Goal: Task Accomplishment & Management: Use online tool/utility

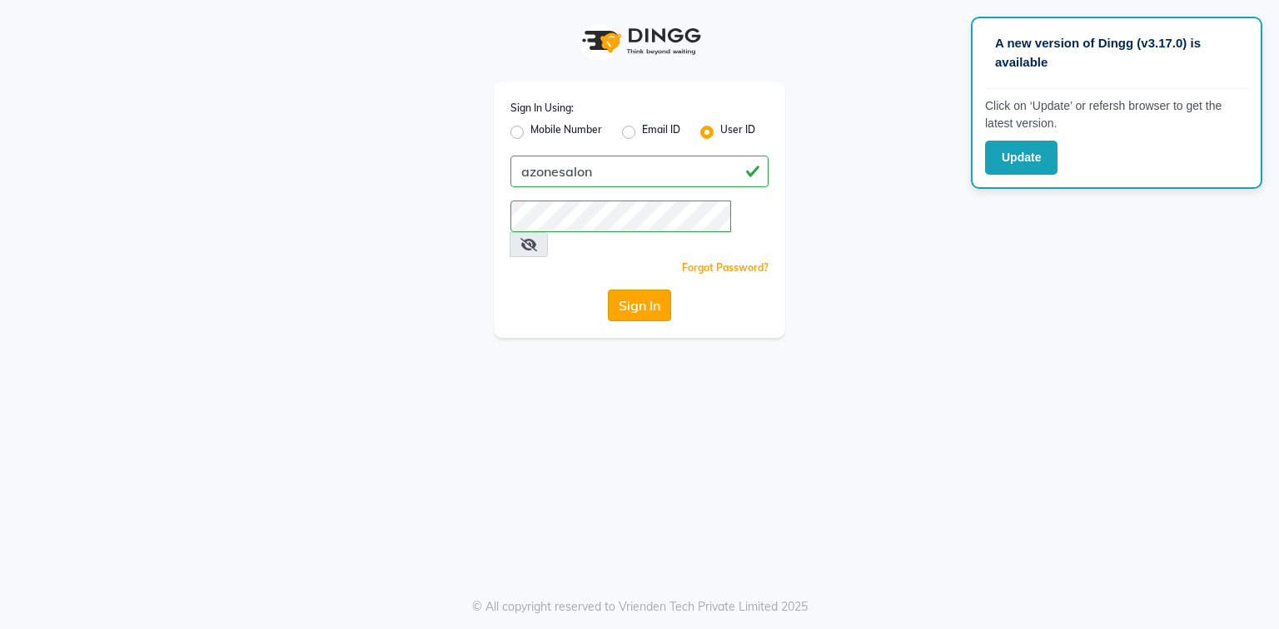
click at [630, 290] on button "Sign In" at bounding box center [639, 306] width 63 height 32
click at [849, 97] on div "Sign In Using: Mobile Number Email ID User ID azonesalon Remember me Forgot Pas…" at bounding box center [639, 169] width 949 height 338
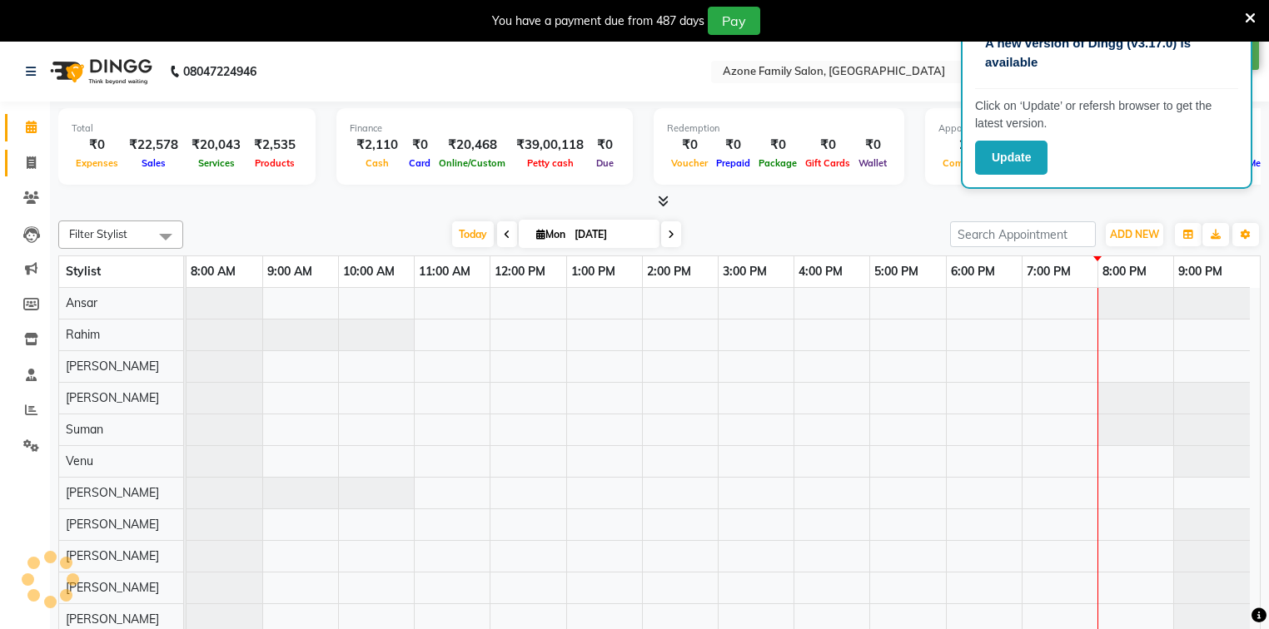
select select "en"
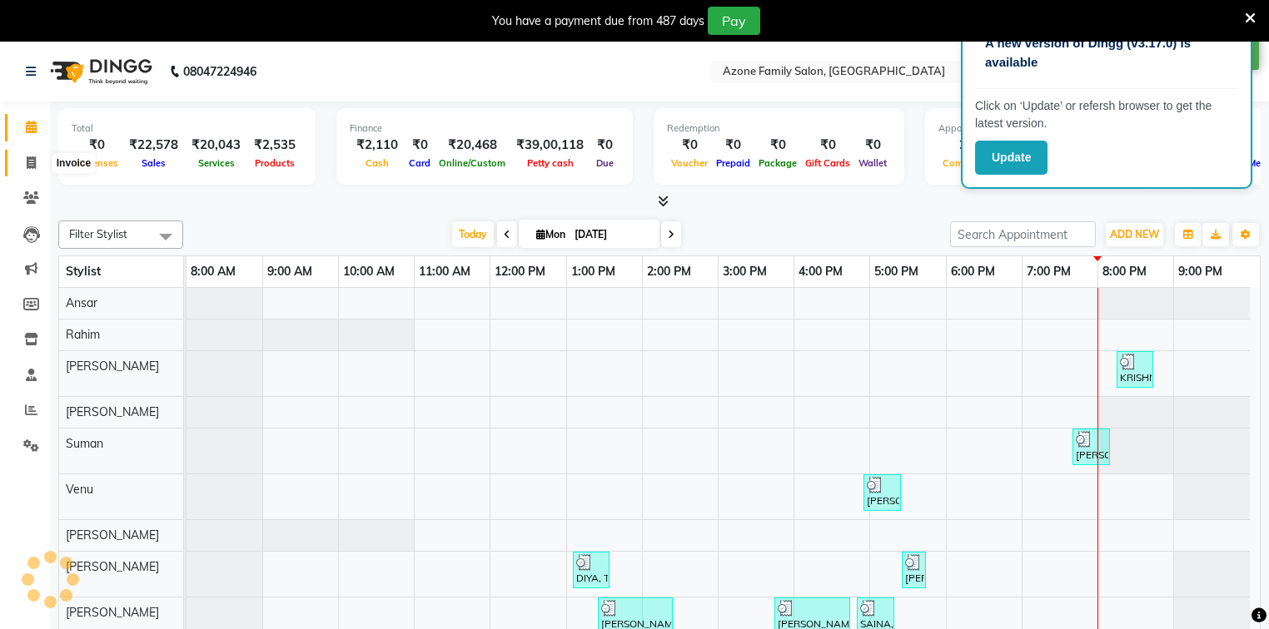
click at [29, 166] on icon at bounding box center [31, 162] width 9 height 12
select select "service"
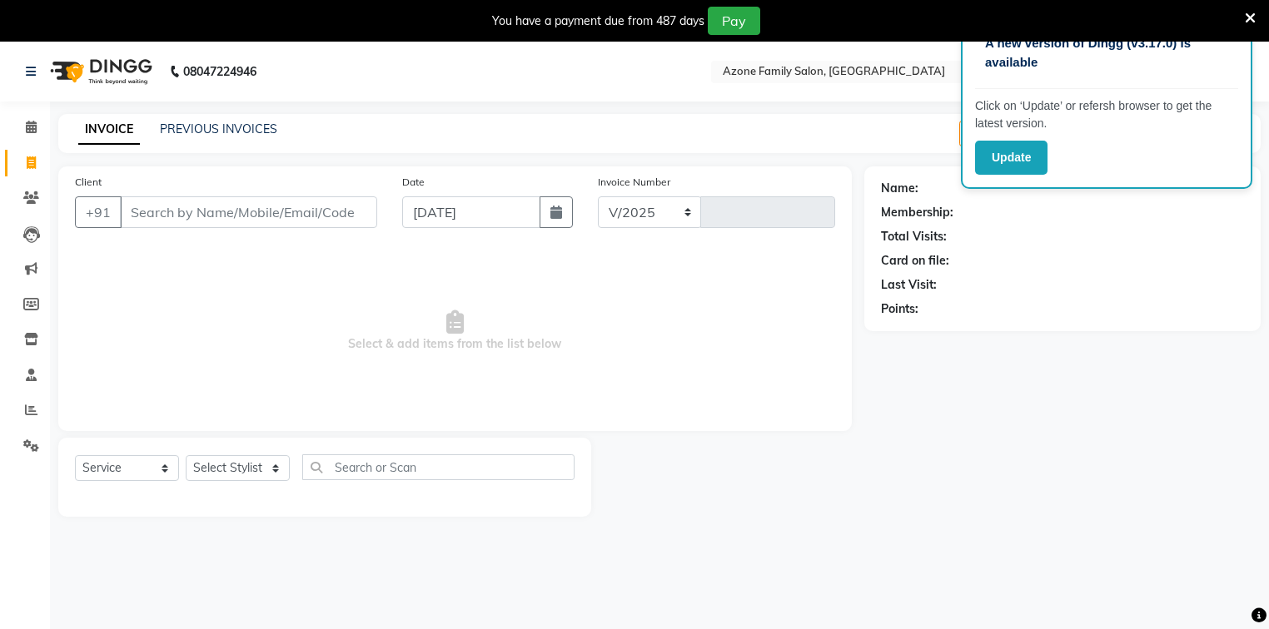
select select "4296"
type input "2573"
click at [282, 207] on input "Client" at bounding box center [248, 212] width 257 height 32
click at [274, 219] on input "Client" at bounding box center [248, 212] width 257 height 32
click at [274, 213] on input "Client" at bounding box center [248, 212] width 257 height 32
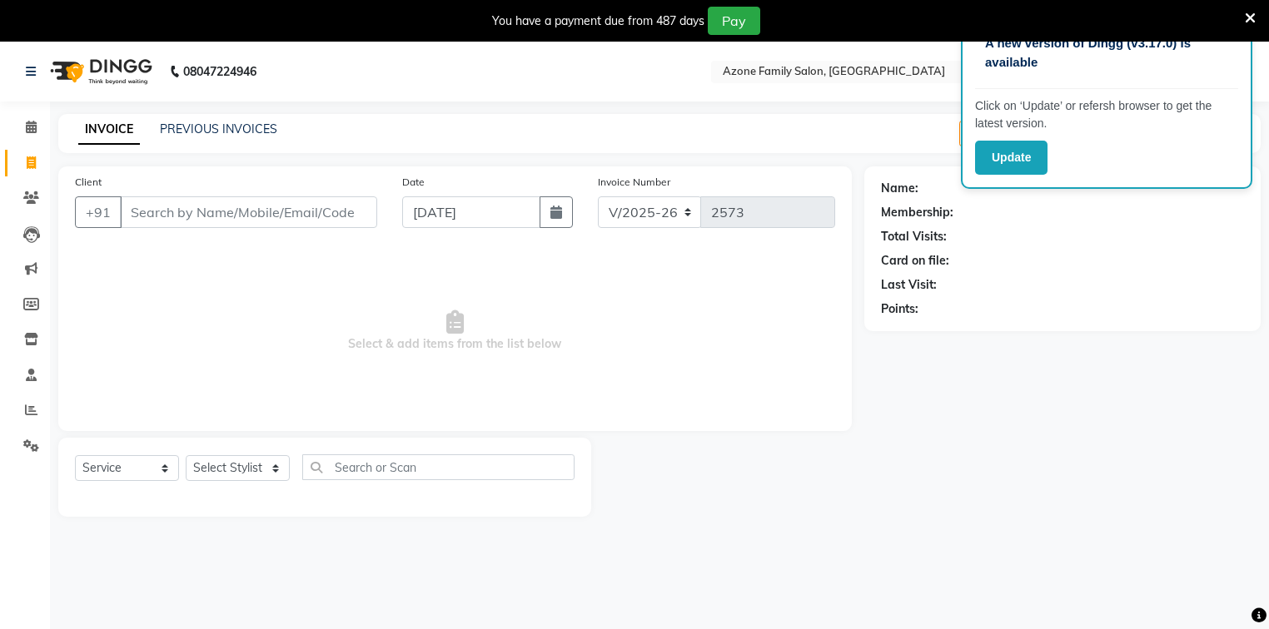
click at [274, 213] on input "Client" at bounding box center [248, 212] width 257 height 32
type input "9"
click at [233, 226] on input "Client" at bounding box center [248, 212] width 257 height 32
click at [240, 221] on input "Client" at bounding box center [248, 212] width 257 height 32
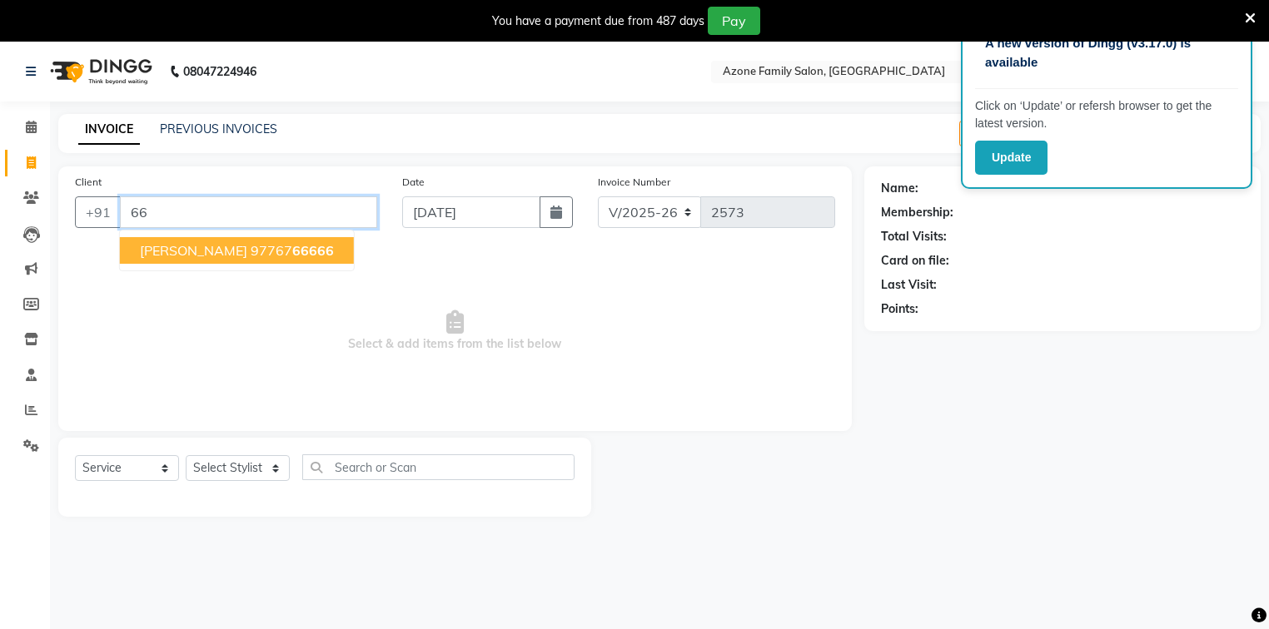
type input "6"
click at [337, 254] on ngb-highlight "6297891 549" at bounding box center [294, 250] width 87 height 17
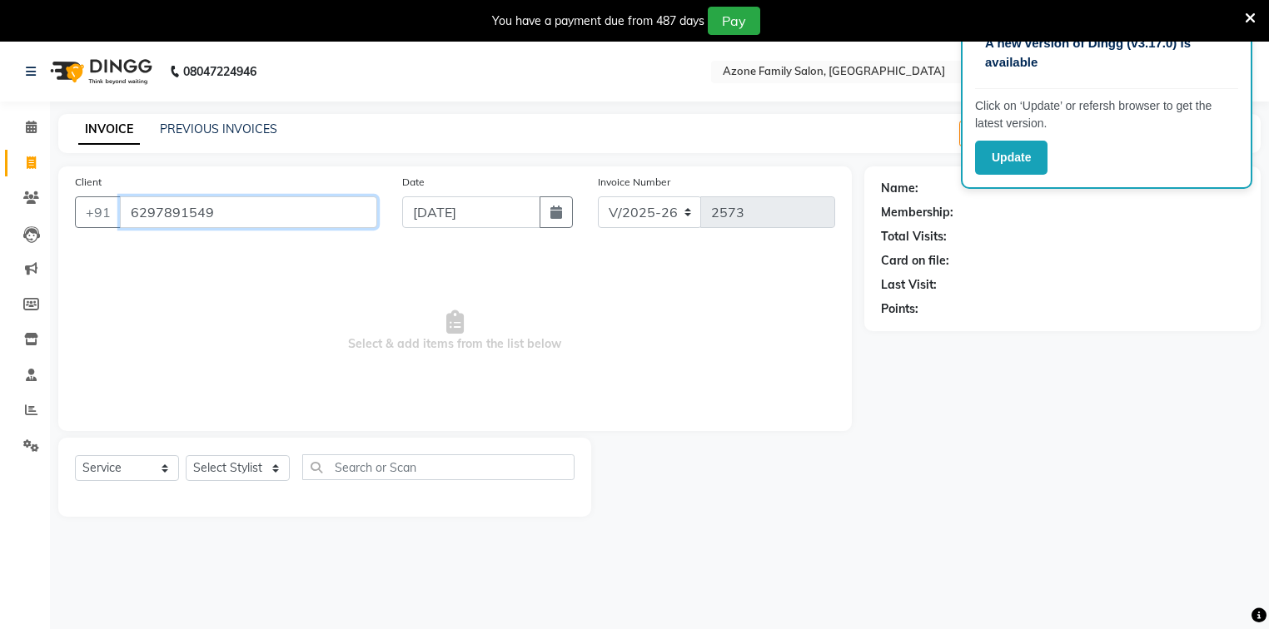
type input "6297891549"
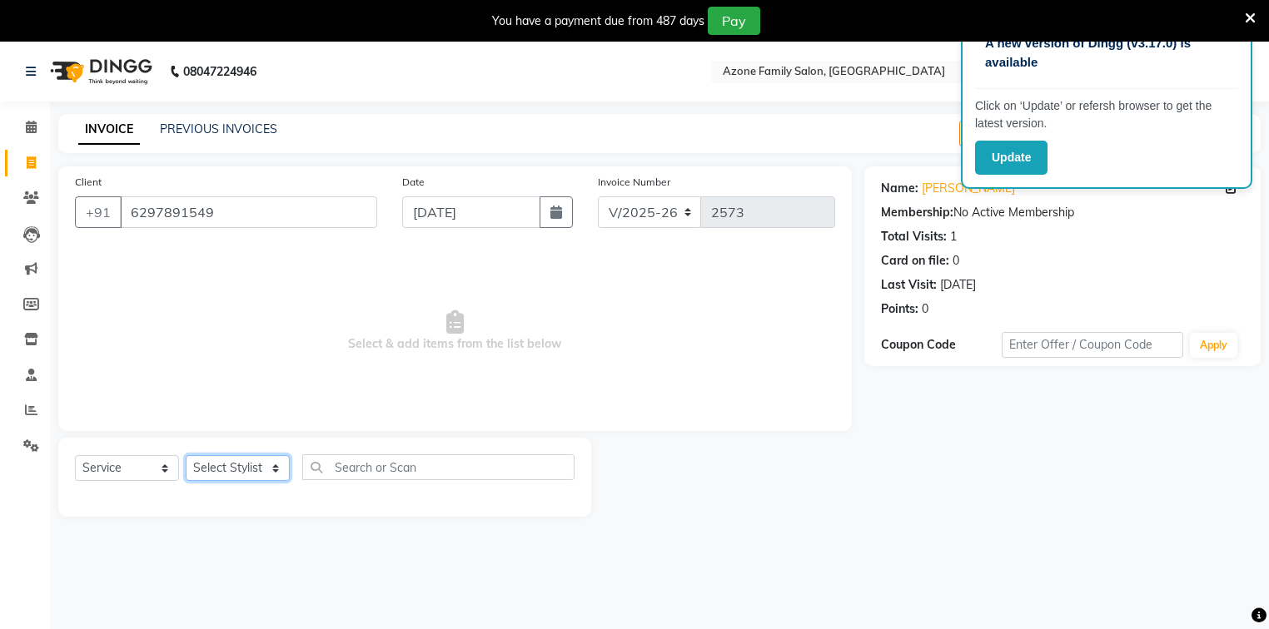
click at [240, 471] on select "Select Stylist Aftab Ansar ARPITA DEEPIKA IMRAAN Injamam KESHAV kharagpur Mahad…" at bounding box center [238, 468] width 104 height 26
click at [440, 396] on span "Select & add items from the list below" at bounding box center [455, 331] width 760 height 166
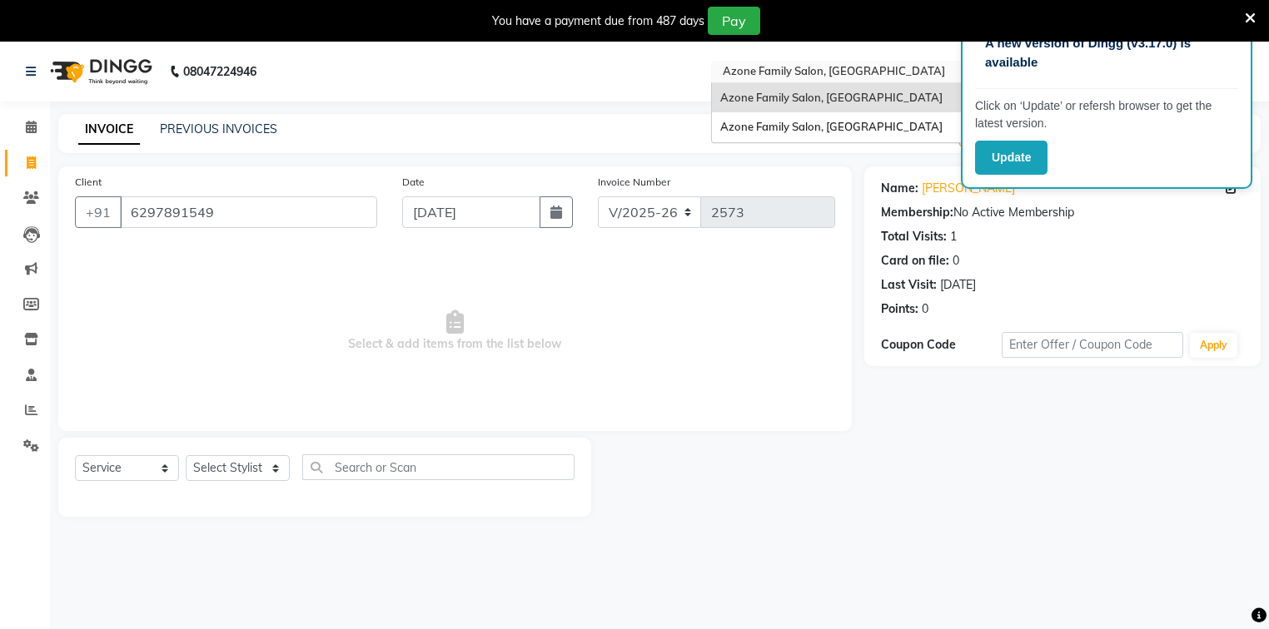
click at [819, 67] on input "text" at bounding box center [839, 73] width 241 height 17
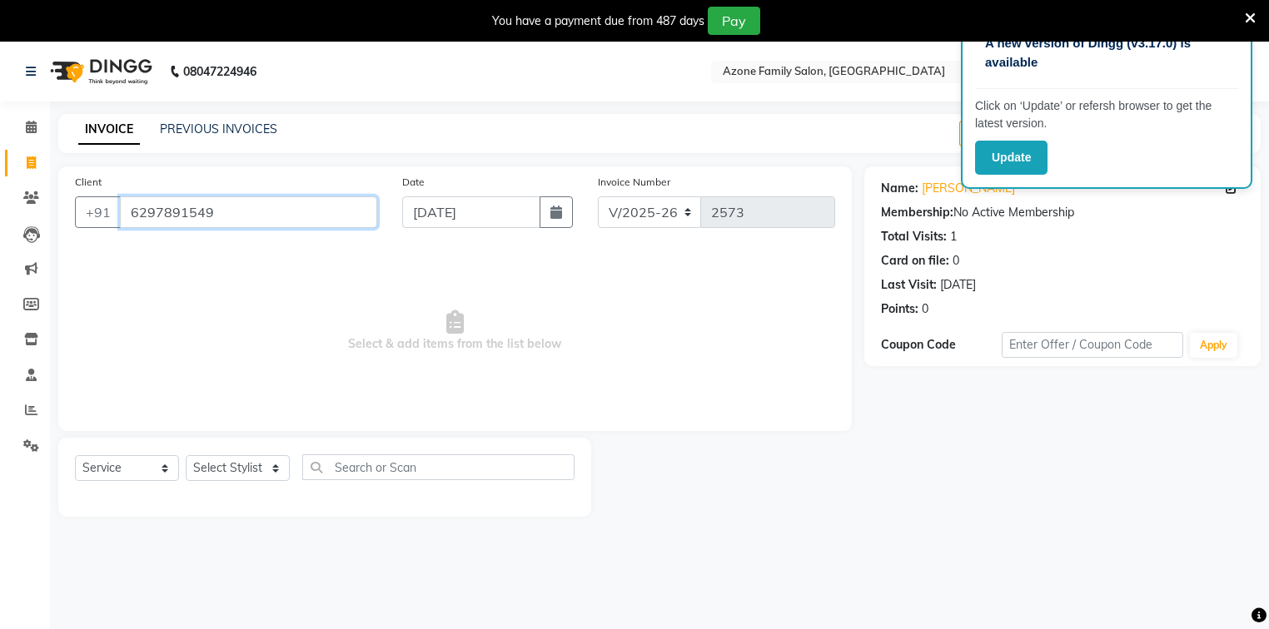
drag, startPoint x: 131, startPoint y: 213, endPoint x: 215, endPoint y: 213, distance: 84.1
click at [212, 213] on input "6297891549" at bounding box center [248, 212] width 257 height 32
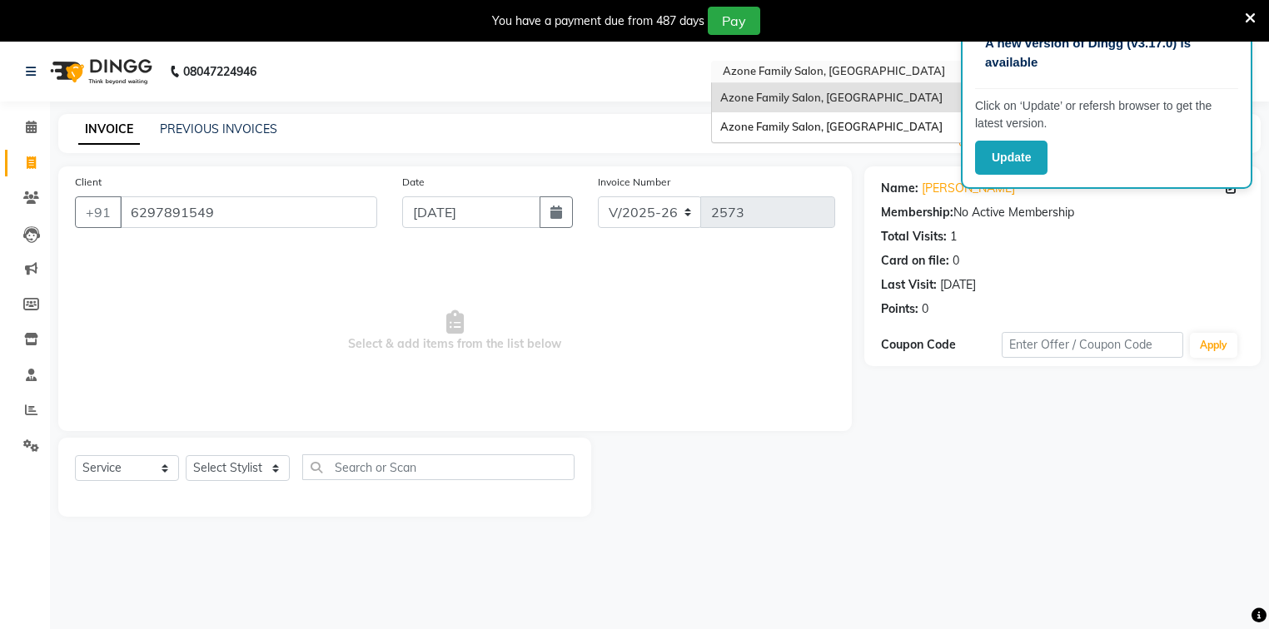
click at [731, 77] on input "text" at bounding box center [839, 73] width 241 height 17
click at [738, 127] on span "Azone Family Salon, [GEOGRAPHIC_DATA]" at bounding box center [831, 126] width 222 height 13
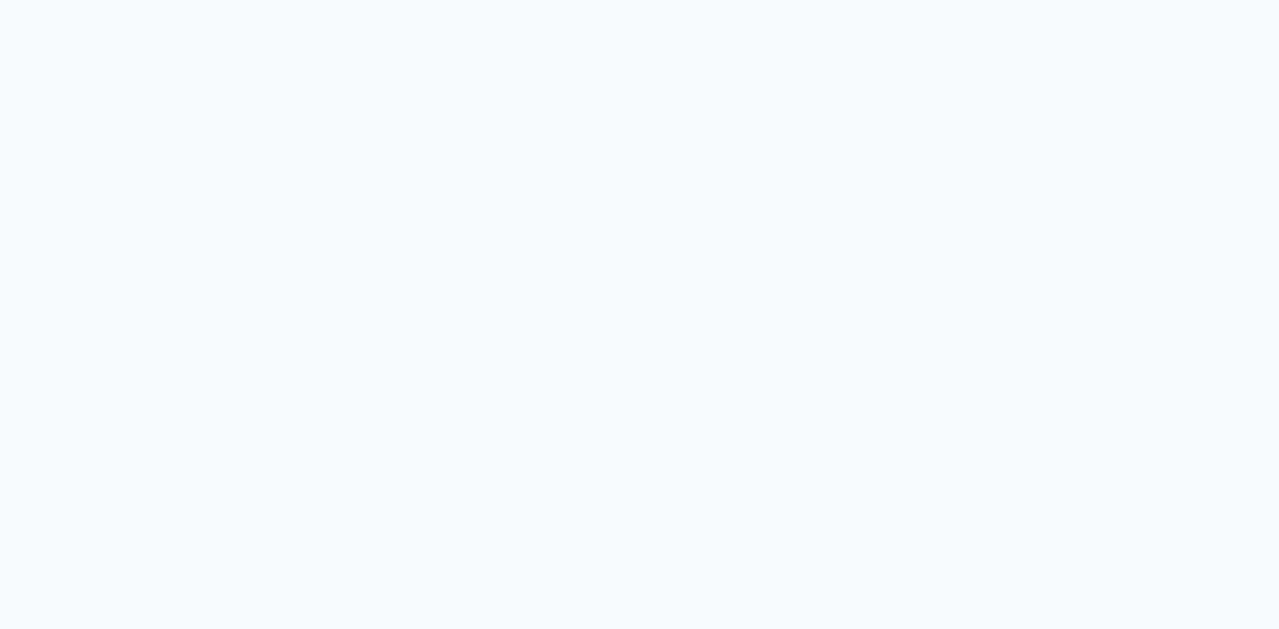
select select "service"
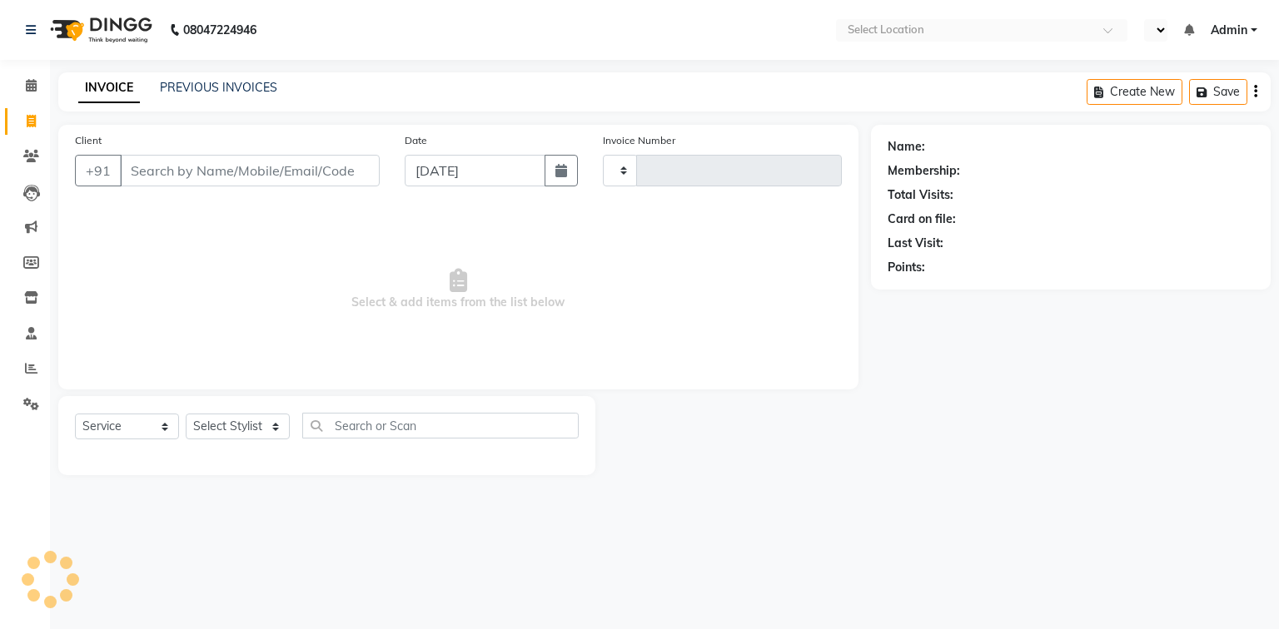
select select "en"
select select "5098"
type input "1403"
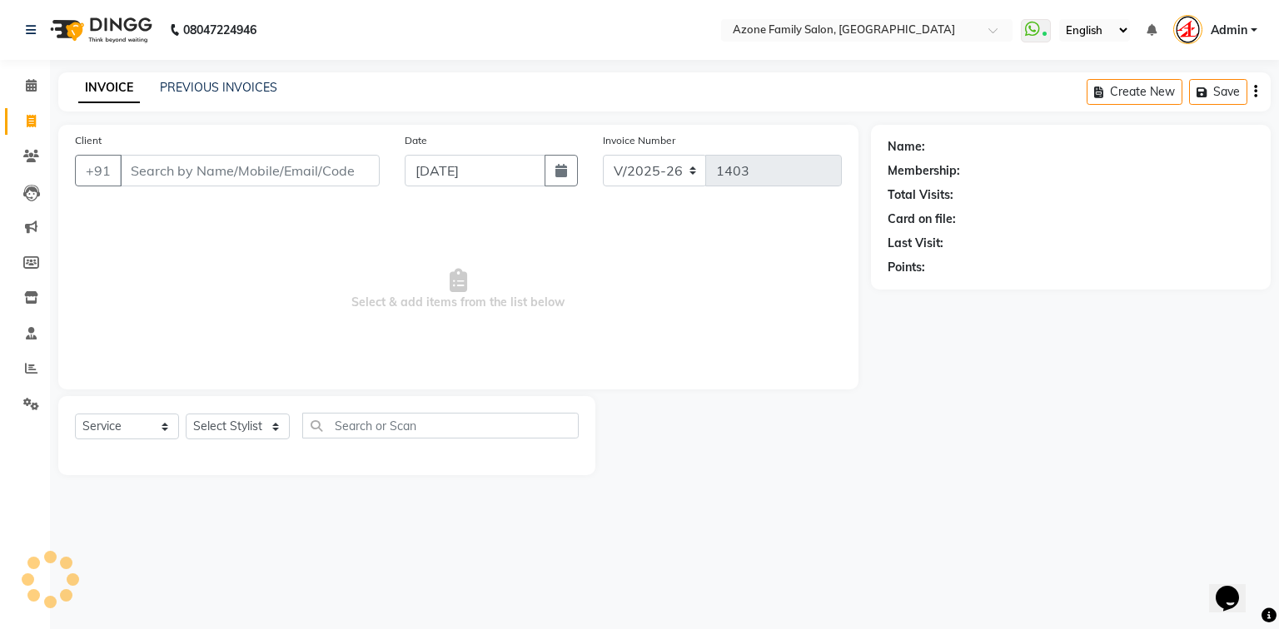
click at [205, 175] on input "Client" at bounding box center [250, 171] width 260 height 32
type input "6297891549"
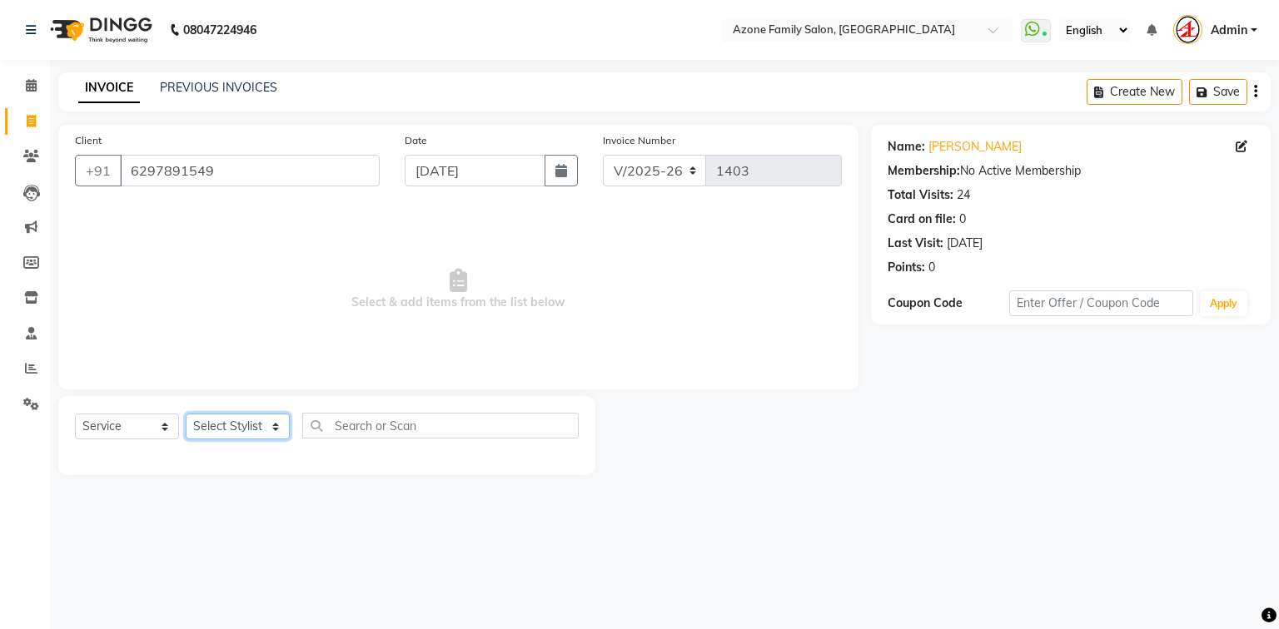
click at [246, 425] on select "Select Stylist [PERSON_NAME] [PERSON_NAME] [PERSON_NAME] [PERSON_NAME] Injemam …" at bounding box center [238, 427] width 104 height 26
select select "75775"
click at [186, 415] on select "Select Stylist [PERSON_NAME] [PERSON_NAME] [PERSON_NAME] [PERSON_NAME] Injemam …" at bounding box center [238, 427] width 104 height 26
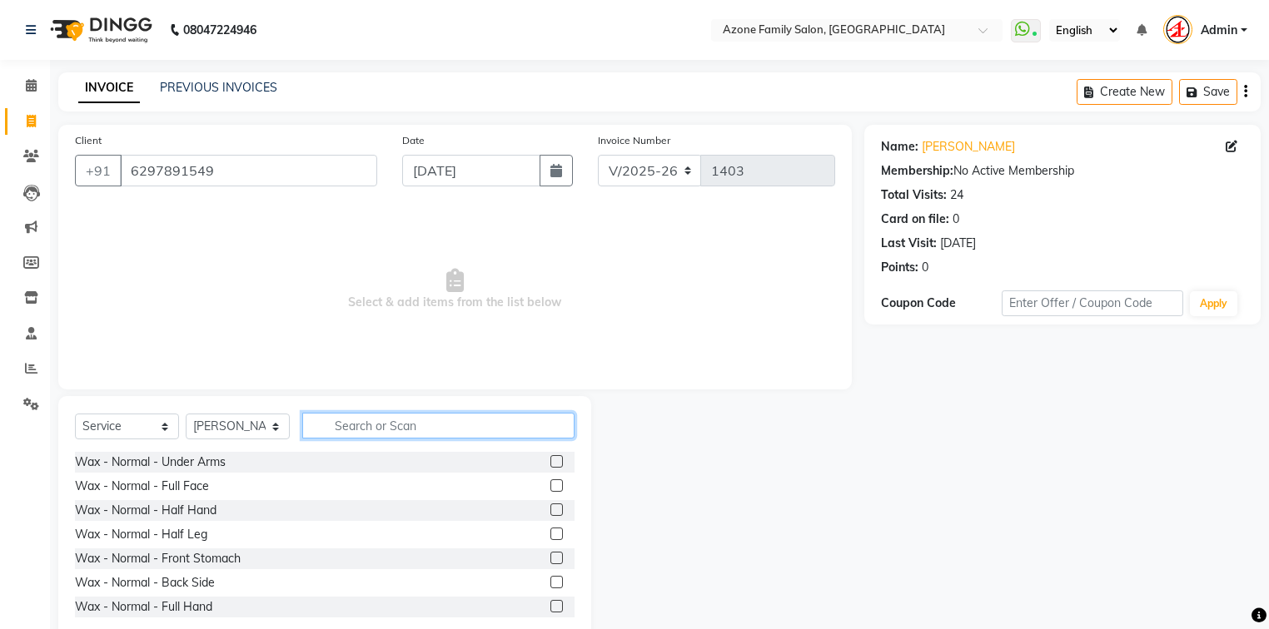
click at [350, 423] on input "text" at bounding box center [438, 426] width 272 height 26
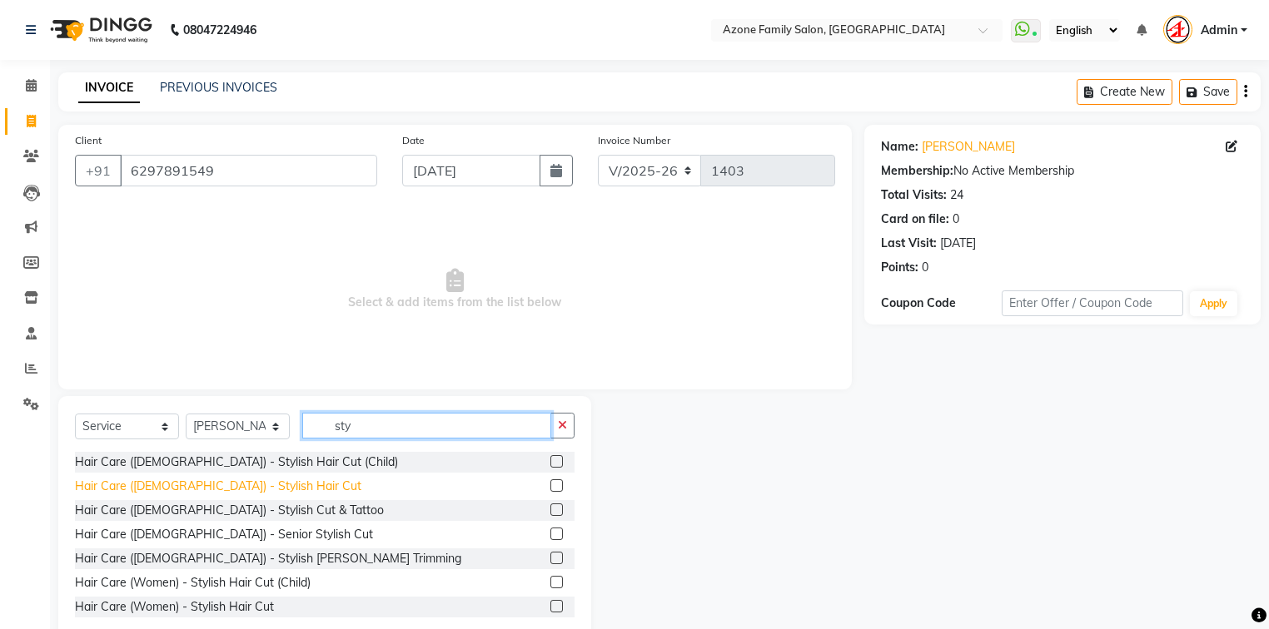
type input "sty"
click at [219, 493] on div "Hair Care ([DEMOGRAPHIC_DATA]) - Stylish Hair Cut" at bounding box center [218, 486] width 286 height 17
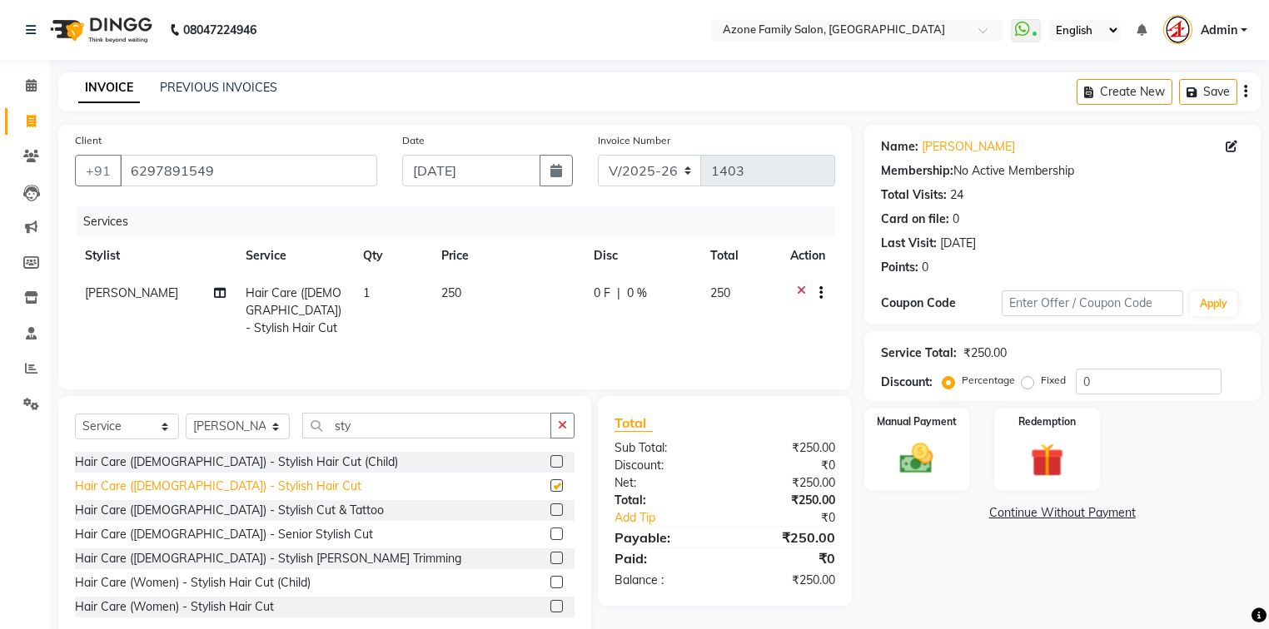
checkbox input "false"
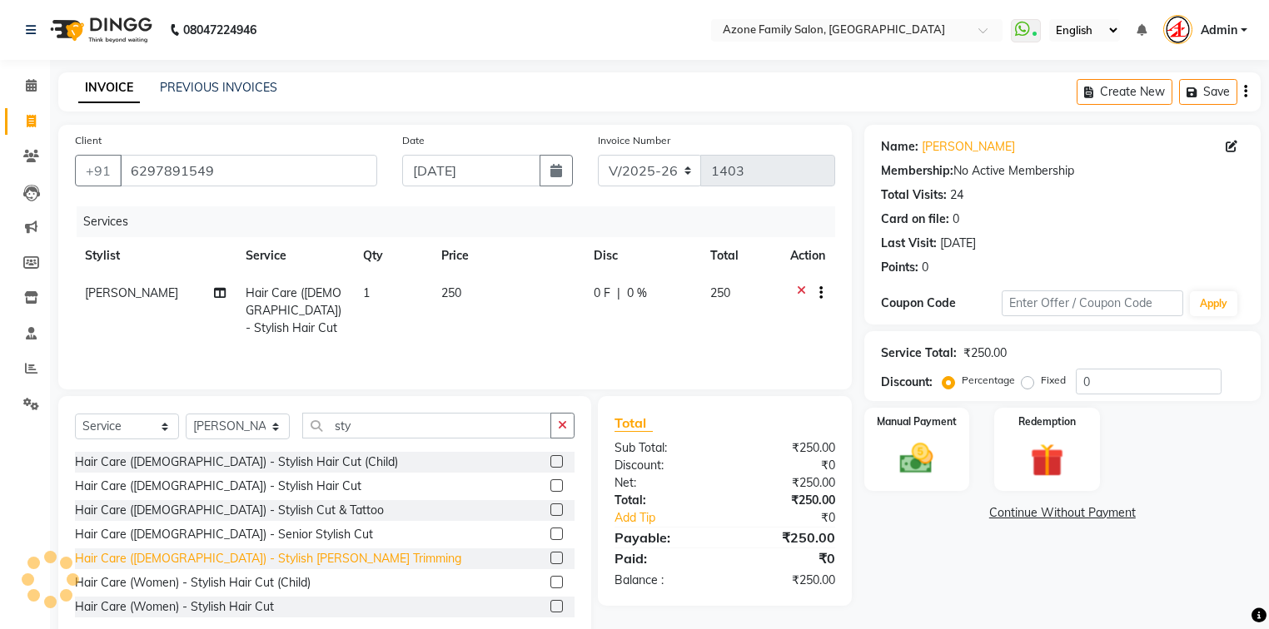
click at [241, 554] on div "Hair Care ([DEMOGRAPHIC_DATA]) - Stylish [PERSON_NAME] Trimming" at bounding box center [268, 558] width 386 height 17
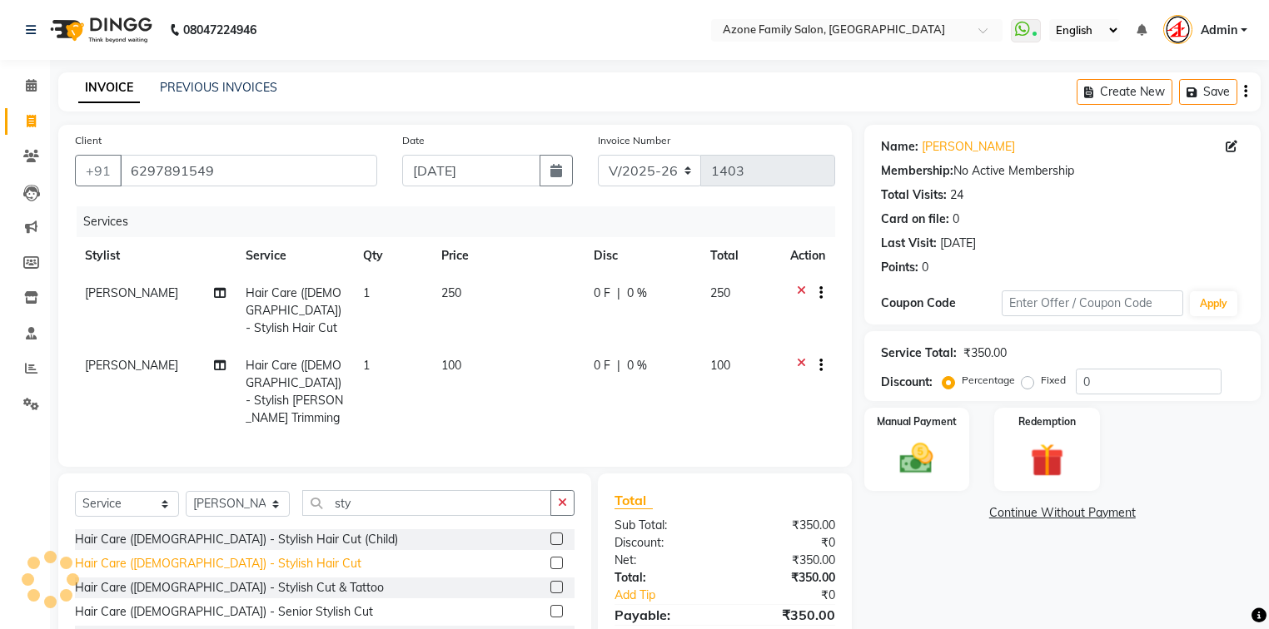
checkbox input "false"
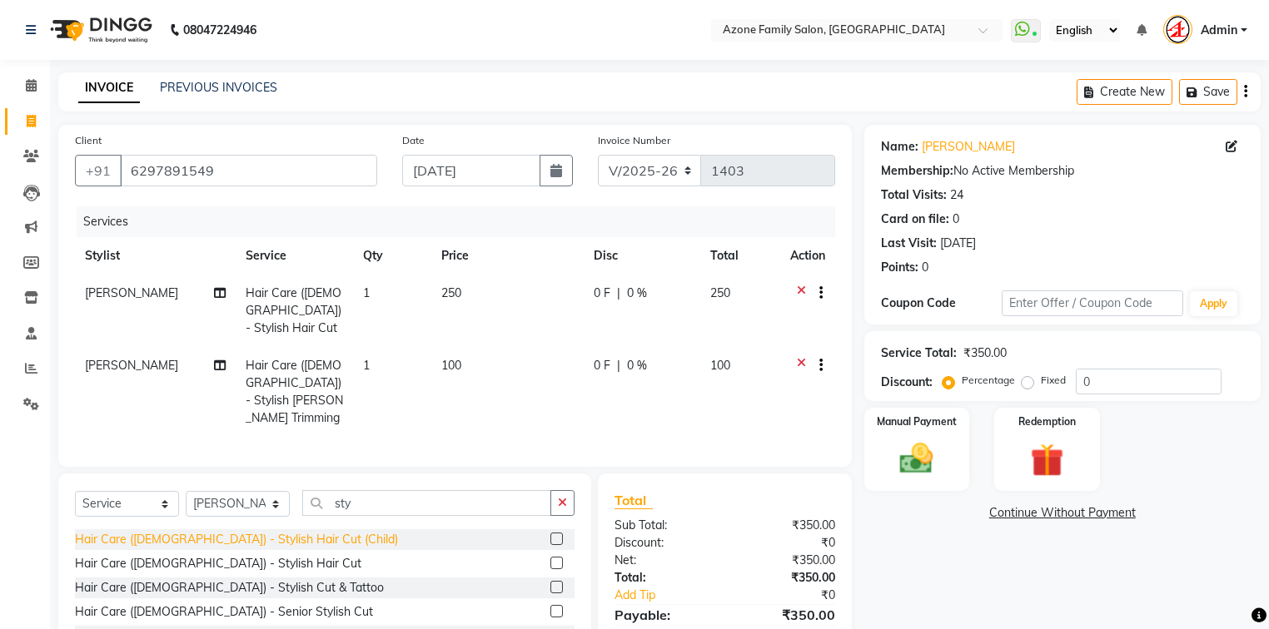
click at [258, 531] on div "Hair Care ([DEMOGRAPHIC_DATA]) - Stylish Hair Cut (Child)" at bounding box center [236, 539] width 323 height 17
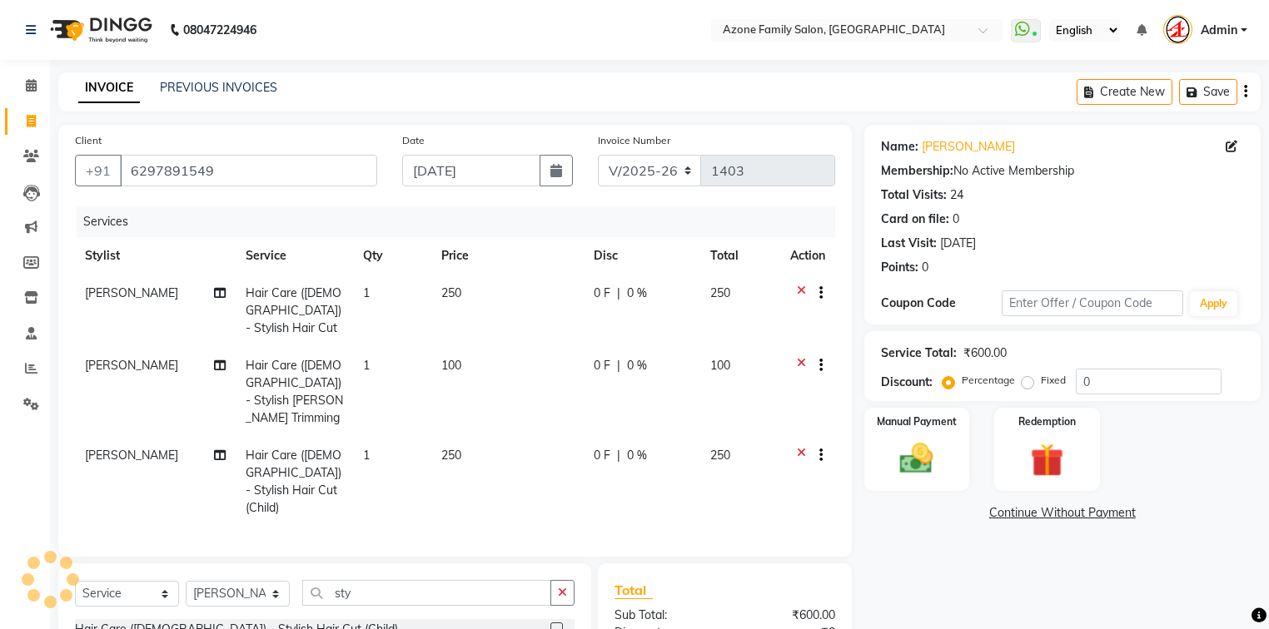
click at [799, 447] on icon at bounding box center [801, 457] width 9 height 21
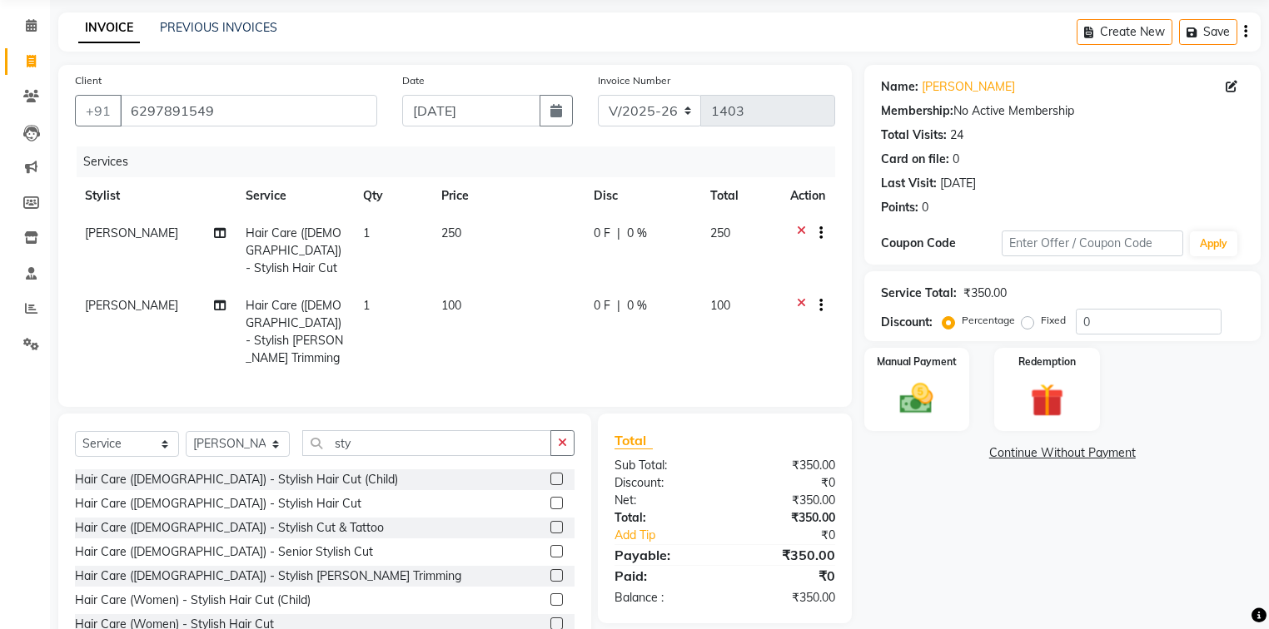
scroll to position [90, 0]
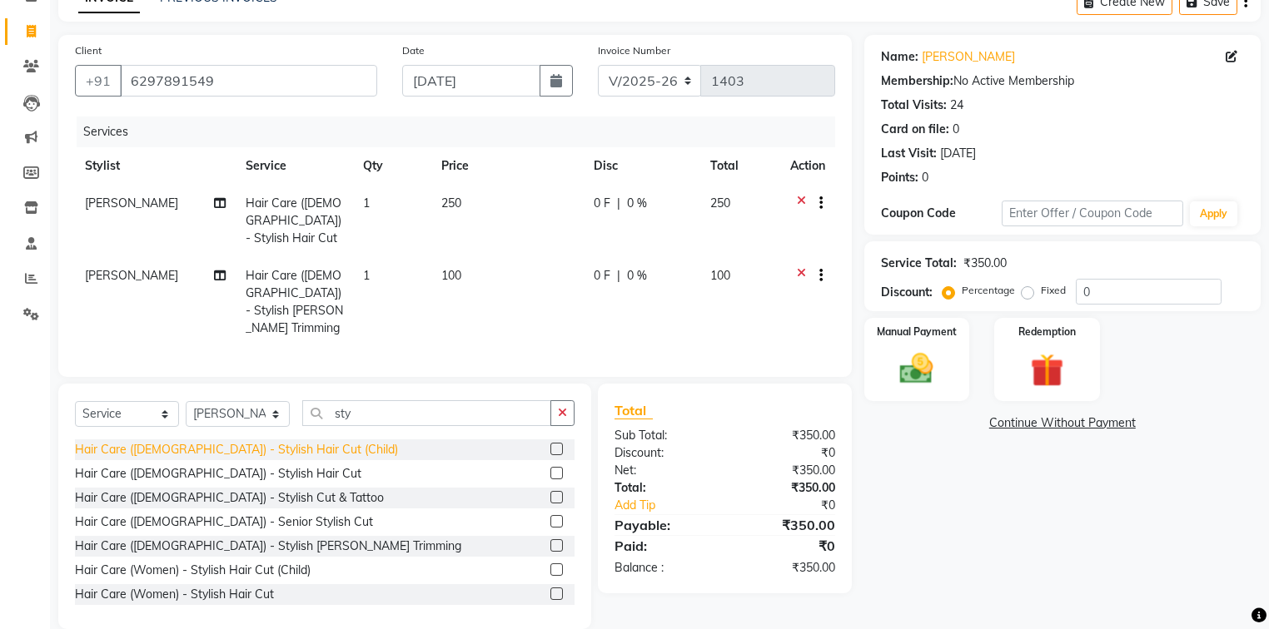
click at [273, 441] on div "Hair Care ([DEMOGRAPHIC_DATA]) - Stylish Hair Cut (Child)" at bounding box center [236, 449] width 323 height 17
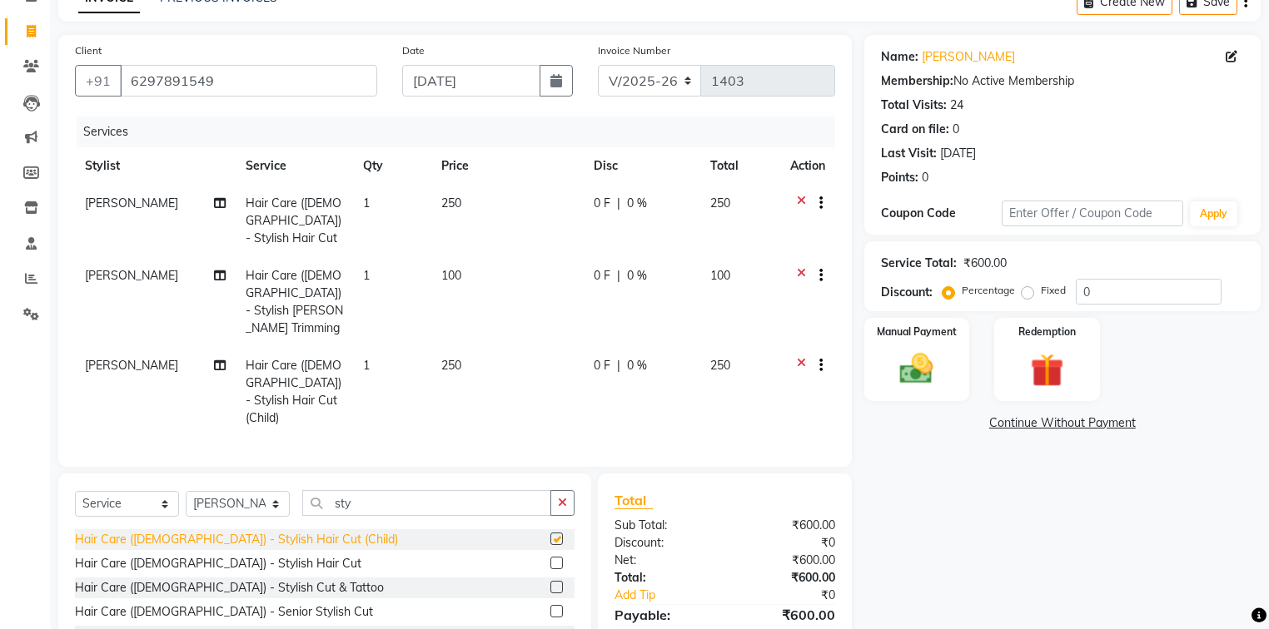
checkbox input "false"
click at [458, 347] on td "250" at bounding box center [507, 392] width 153 height 90
select select "75775"
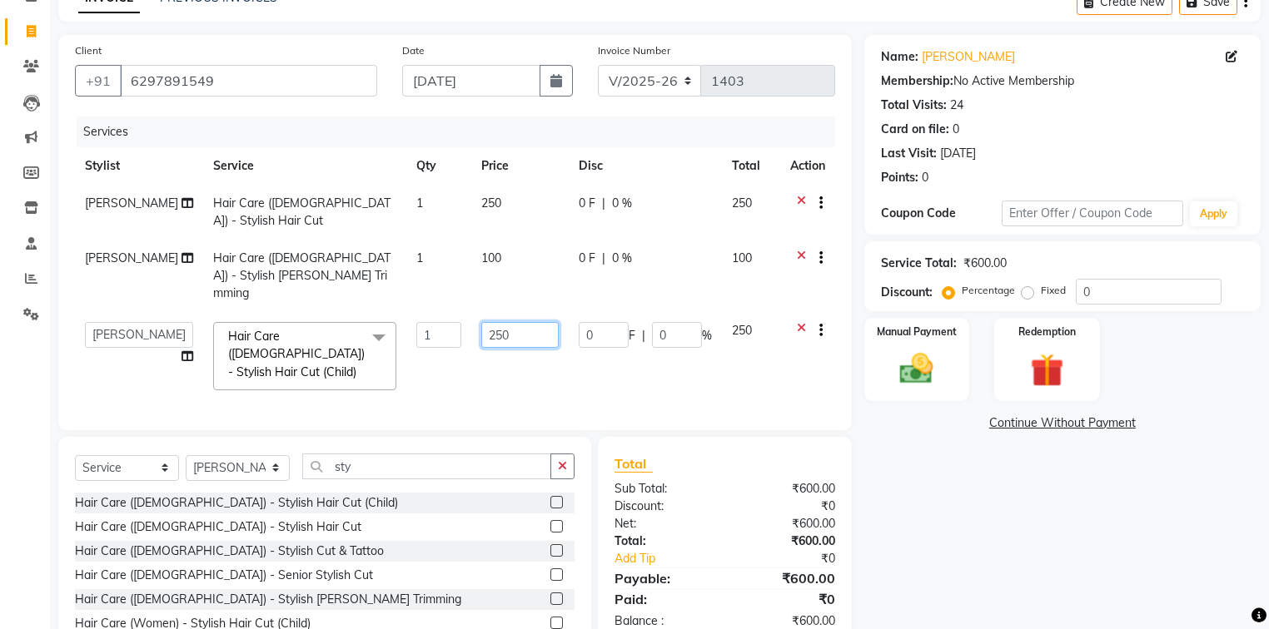
drag, startPoint x: 509, startPoint y: 302, endPoint x: 436, endPoint y: 296, distance: 72.7
click at [436, 312] on tr "[PERSON_NAME] [PERSON_NAME] [PERSON_NAME] [PERSON_NAME] Injemam [PERSON_NAME] […" at bounding box center [455, 356] width 760 height 88
type input "200"
click at [449, 344] on tr "[PERSON_NAME] [PERSON_NAME] [PERSON_NAME] [PERSON_NAME] Injemam [PERSON_NAME] […" at bounding box center [455, 356] width 760 height 88
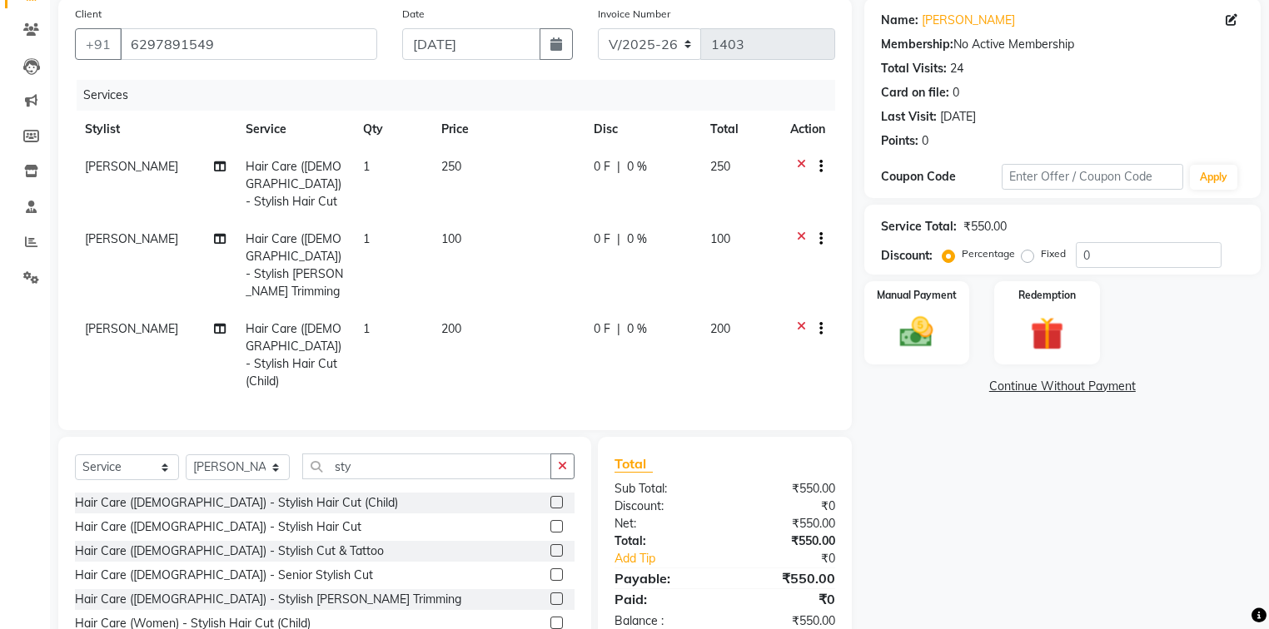
scroll to position [163, 0]
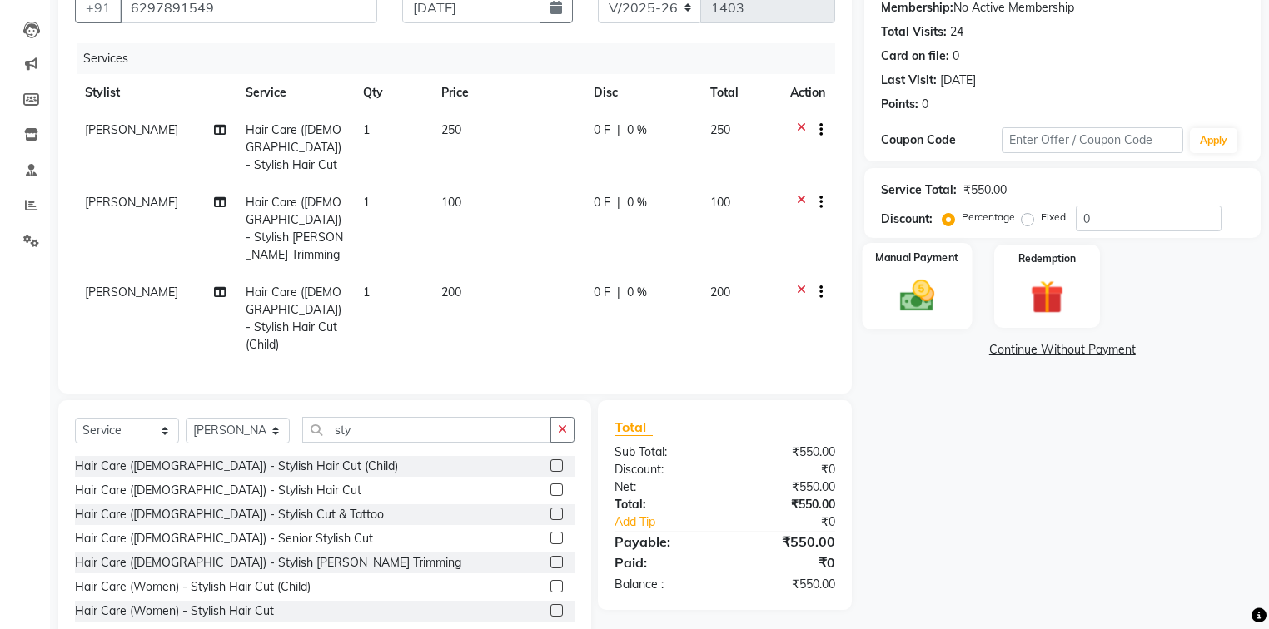
click at [944, 297] on img at bounding box center [916, 296] width 57 height 40
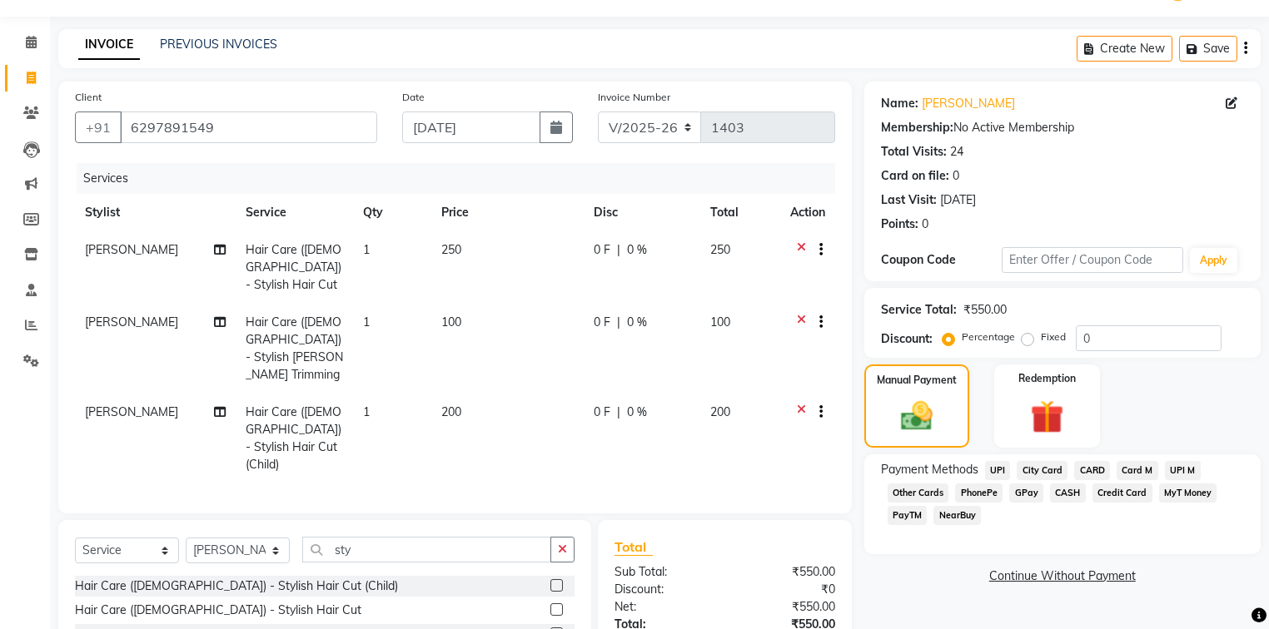
scroll to position [0, 0]
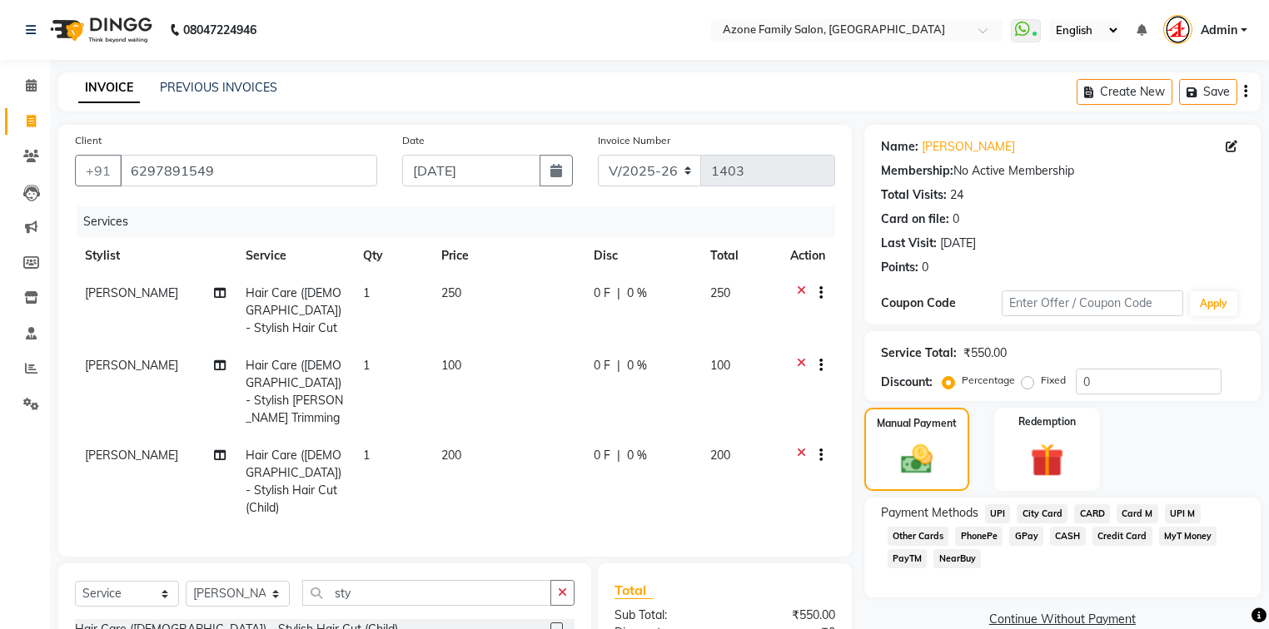
click at [549, 314] on td "250" at bounding box center [507, 311] width 153 height 72
select select "75775"
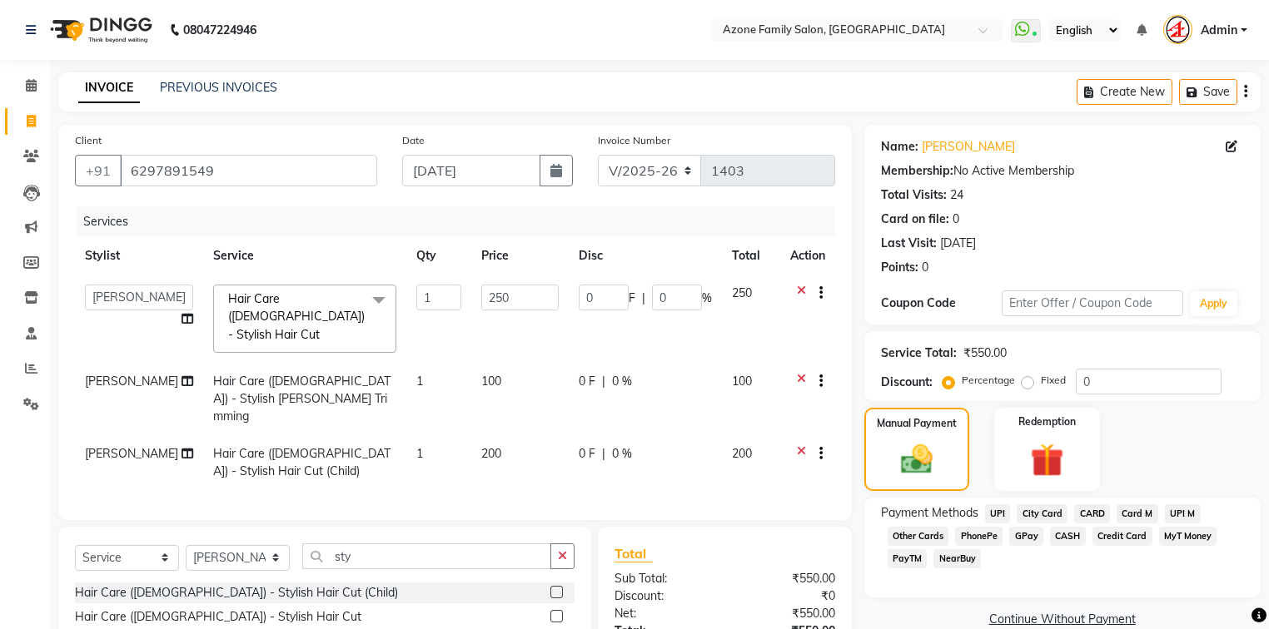
click at [507, 365] on td "100" at bounding box center [519, 399] width 97 height 72
select select "75775"
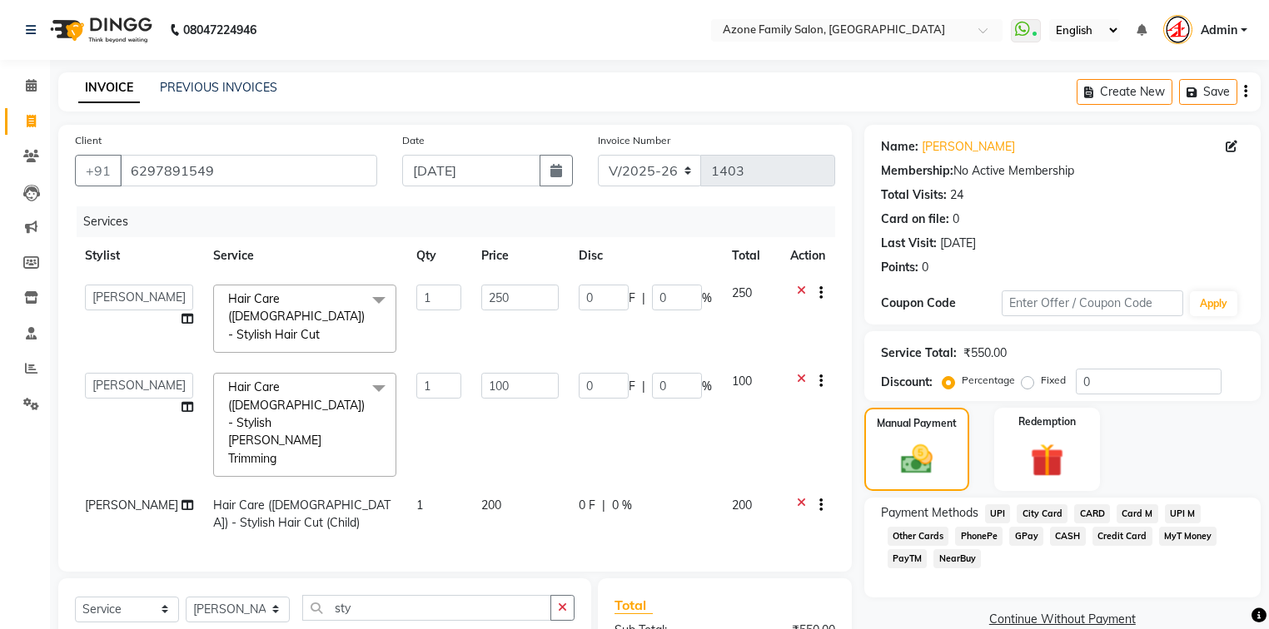
click at [484, 487] on td "200" at bounding box center [519, 514] width 97 height 55
select select "75775"
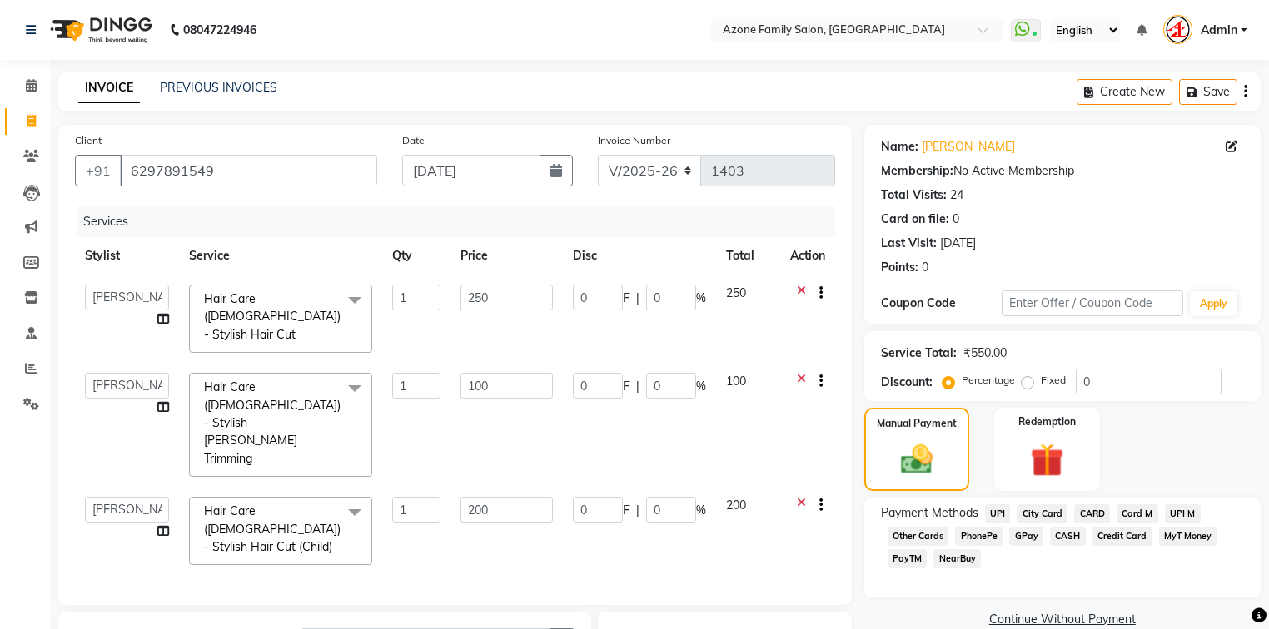
click at [499, 487] on td "200" at bounding box center [506, 531] width 112 height 88
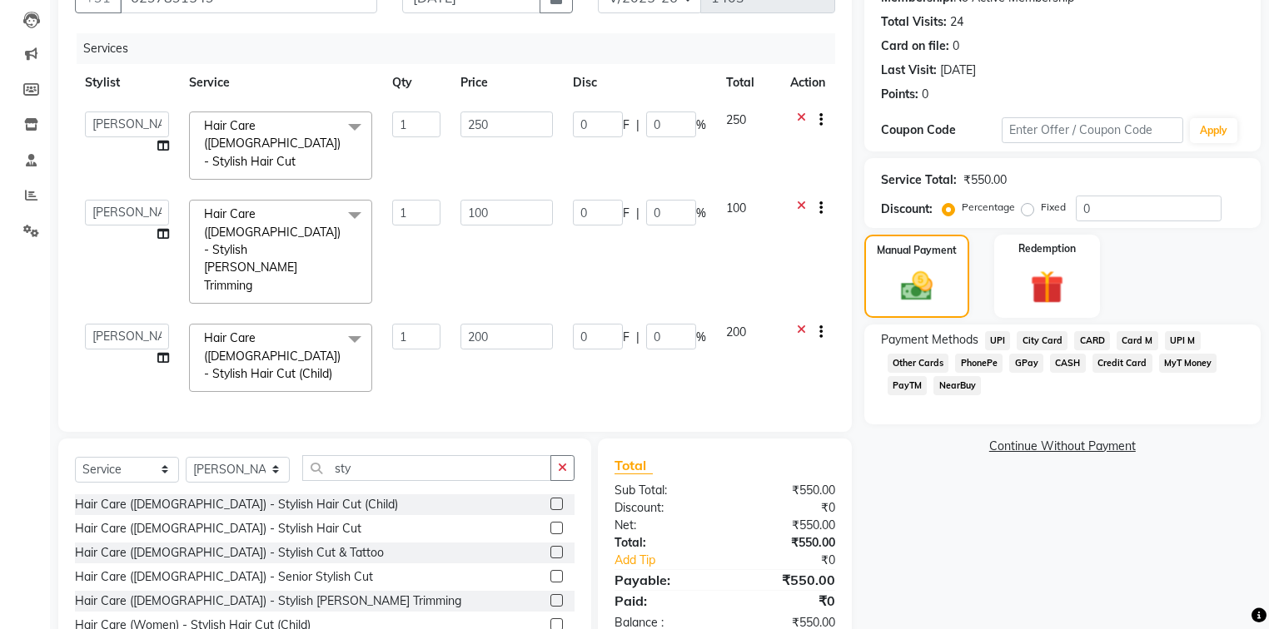
click at [1185, 335] on span "UPI M" at bounding box center [1183, 340] width 36 height 19
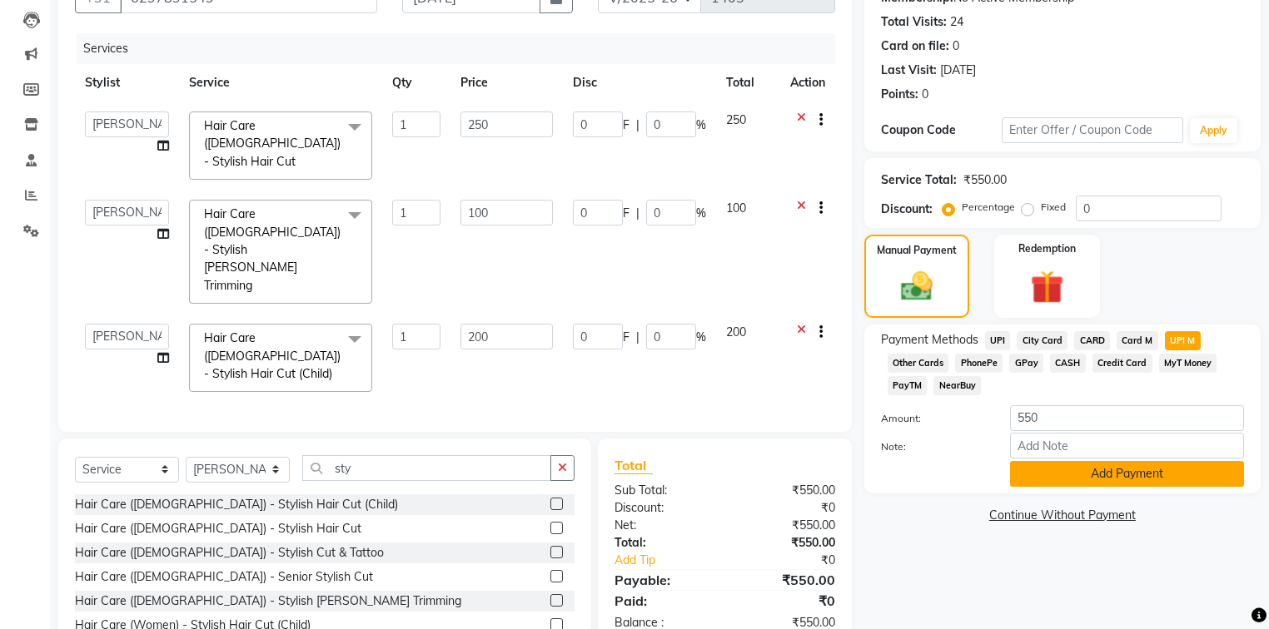
click at [1092, 476] on button "Add Payment" at bounding box center [1127, 474] width 234 height 26
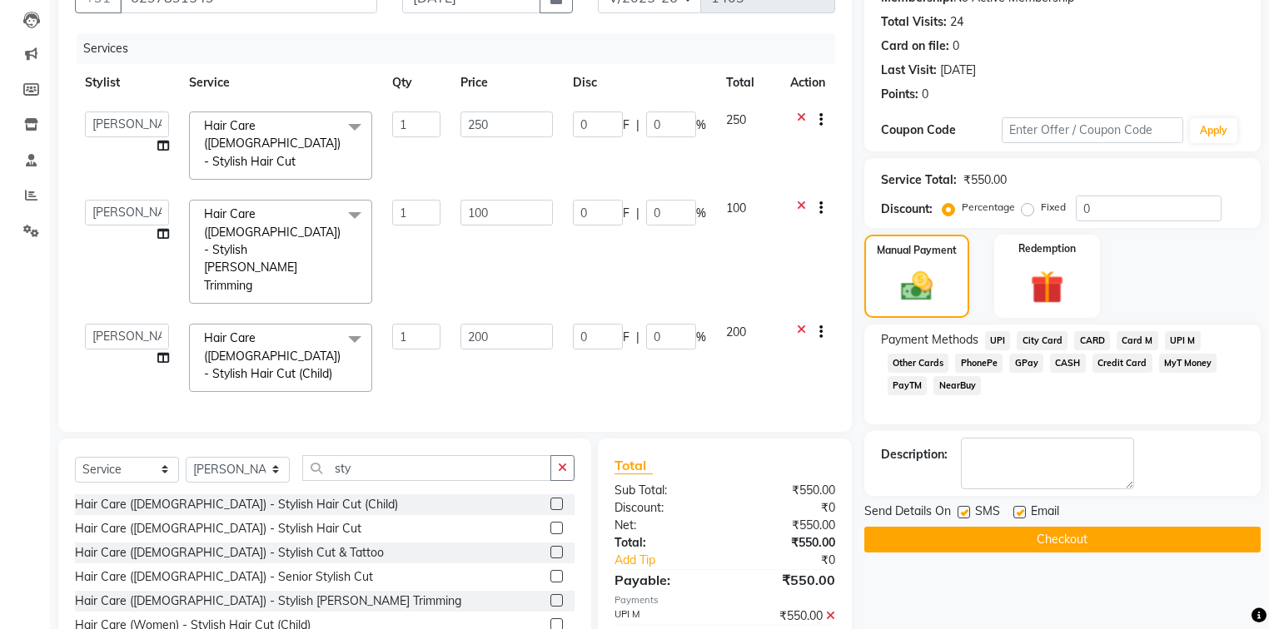
click at [965, 540] on button "Checkout" at bounding box center [1062, 540] width 396 height 26
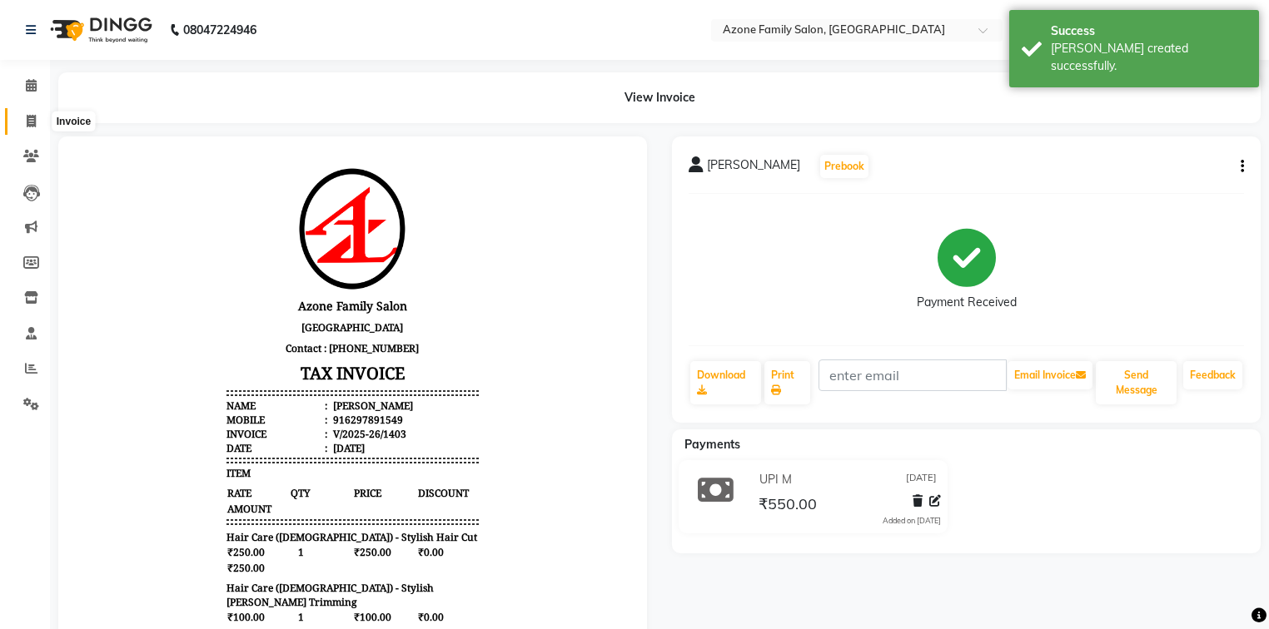
click at [33, 117] on icon at bounding box center [31, 121] width 9 height 12
select select "service"
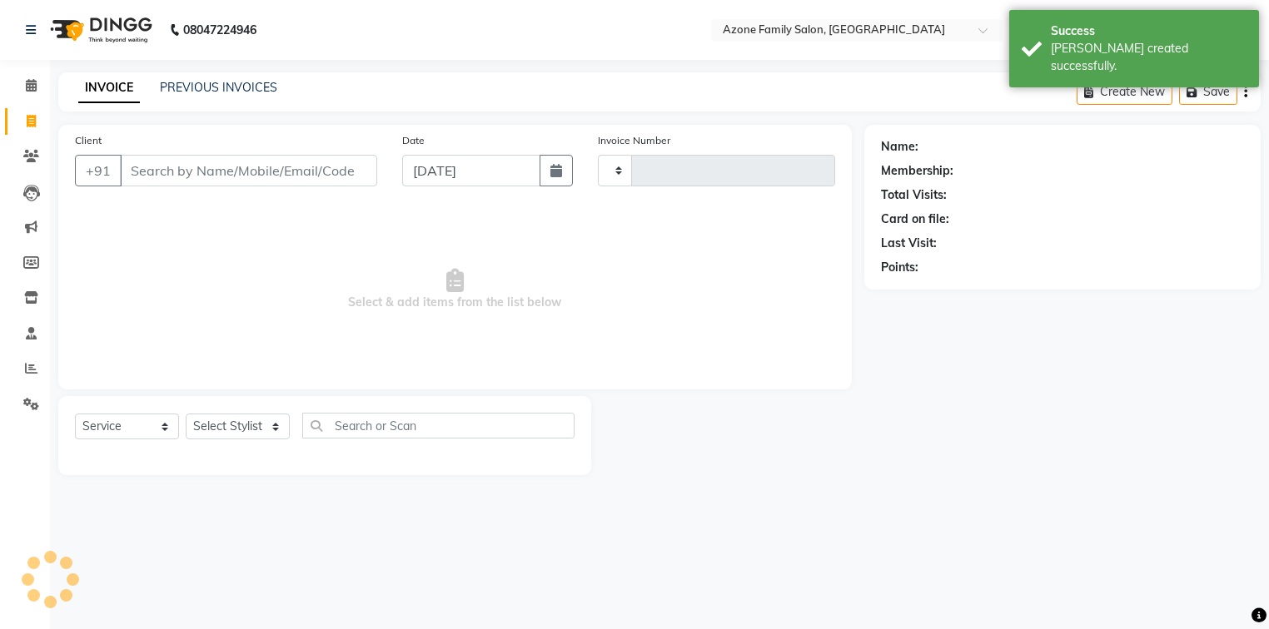
type input "1404"
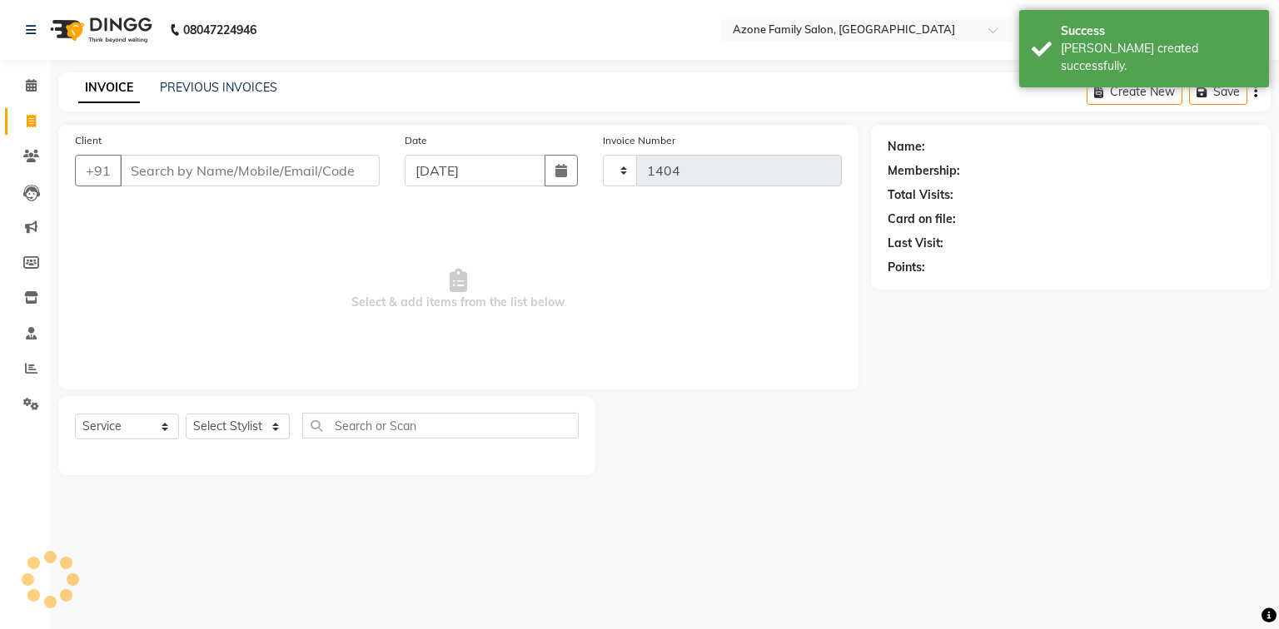
select select "5098"
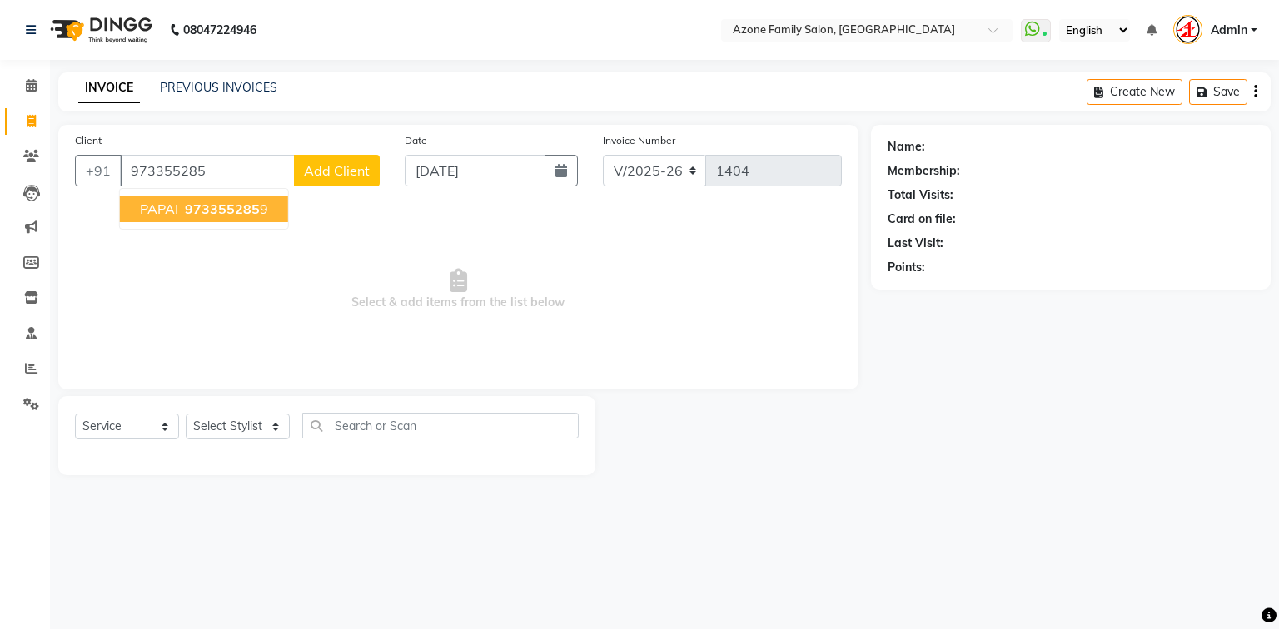
click at [206, 204] on span "973355285" at bounding box center [222, 209] width 75 height 17
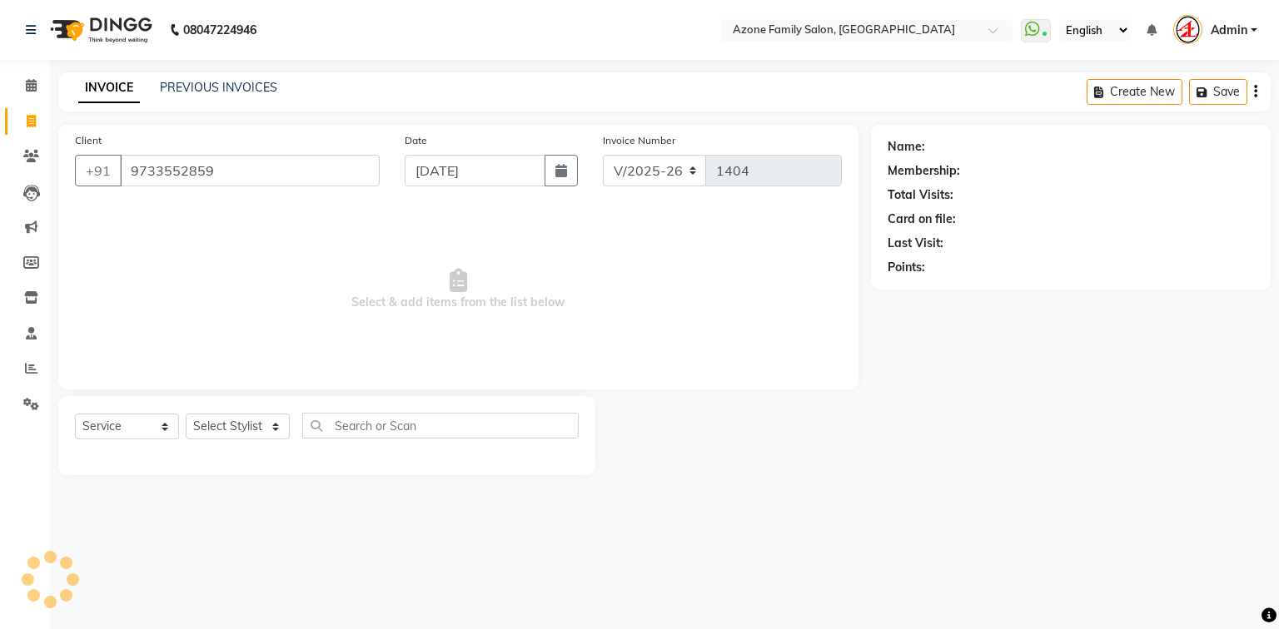
type input "9733552859"
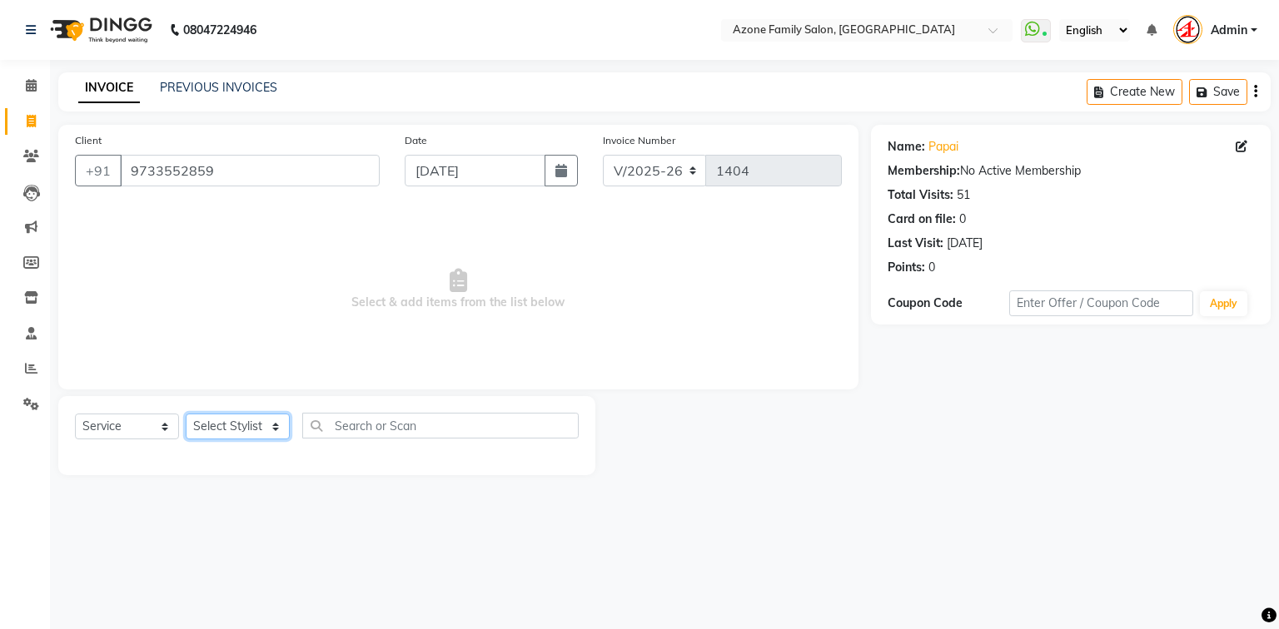
click at [239, 427] on select "Select Stylist [PERSON_NAME] [PERSON_NAME] [PERSON_NAME] [PERSON_NAME] Injemam …" at bounding box center [238, 427] width 104 height 26
select select "75775"
click at [186, 415] on select "Select Stylist [PERSON_NAME] [PERSON_NAME] [PERSON_NAME] [PERSON_NAME] Injemam …" at bounding box center [238, 427] width 104 height 26
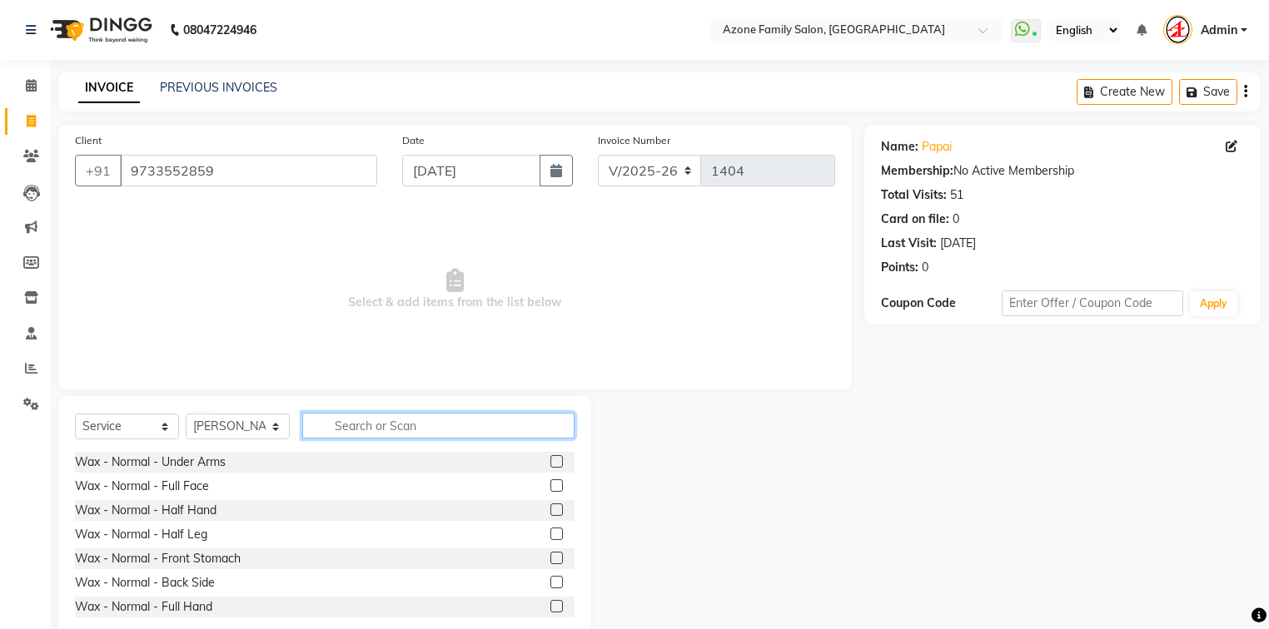
click at [358, 427] on input "text" at bounding box center [438, 426] width 272 height 26
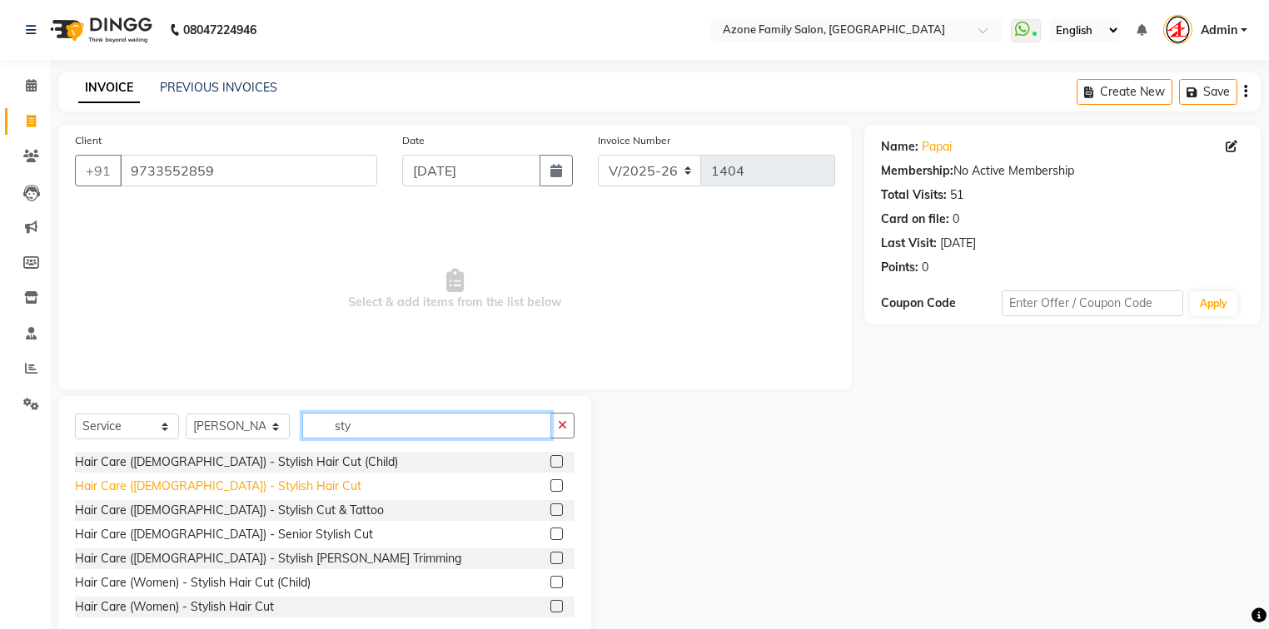
type input "sty"
click at [233, 486] on div "Hair Care ([DEMOGRAPHIC_DATA]) - Stylish Hair Cut" at bounding box center [218, 486] width 286 height 17
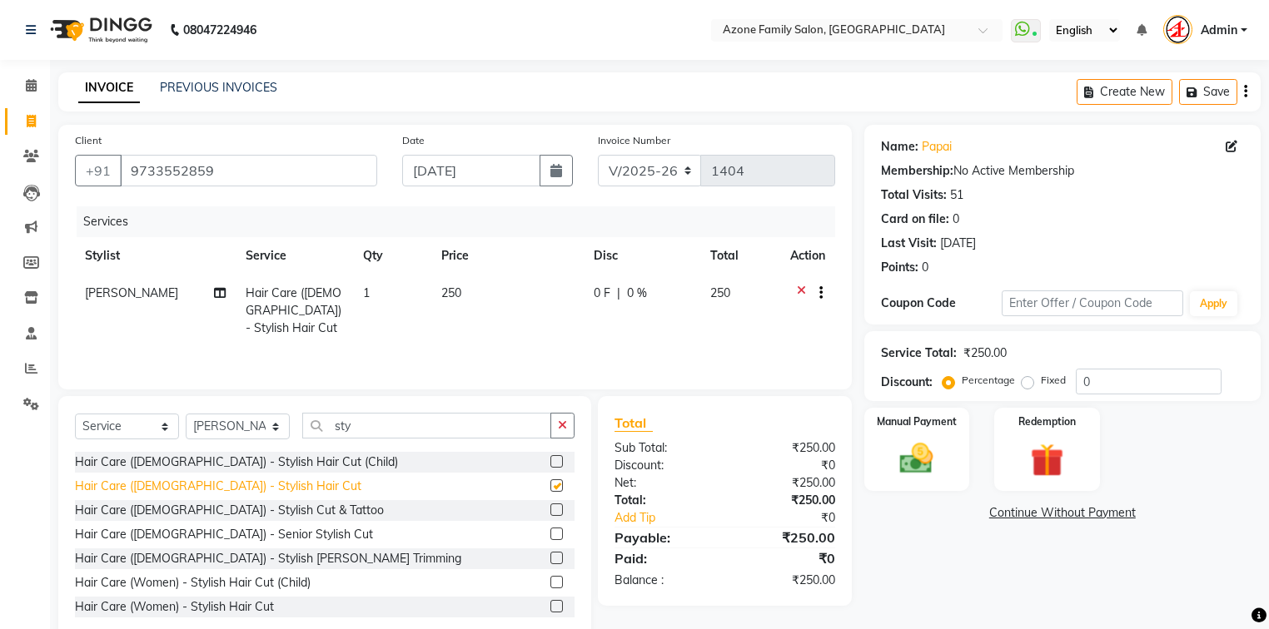
checkbox input "false"
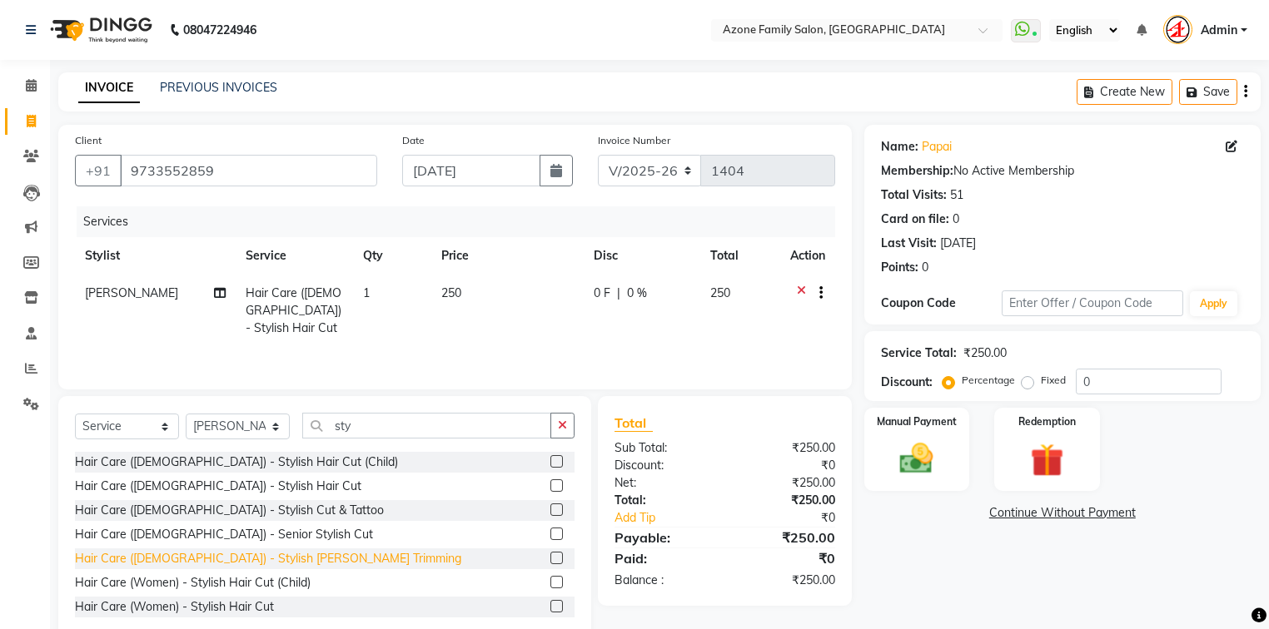
click at [246, 563] on div "Hair Care ([DEMOGRAPHIC_DATA]) - Stylish [PERSON_NAME] Trimming" at bounding box center [268, 558] width 386 height 17
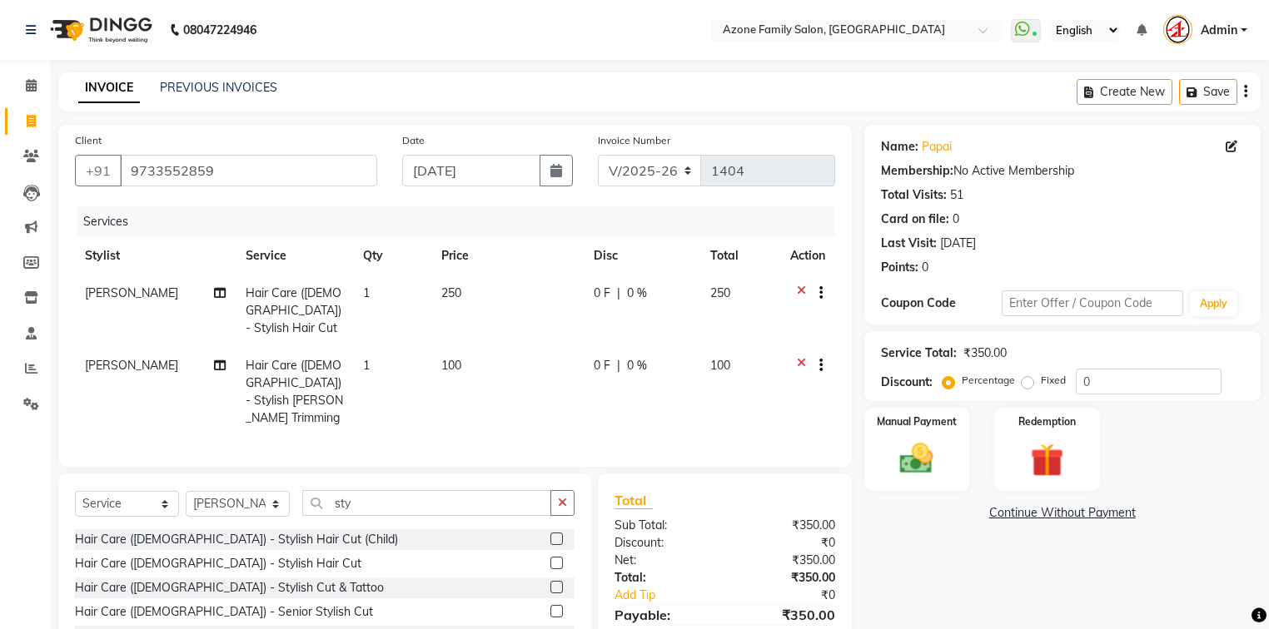
checkbox input "false"
click at [914, 445] on img at bounding box center [916, 460] width 57 height 40
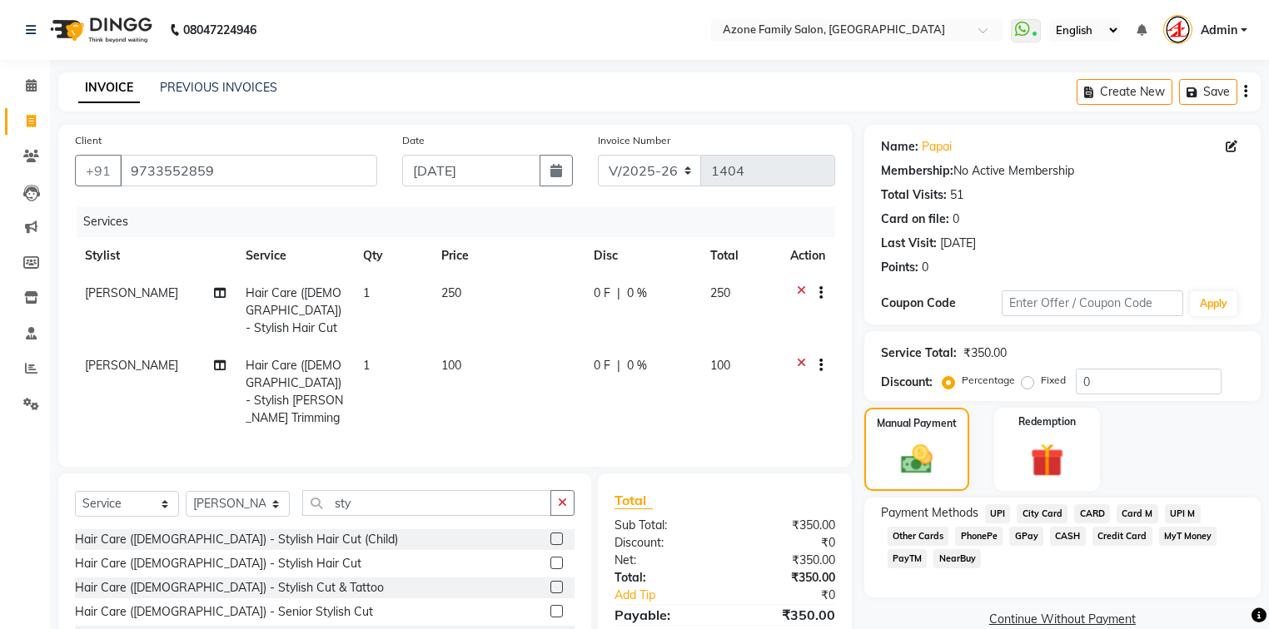
click at [1000, 509] on span "UPI" at bounding box center [998, 513] width 26 height 19
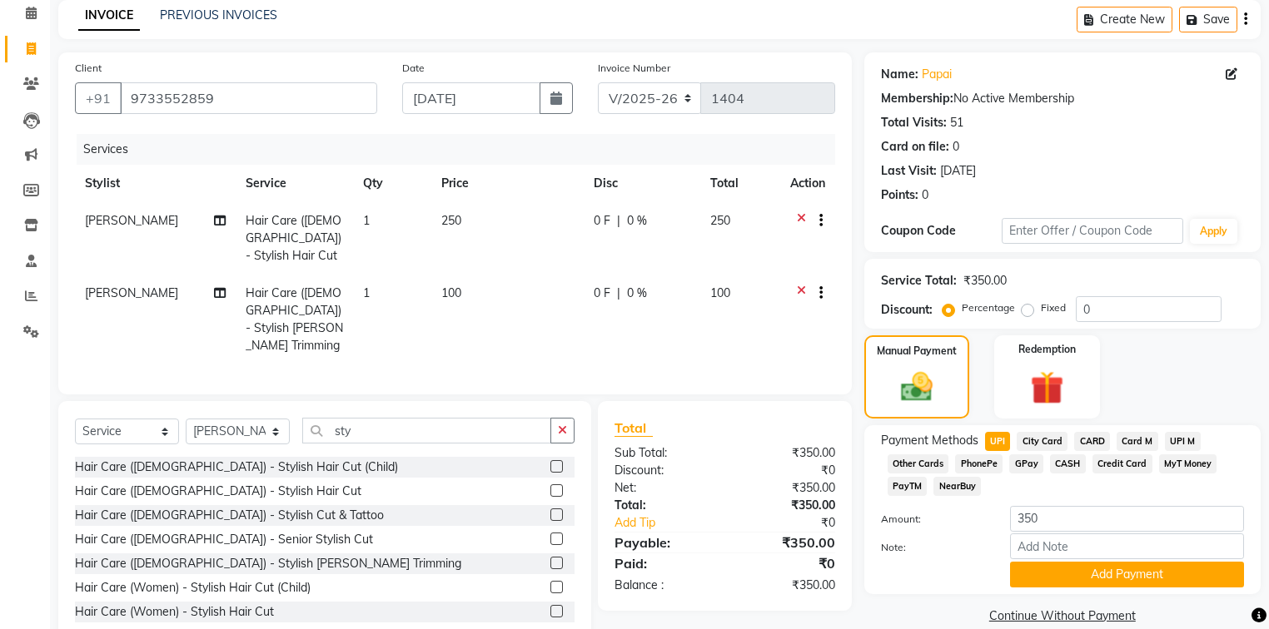
scroll to position [99, 0]
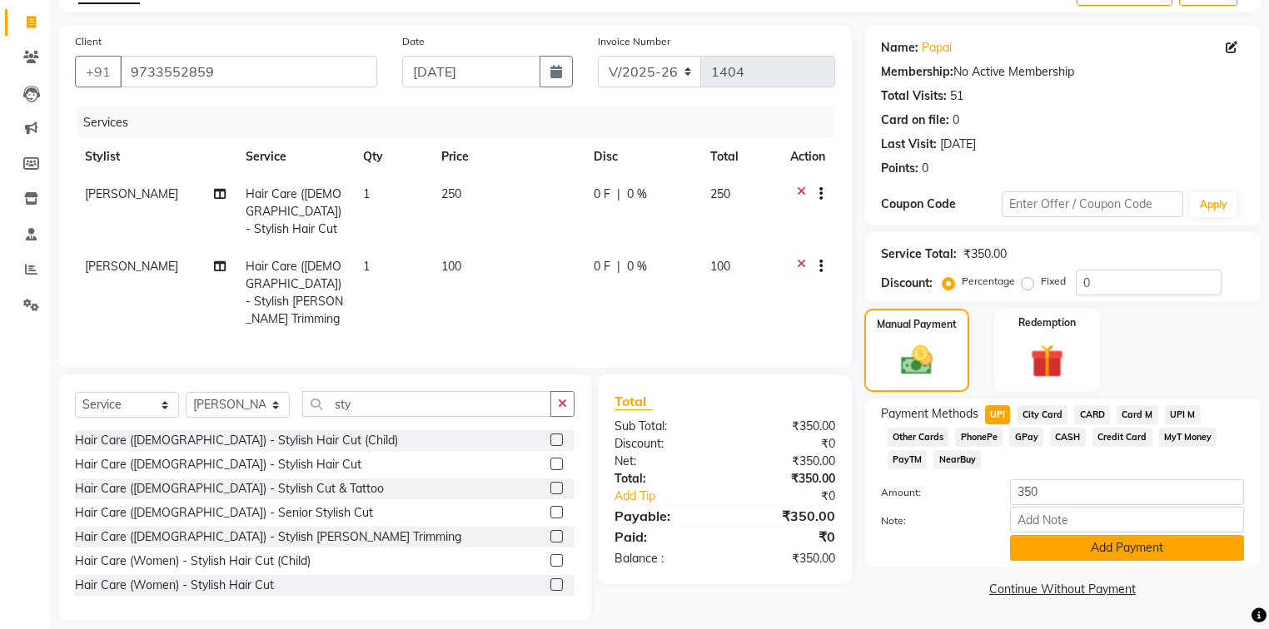
click at [1050, 554] on button "Add Payment" at bounding box center [1127, 548] width 234 height 26
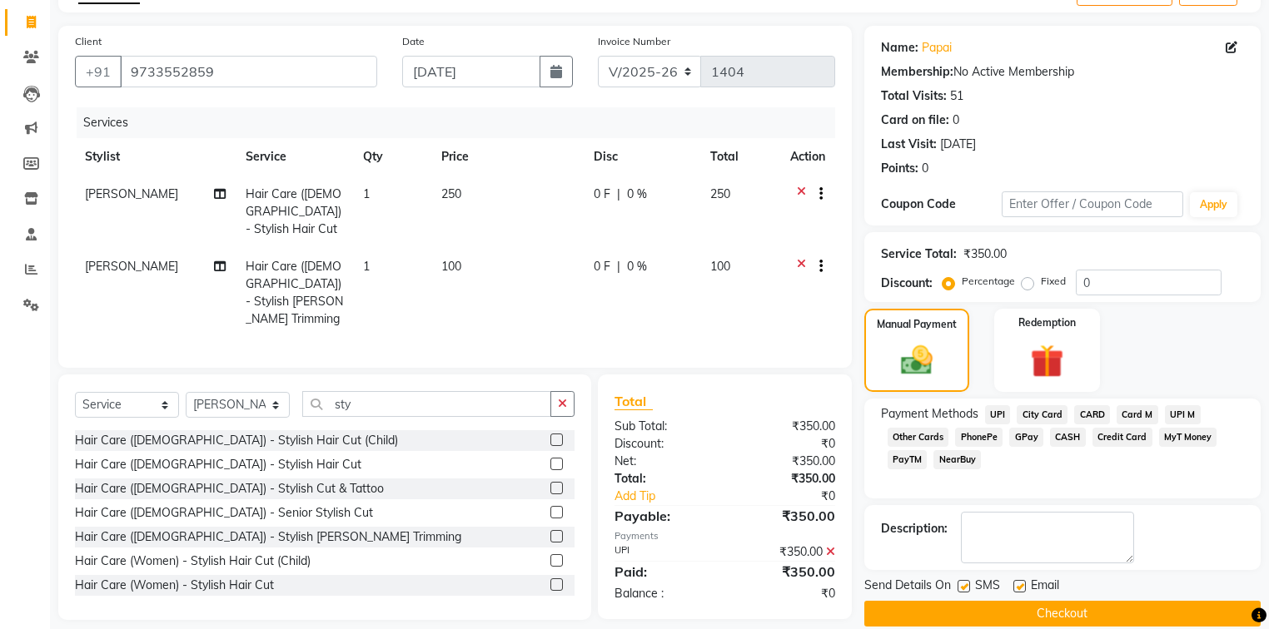
click at [1019, 611] on button "Checkout" at bounding box center [1062, 614] width 396 height 26
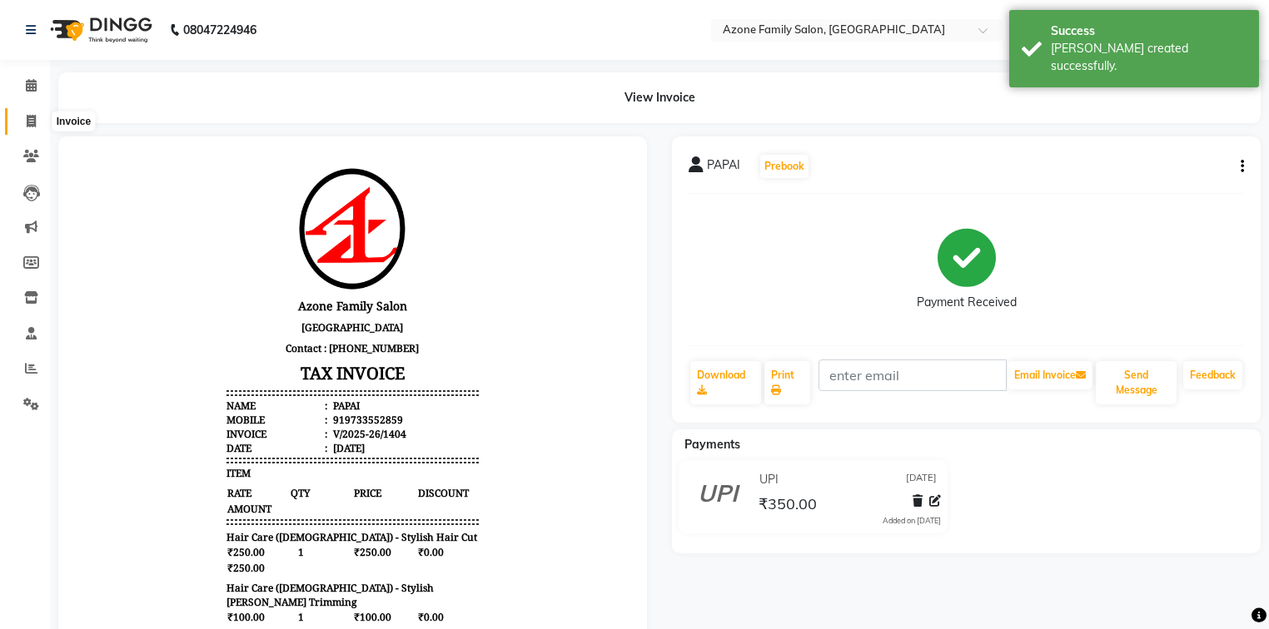
click at [30, 125] on icon at bounding box center [31, 121] width 9 height 12
select select "5098"
select select "service"
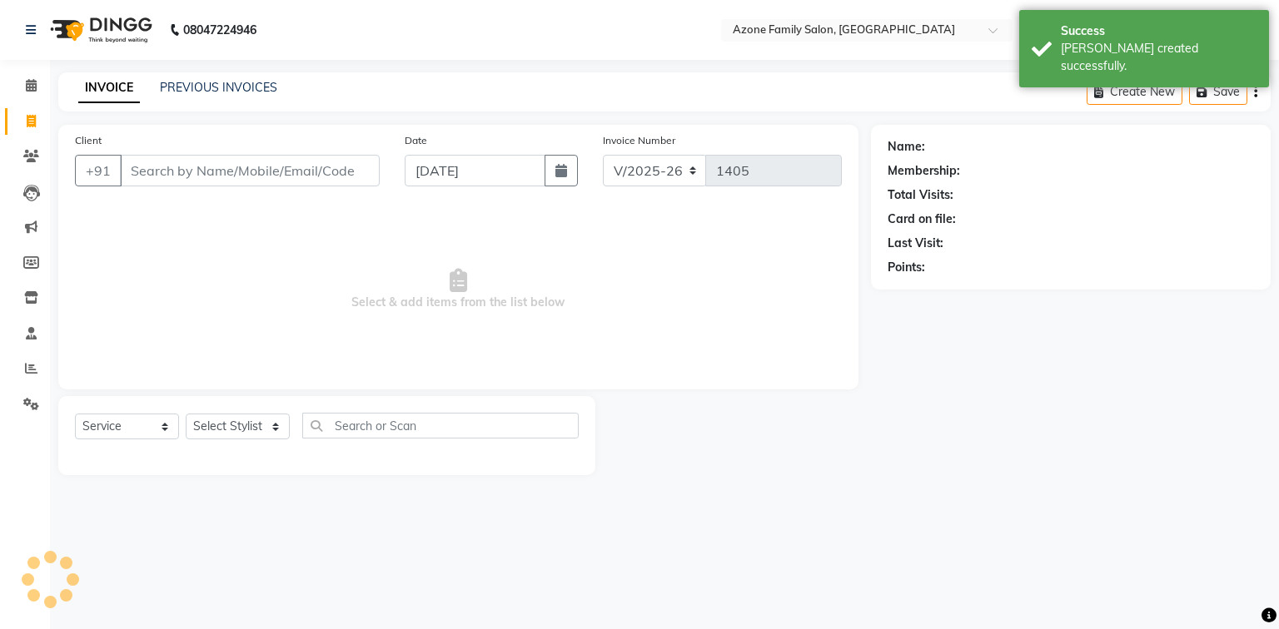
click at [178, 173] on input "Client" at bounding box center [250, 171] width 260 height 32
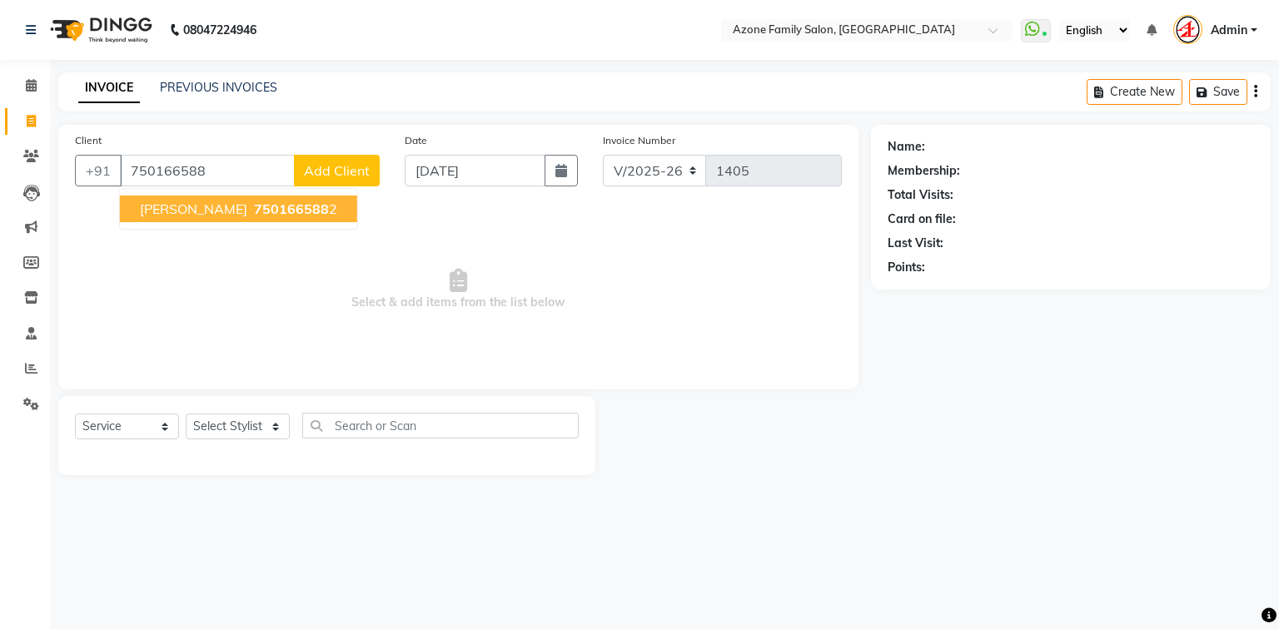
click at [254, 203] on span "750166588" at bounding box center [291, 209] width 75 height 17
type input "7501665882"
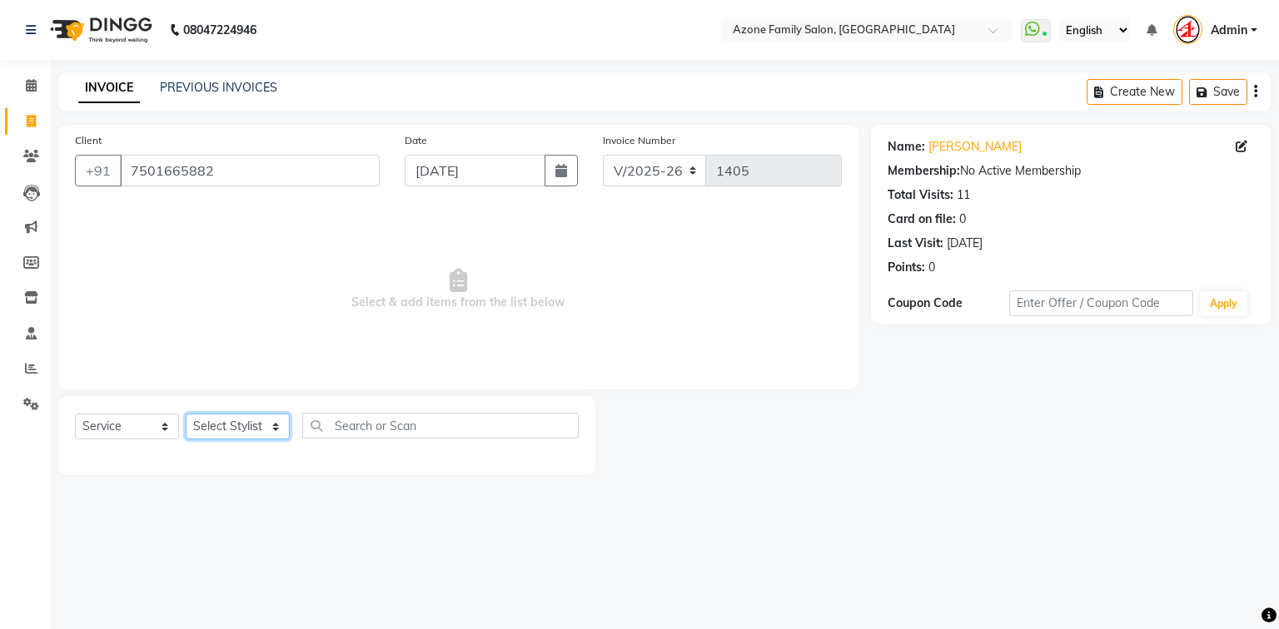
click at [239, 425] on select "Select Stylist [PERSON_NAME] [PERSON_NAME] [PERSON_NAME] [PERSON_NAME] Injemam …" at bounding box center [238, 427] width 104 height 26
select select "75776"
click at [186, 415] on select "Select Stylist [PERSON_NAME] [PERSON_NAME] [PERSON_NAME] [PERSON_NAME] Injemam …" at bounding box center [238, 427] width 104 height 26
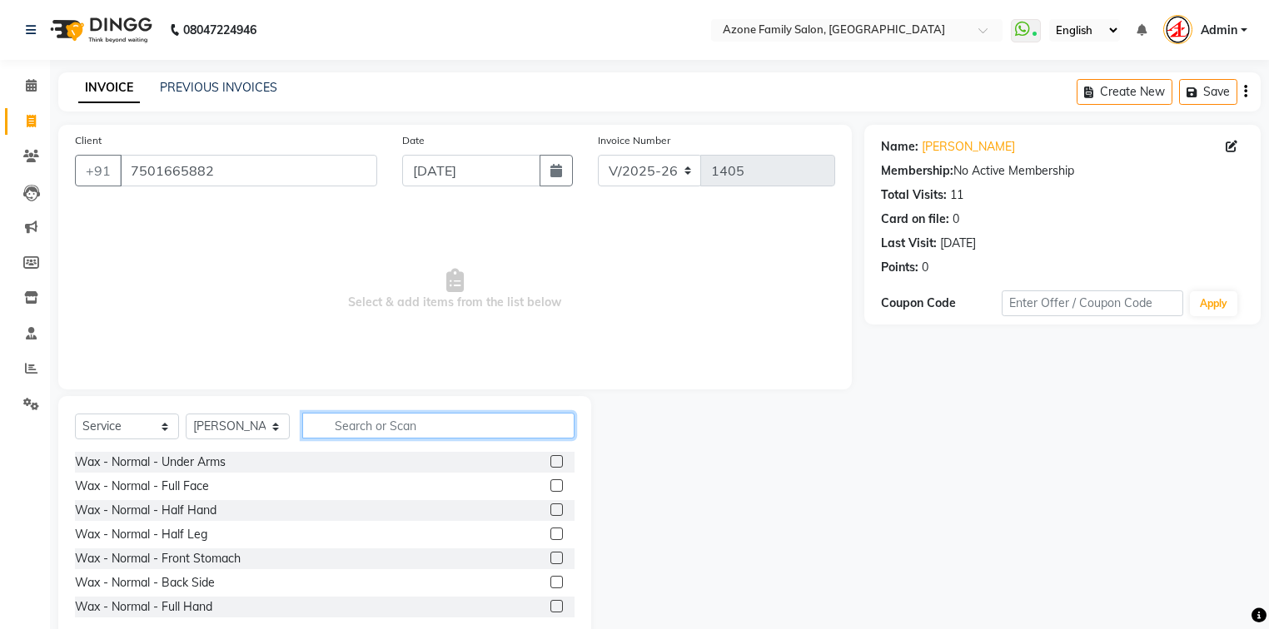
click at [377, 430] on input "text" at bounding box center [438, 426] width 272 height 26
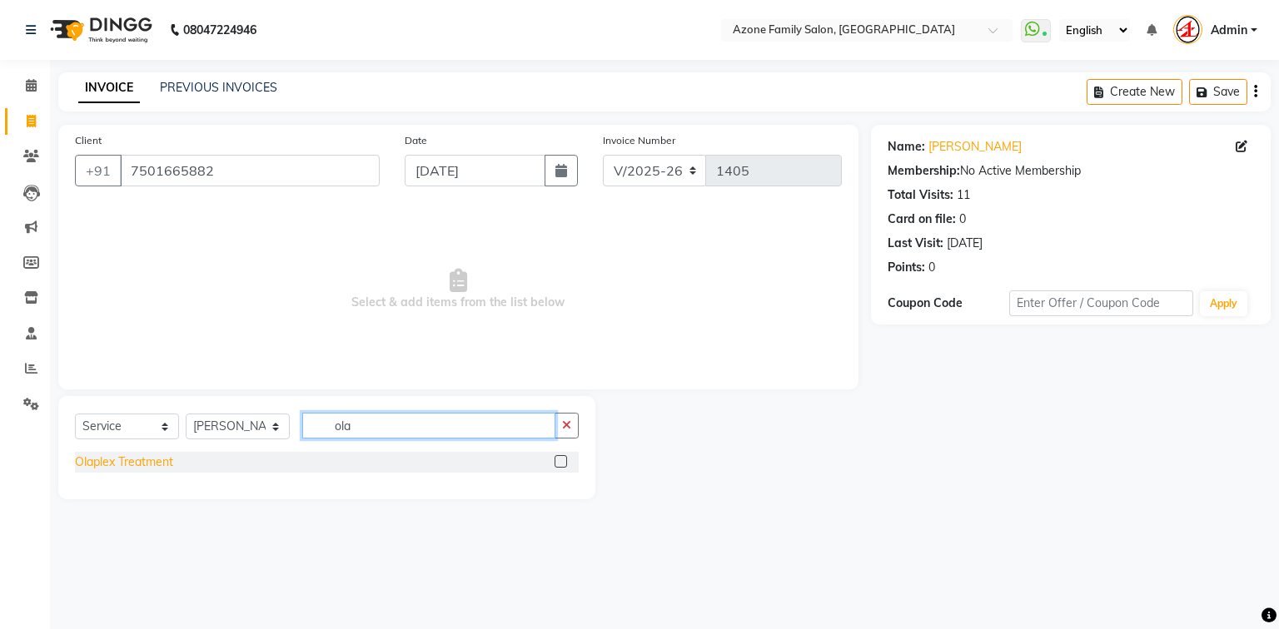
type input "ola"
click at [120, 459] on div "Olaplex Treatment" at bounding box center [124, 462] width 98 height 17
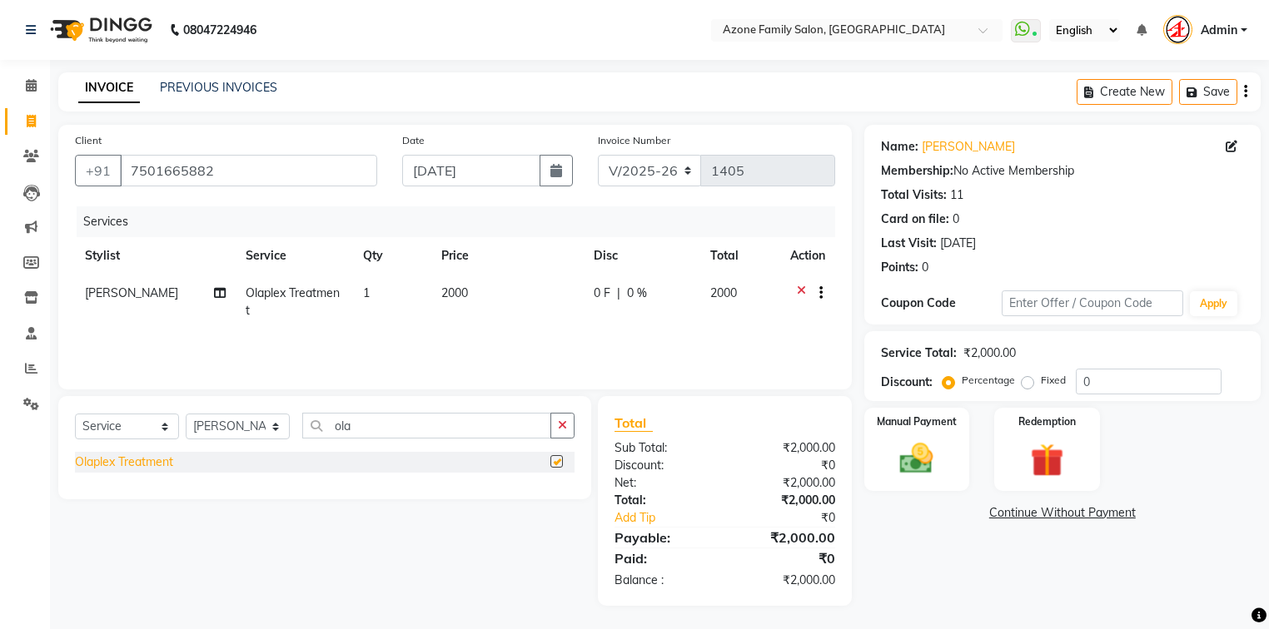
checkbox input "false"
click at [934, 456] on img at bounding box center [916, 460] width 57 height 40
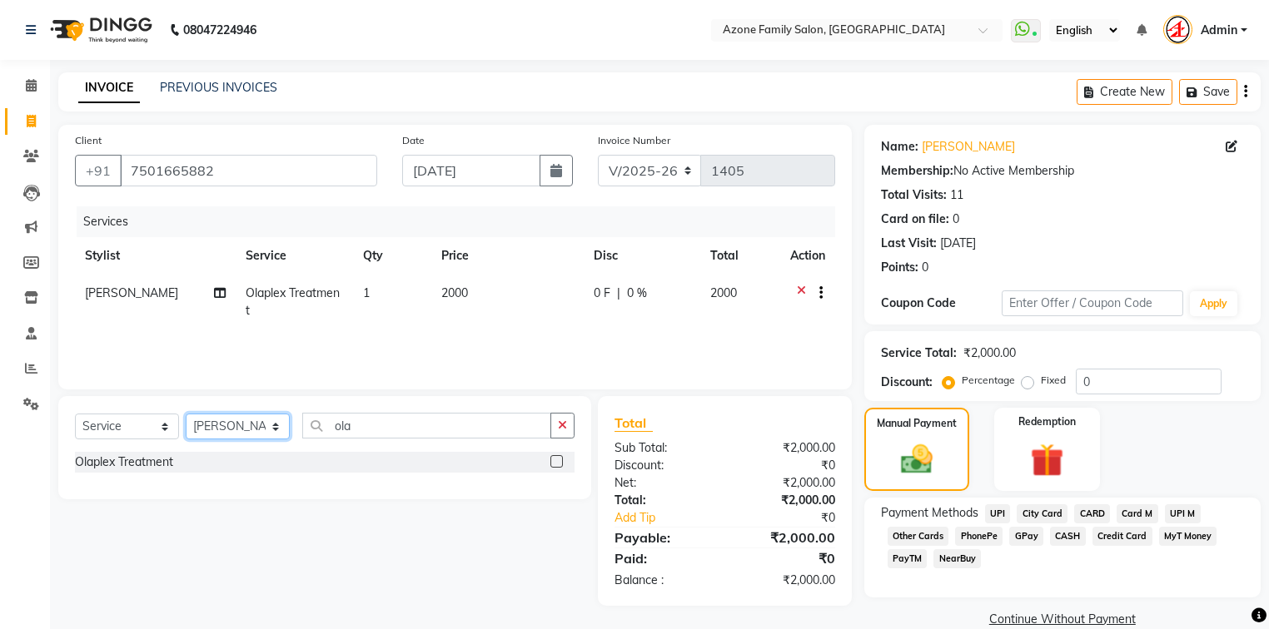
click at [241, 425] on select "Select Stylist [PERSON_NAME] [PERSON_NAME] [PERSON_NAME] [PERSON_NAME] Injemam …" at bounding box center [238, 427] width 104 height 26
select select "75775"
click at [186, 415] on select "Select Stylist [PERSON_NAME] [PERSON_NAME] [PERSON_NAME] [PERSON_NAME] Injemam …" at bounding box center [238, 427] width 104 height 26
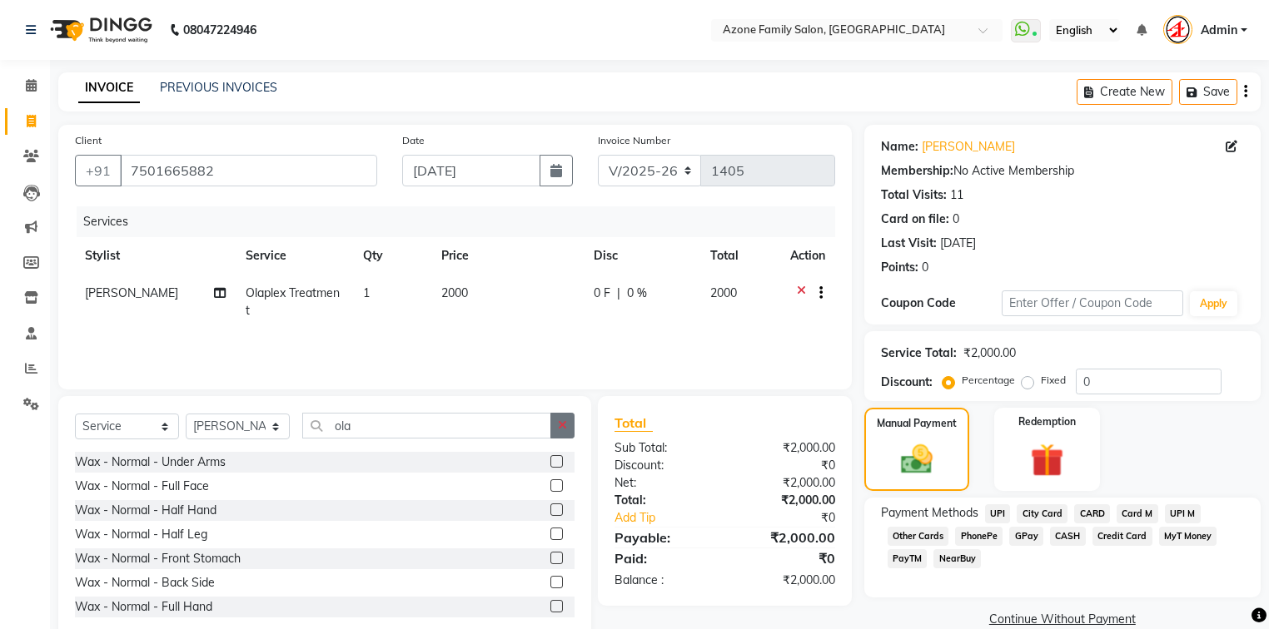
click at [567, 420] on button "button" at bounding box center [562, 426] width 24 height 26
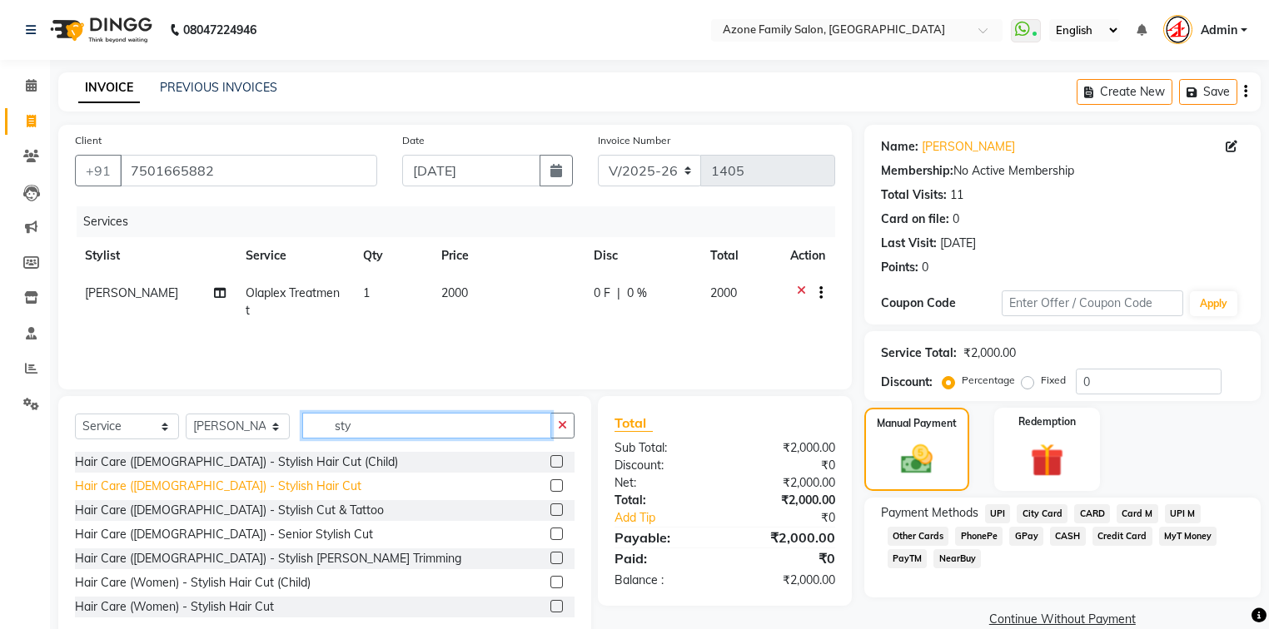
type input "sty"
click at [127, 486] on div "Hair Care ([DEMOGRAPHIC_DATA]) - Stylish Hair Cut" at bounding box center [218, 486] width 286 height 17
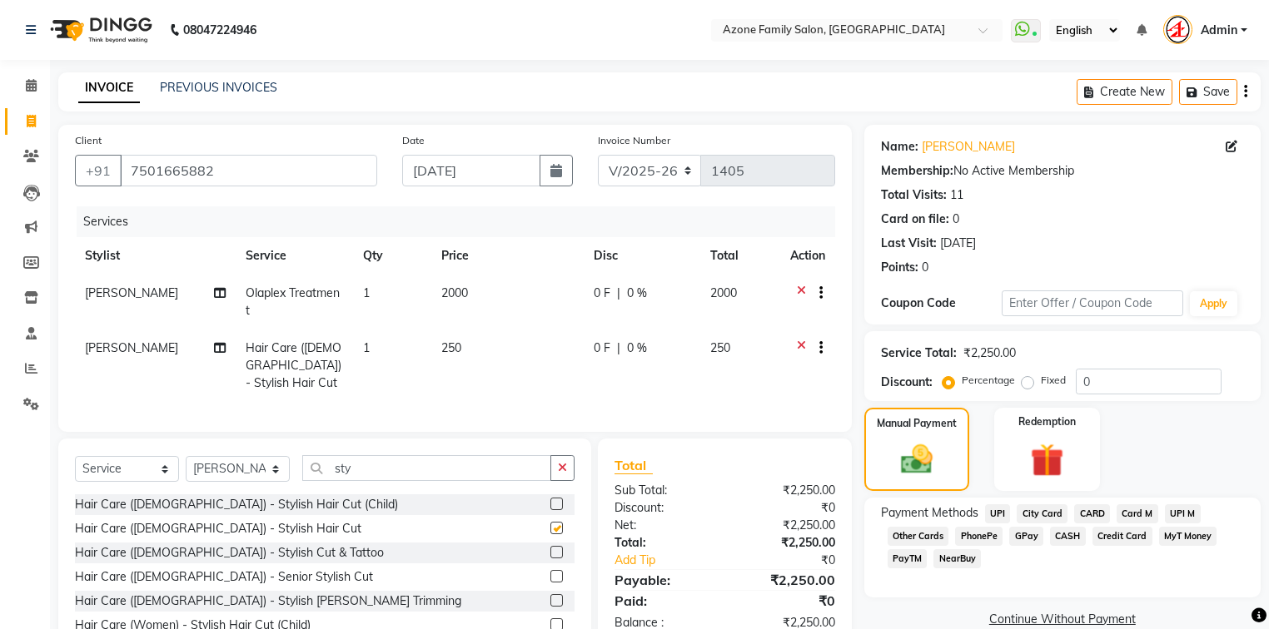
checkbox input "false"
click at [194, 593] on div "Hair Care ([DEMOGRAPHIC_DATA]) - Stylish [PERSON_NAME] Trimming" at bounding box center [268, 601] width 386 height 17
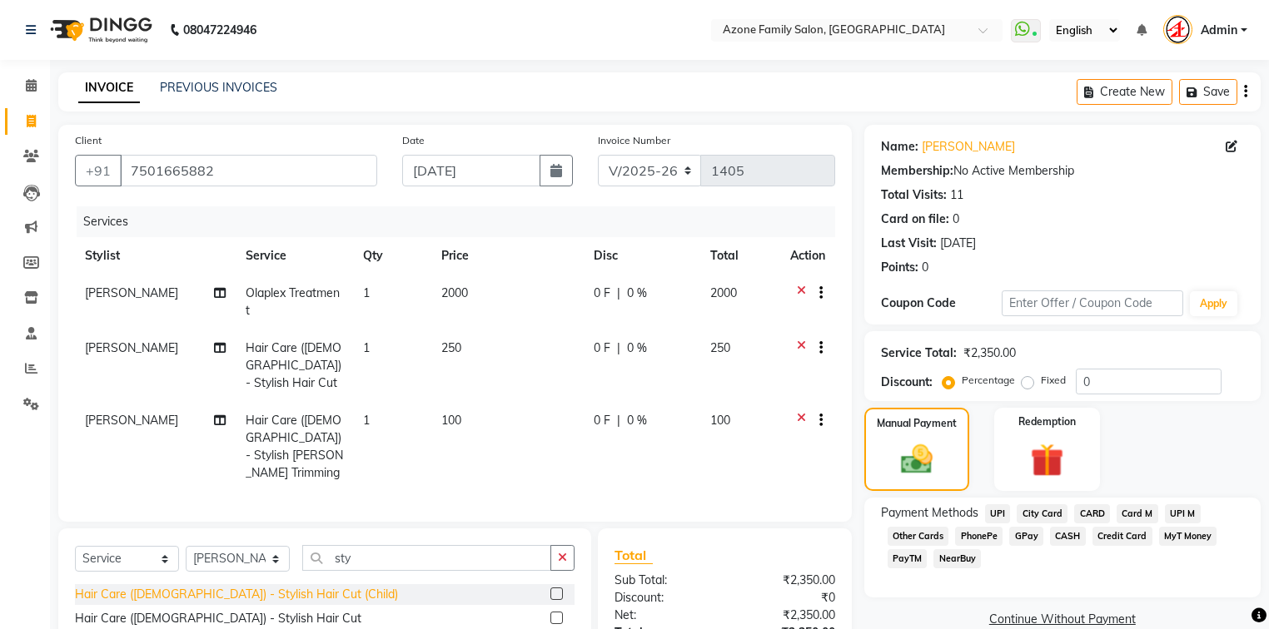
checkbox input "false"
click at [266, 546] on select "Select Stylist [PERSON_NAME] [PERSON_NAME] [PERSON_NAME] [PERSON_NAME] Injemam …" at bounding box center [238, 559] width 104 height 26
select select "32111"
click at [186, 546] on select "Select Stylist [PERSON_NAME] [PERSON_NAME] [PERSON_NAME] [PERSON_NAME] Injemam …" at bounding box center [238, 559] width 104 height 26
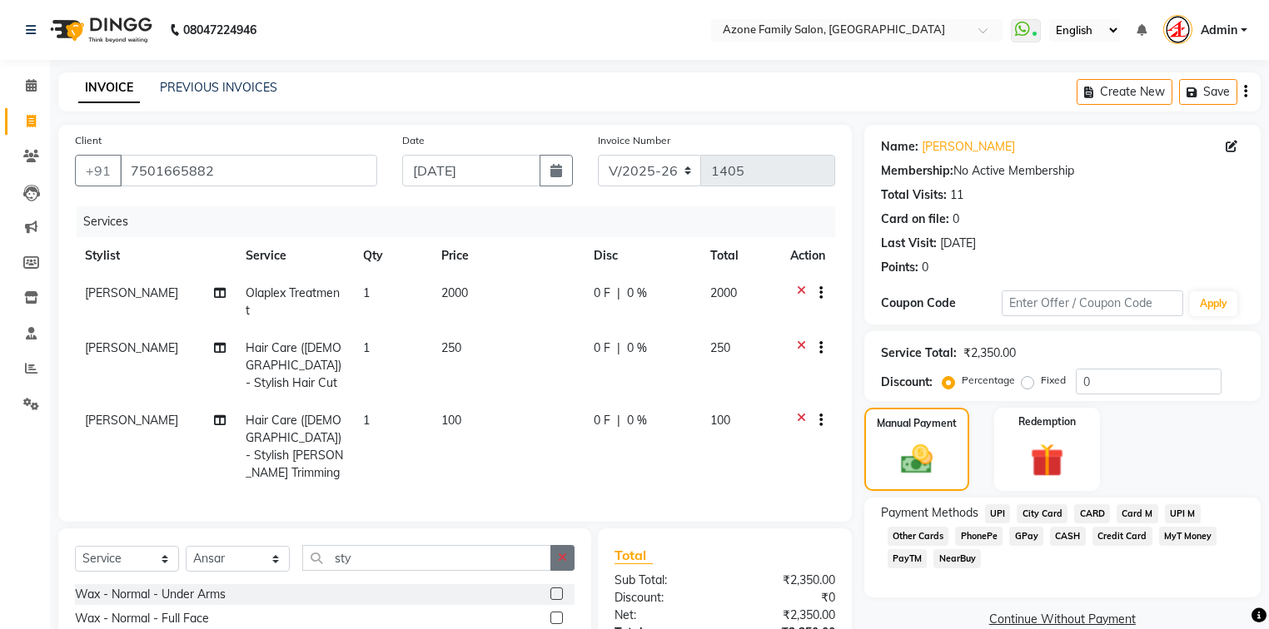
click at [572, 545] on button "button" at bounding box center [562, 558] width 24 height 26
click at [551, 545] on input "text" at bounding box center [438, 558] width 272 height 26
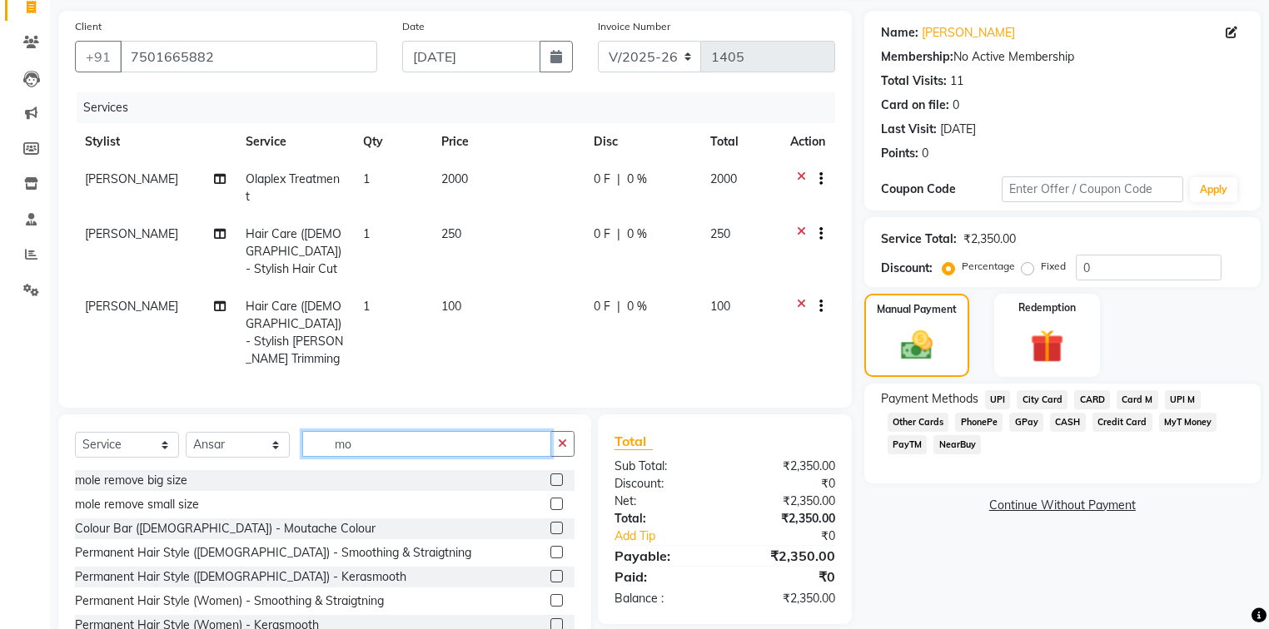
scroll to position [146, 0]
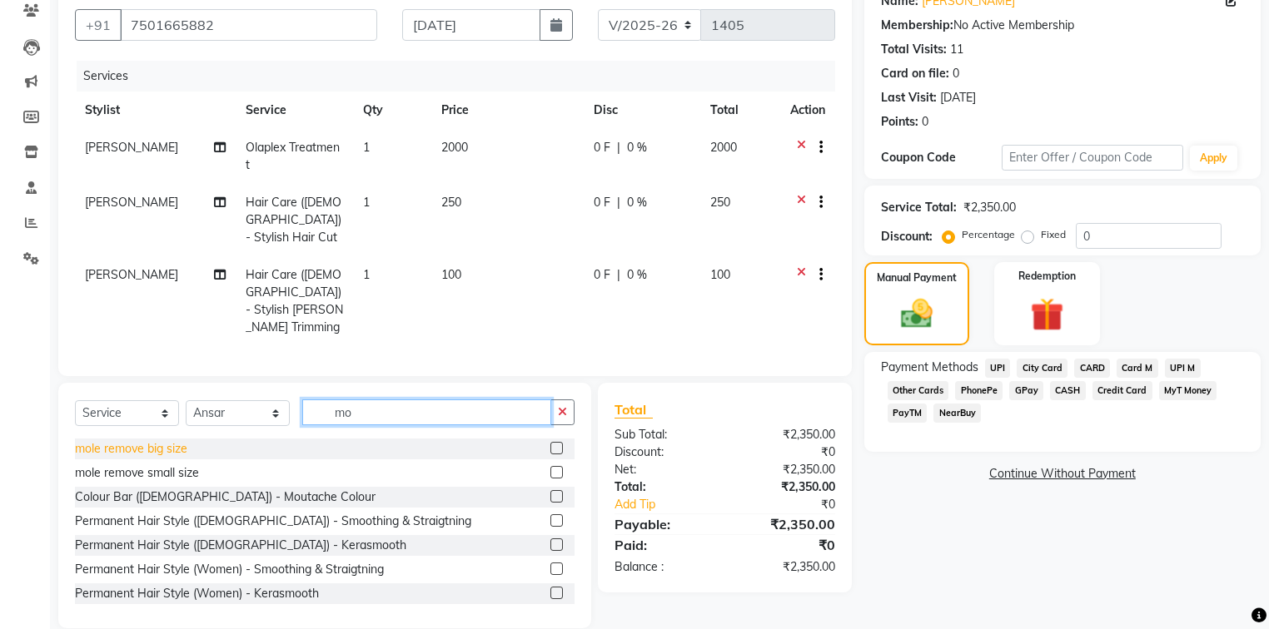
type input "mo"
click at [171, 440] on div "mole remove big size" at bounding box center [131, 448] width 112 height 17
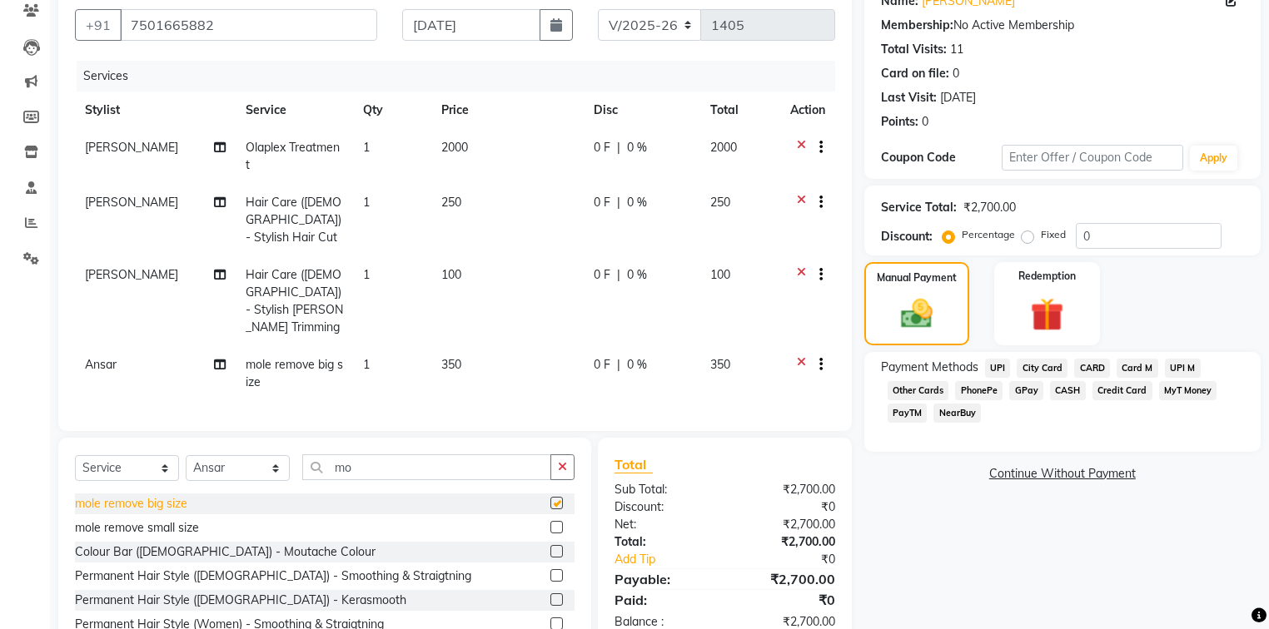
checkbox input "false"
click at [187, 519] on div "mole remove small size" at bounding box center [137, 527] width 124 height 17
checkbox input "false"
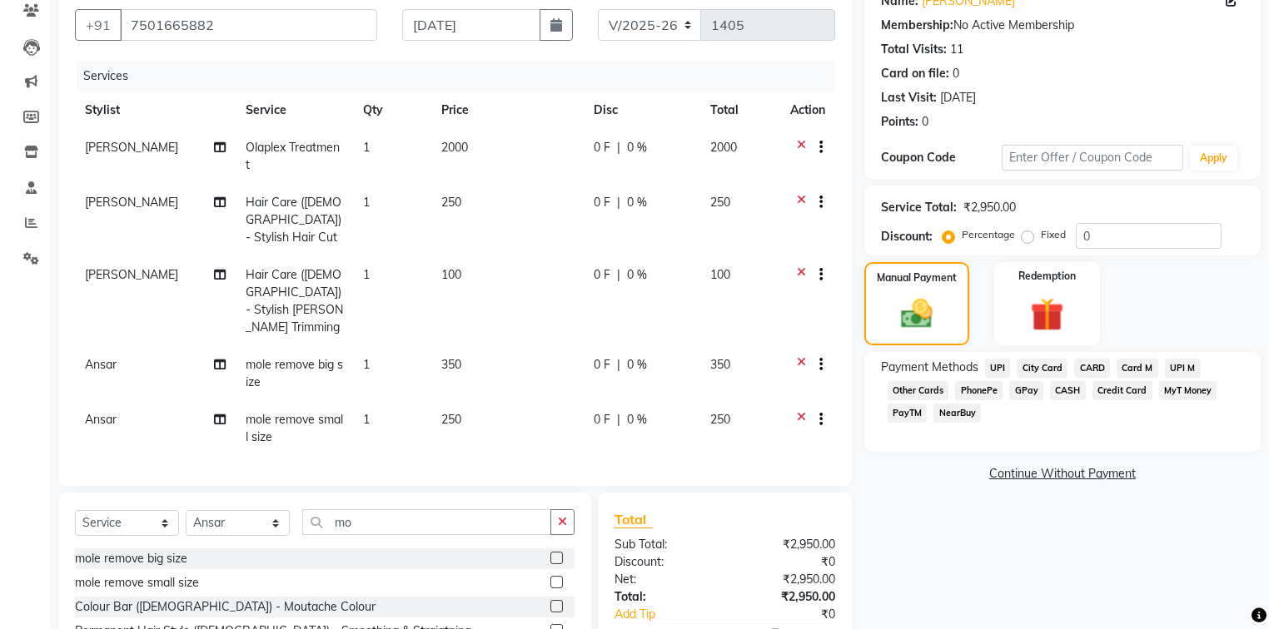
click at [464, 346] on td "350" at bounding box center [507, 373] width 153 height 55
select select "32111"
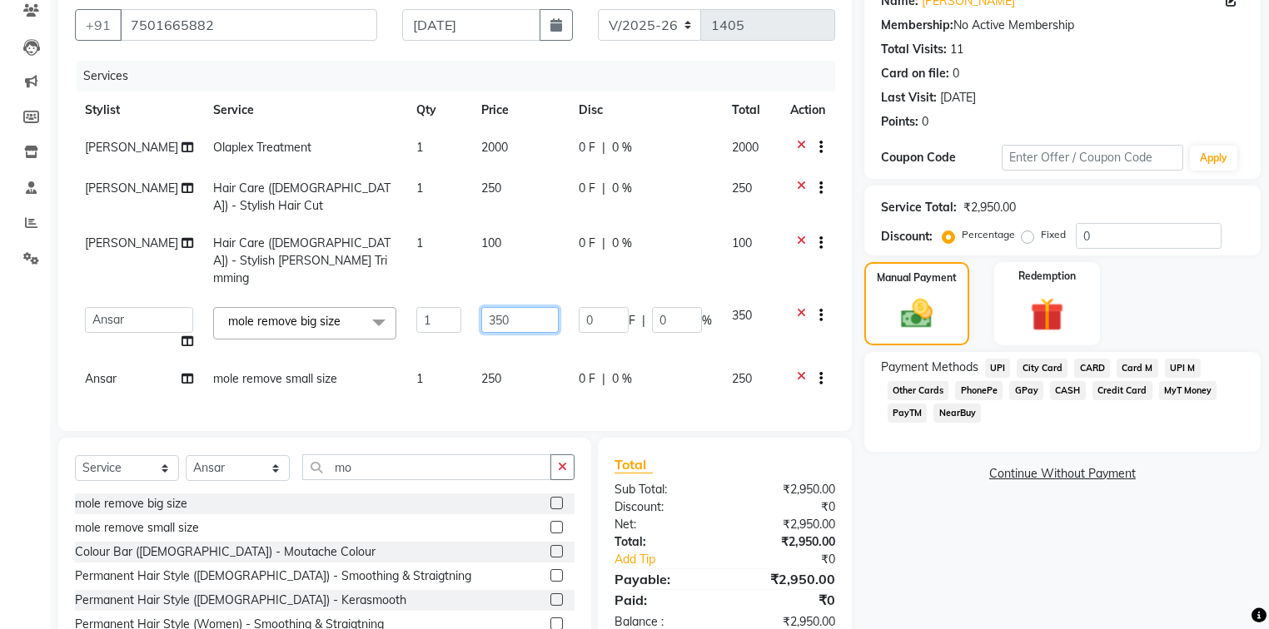
drag, startPoint x: 515, startPoint y: 283, endPoint x: 458, endPoint y: 279, distance: 57.6
click at [471, 297] on td "350" at bounding box center [519, 328] width 97 height 63
type input "1000"
click at [409, 346] on tbody "[PERSON_NAME] Olaplex Treatment 1 2000 0 F | 0 % 2000 [PERSON_NAME] Hair Care (…" at bounding box center [455, 265] width 760 height 272
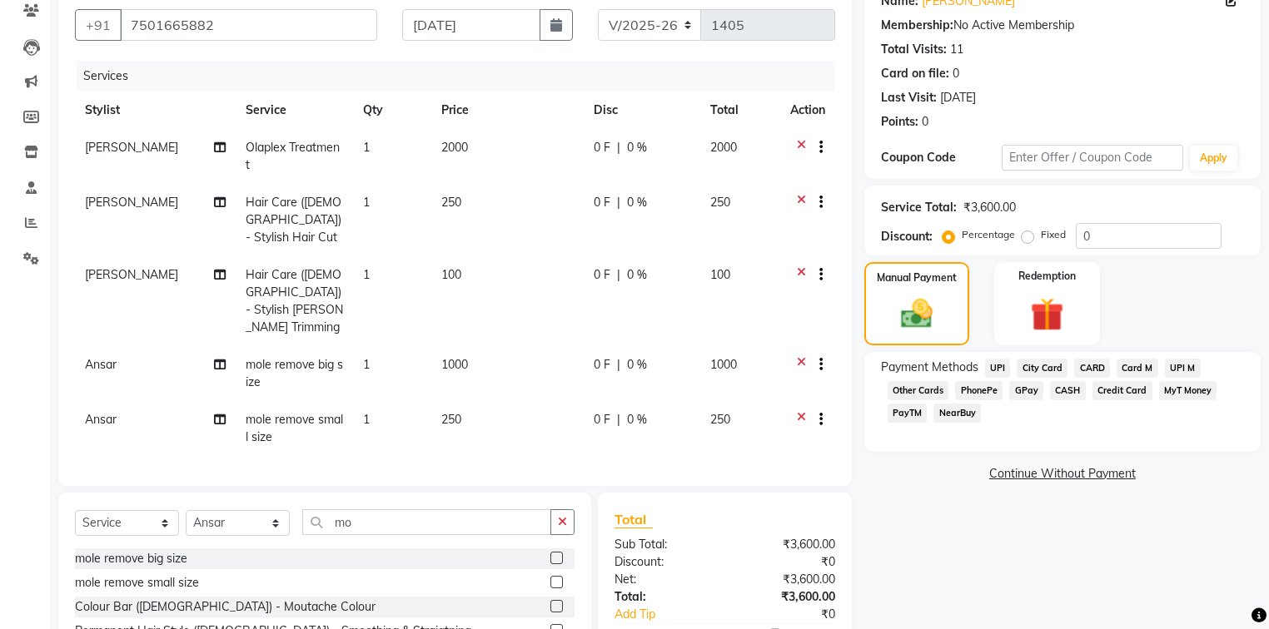
click at [372, 401] on td "1" at bounding box center [392, 428] width 78 height 55
select select "32111"
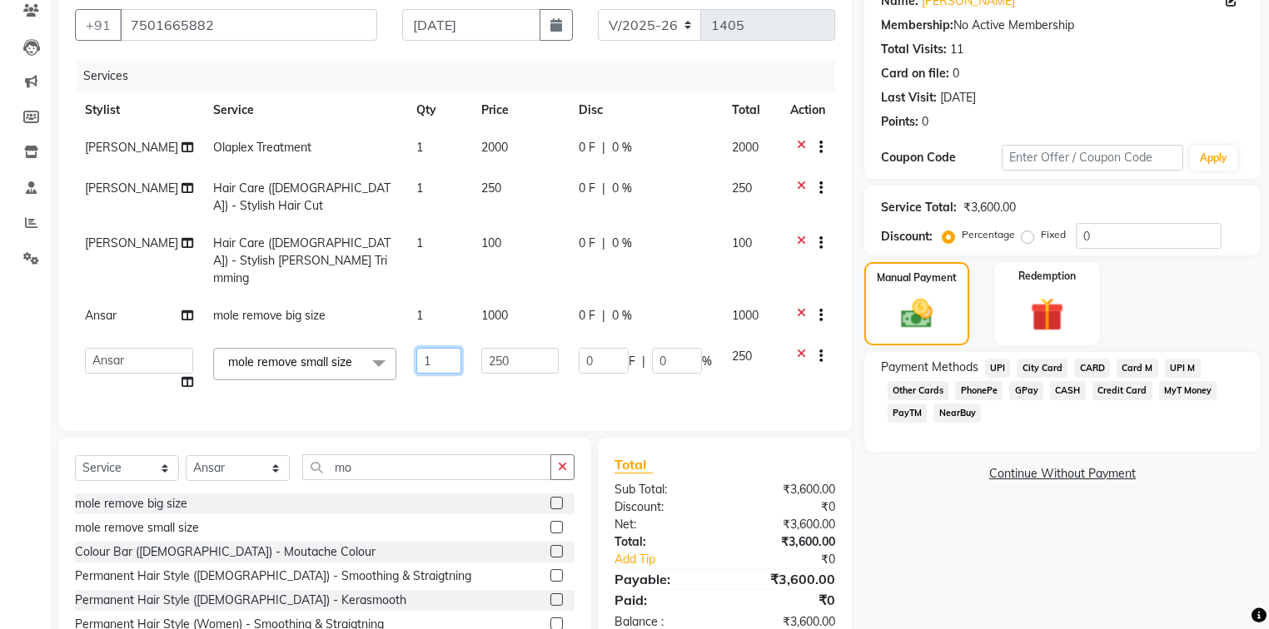
drag, startPoint x: 425, startPoint y: 324, endPoint x: 405, endPoint y: 320, distance: 20.4
click at [416, 348] on input "1" at bounding box center [438, 361] width 45 height 26
type input "3"
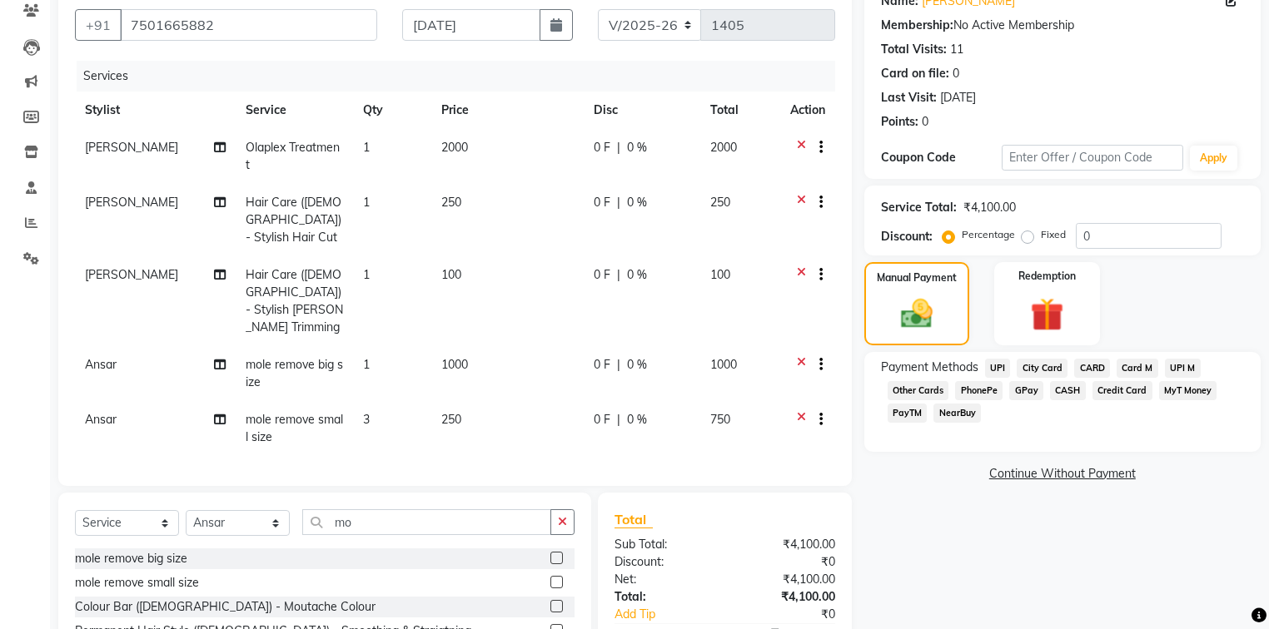
click at [413, 353] on tbody "[PERSON_NAME] Olaplex Treatment 1 2000 0 F | 0 % 2000 [PERSON_NAME] Hair Care (…" at bounding box center [455, 292] width 760 height 327
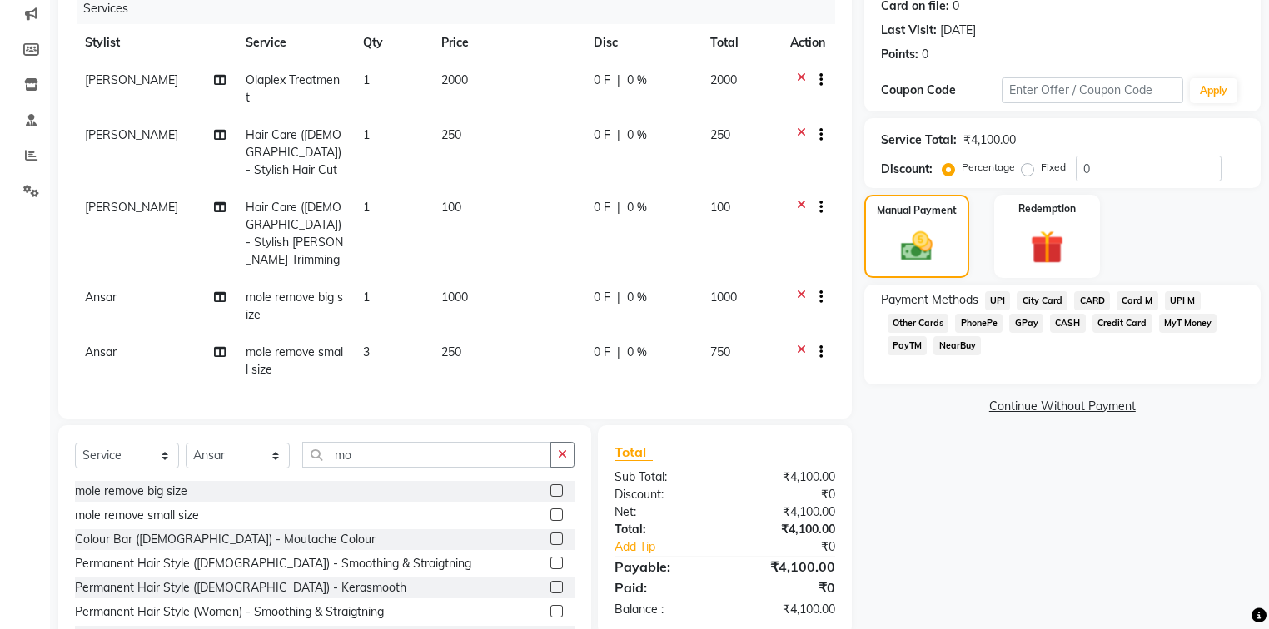
scroll to position [256, 0]
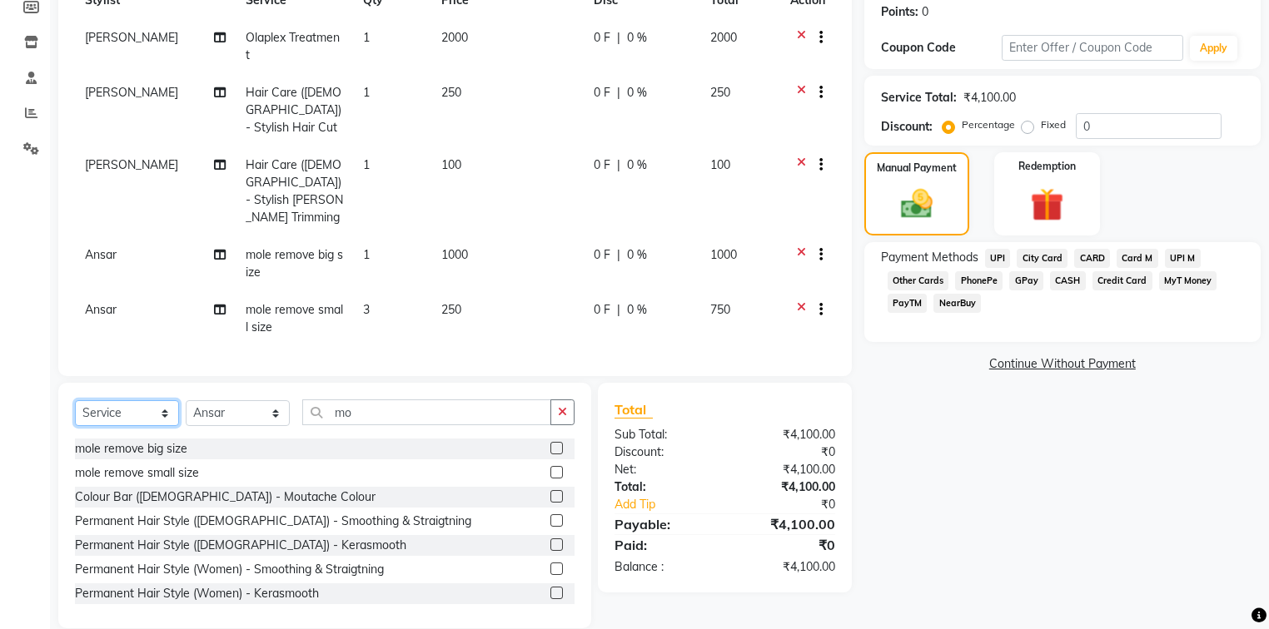
click at [113, 400] on select "Select Service Product Membership Package Voucher Prepaid Gift Card" at bounding box center [127, 413] width 104 height 26
select select "product"
click at [75, 400] on select "Select Service Product Membership Package Voucher Prepaid Gift Card" at bounding box center [127, 413] width 104 height 26
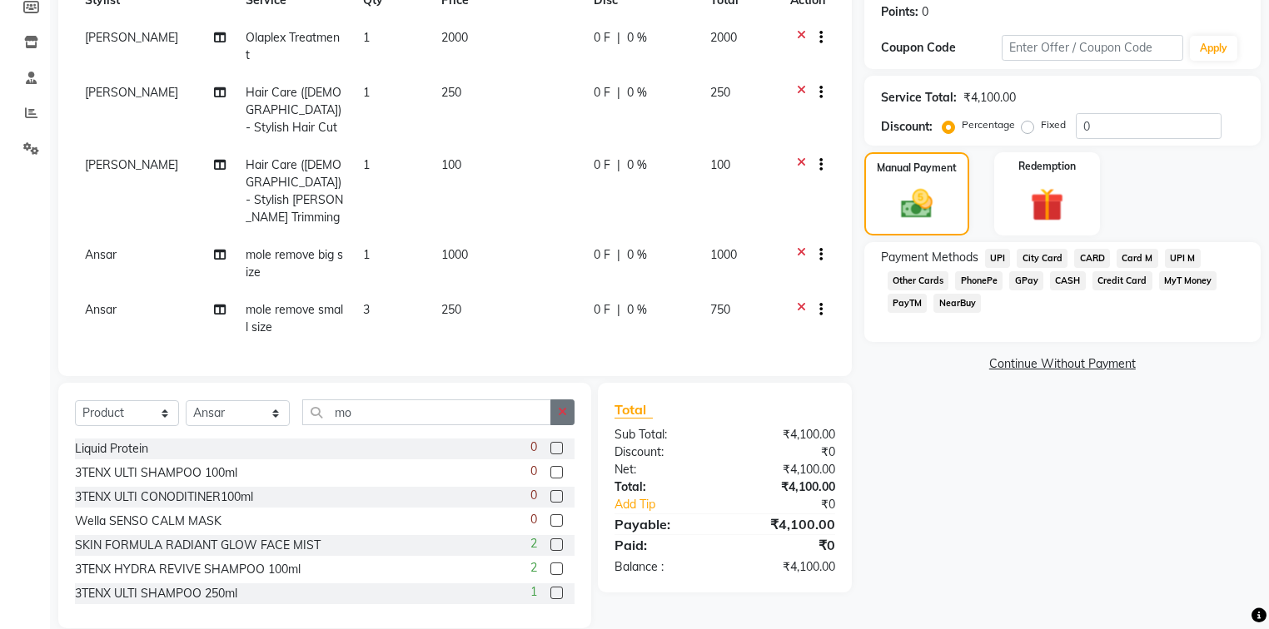
click at [564, 406] on icon "button" at bounding box center [562, 412] width 9 height 12
click at [562, 400] on input "text" at bounding box center [438, 413] width 272 height 26
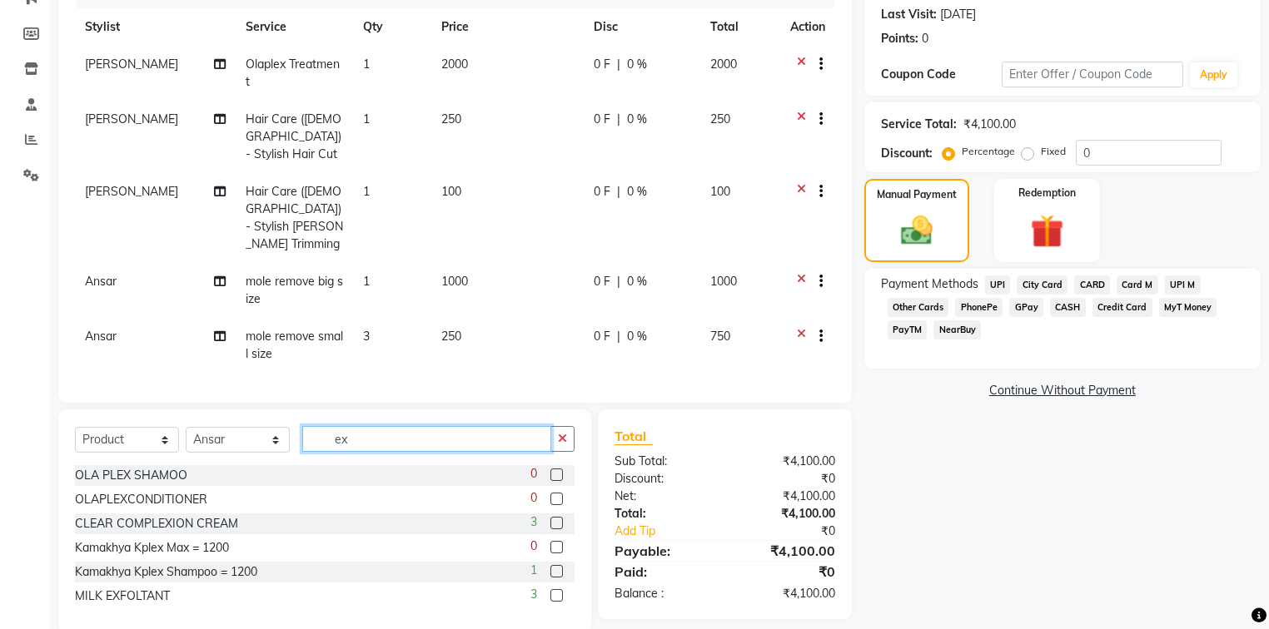
scroll to position [233, 0]
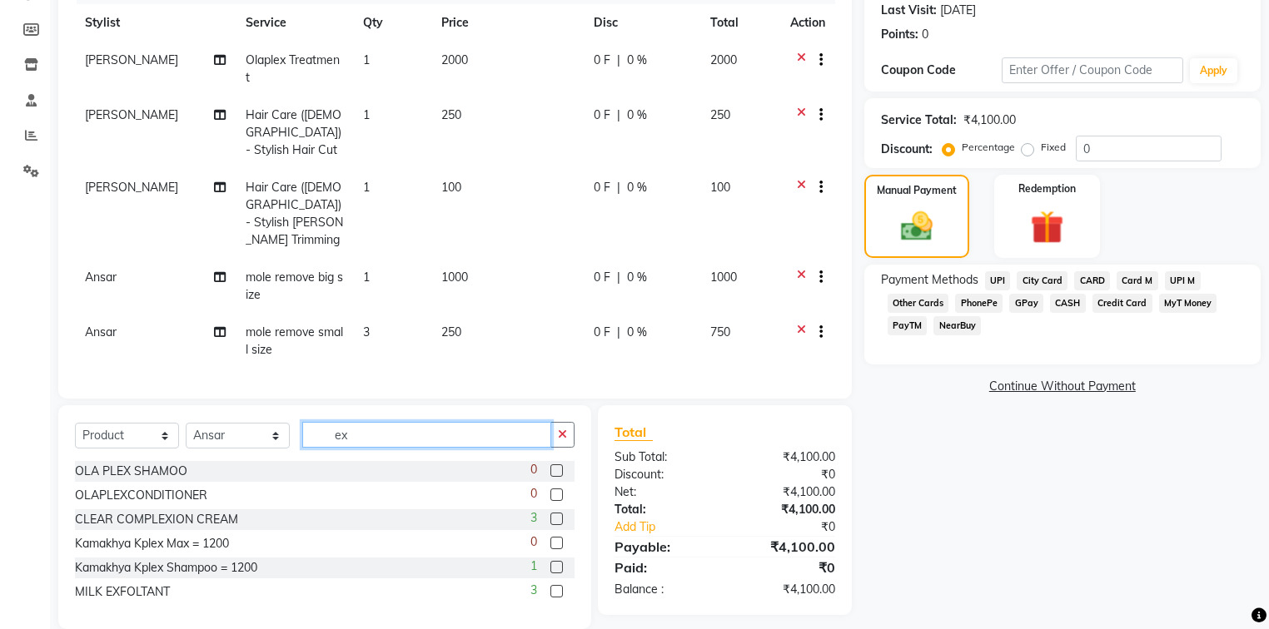
click at [364, 422] on input "ex" at bounding box center [426, 435] width 249 height 26
type input "e"
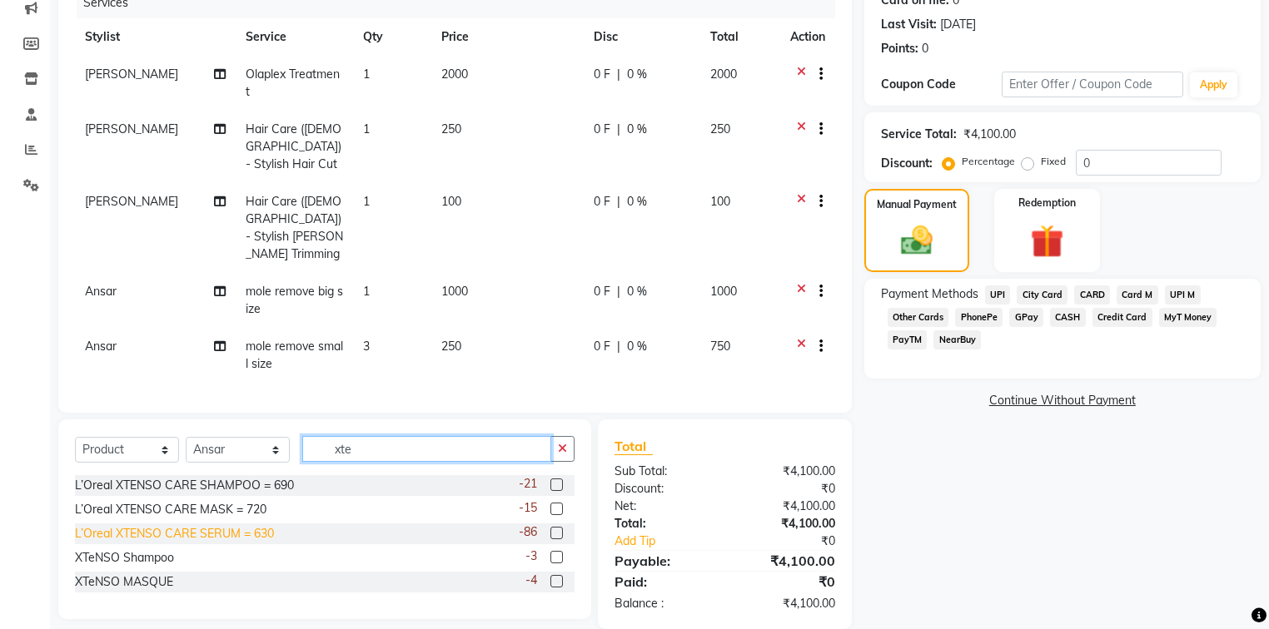
type input "xte"
click at [170, 525] on div "L’Oreal XTENSO CARE SERUM = 630" at bounding box center [174, 533] width 199 height 17
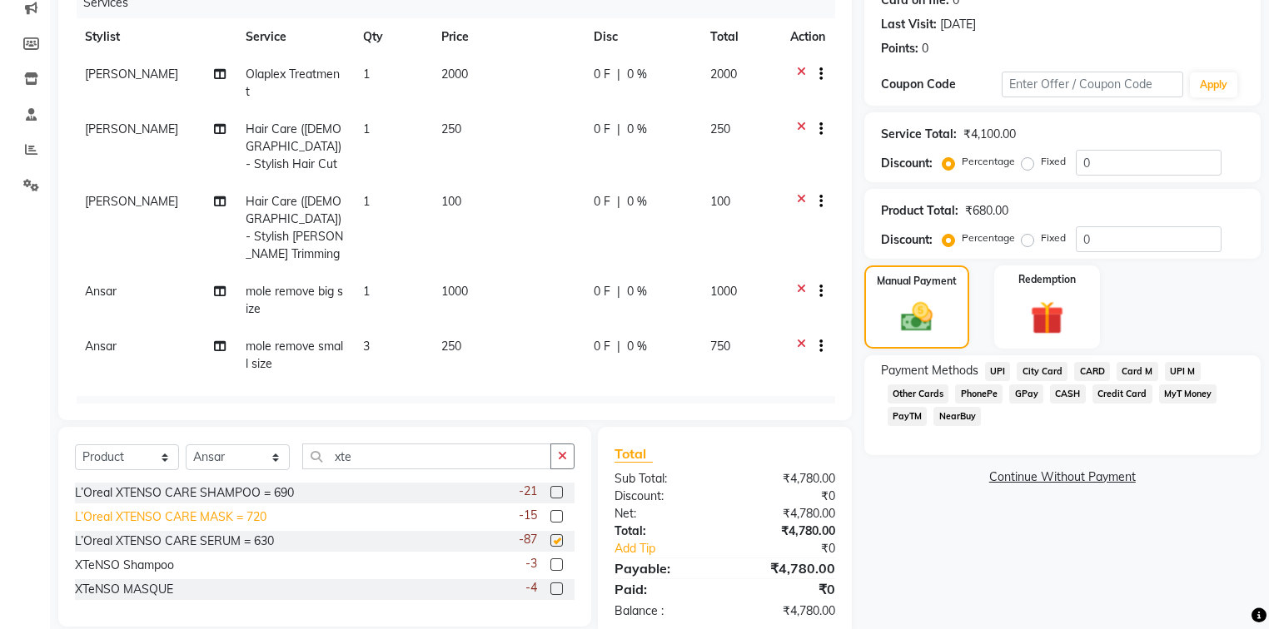
checkbox input "false"
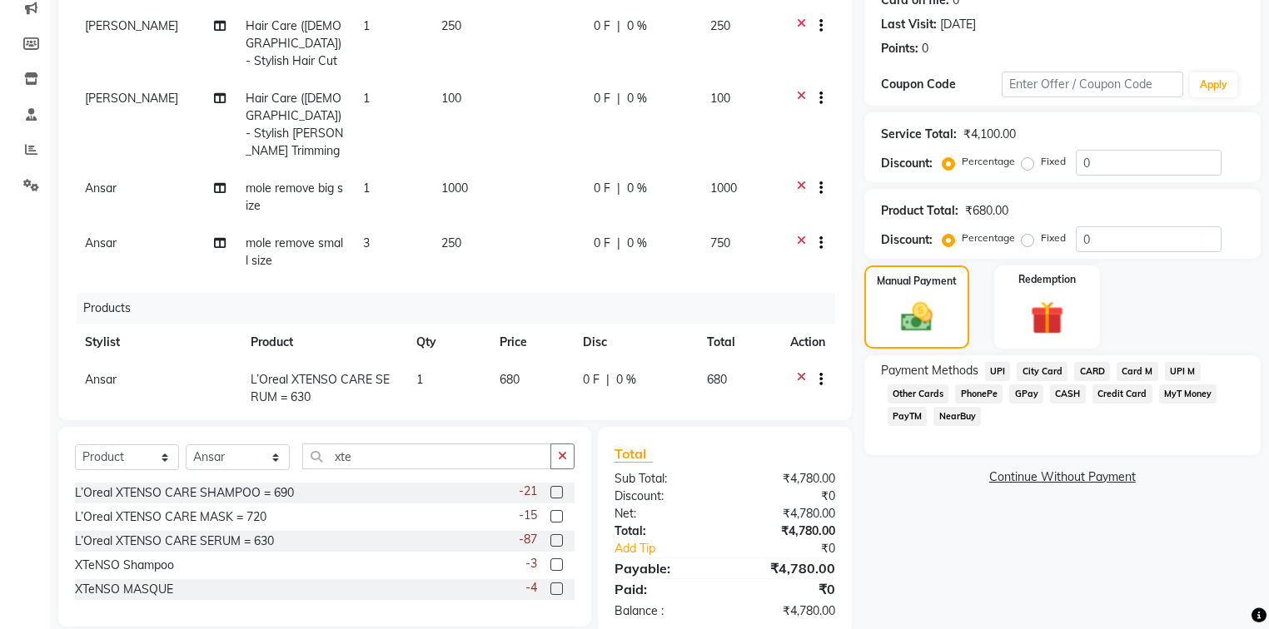
click at [490, 361] on td "680" at bounding box center [530, 388] width 83 height 55
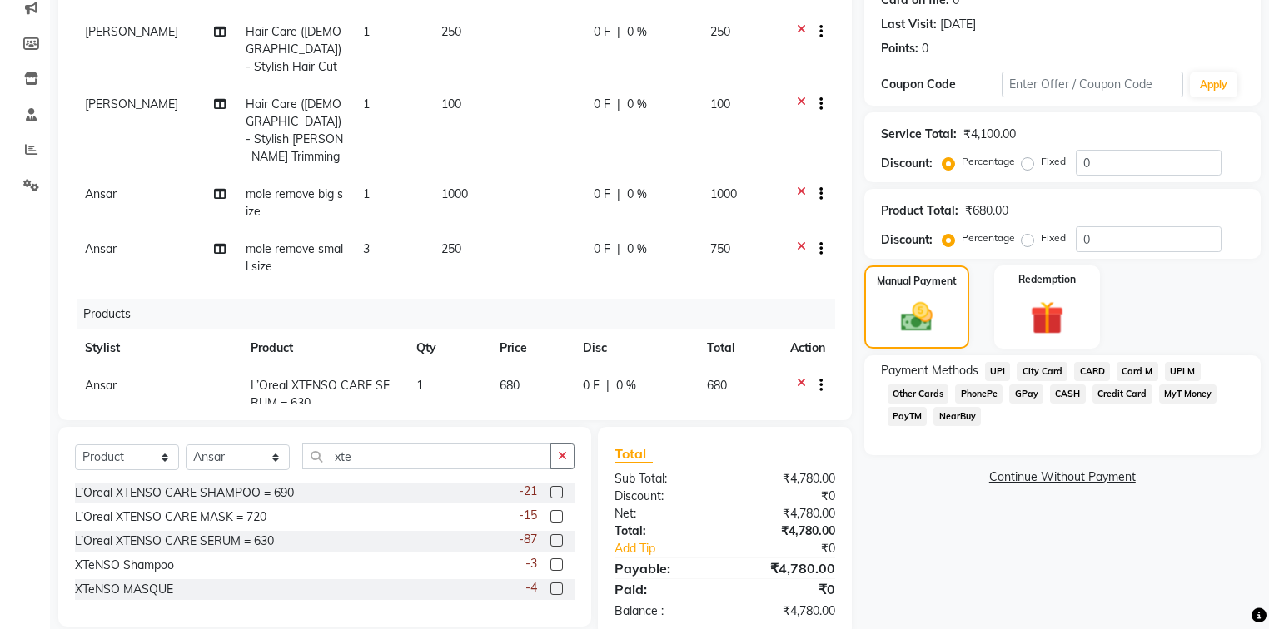
select select "32111"
drag, startPoint x: 519, startPoint y: 348, endPoint x: 440, endPoint y: 347, distance: 79.9
click at [442, 367] on tr "[PERSON_NAME] [PERSON_NAME] [PERSON_NAME] [PERSON_NAME] Injemam [PERSON_NAME] […" at bounding box center [455, 390] width 760 height 47
type input "720"
click at [530, 238] on td "250" at bounding box center [507, 258] width 153 height 55
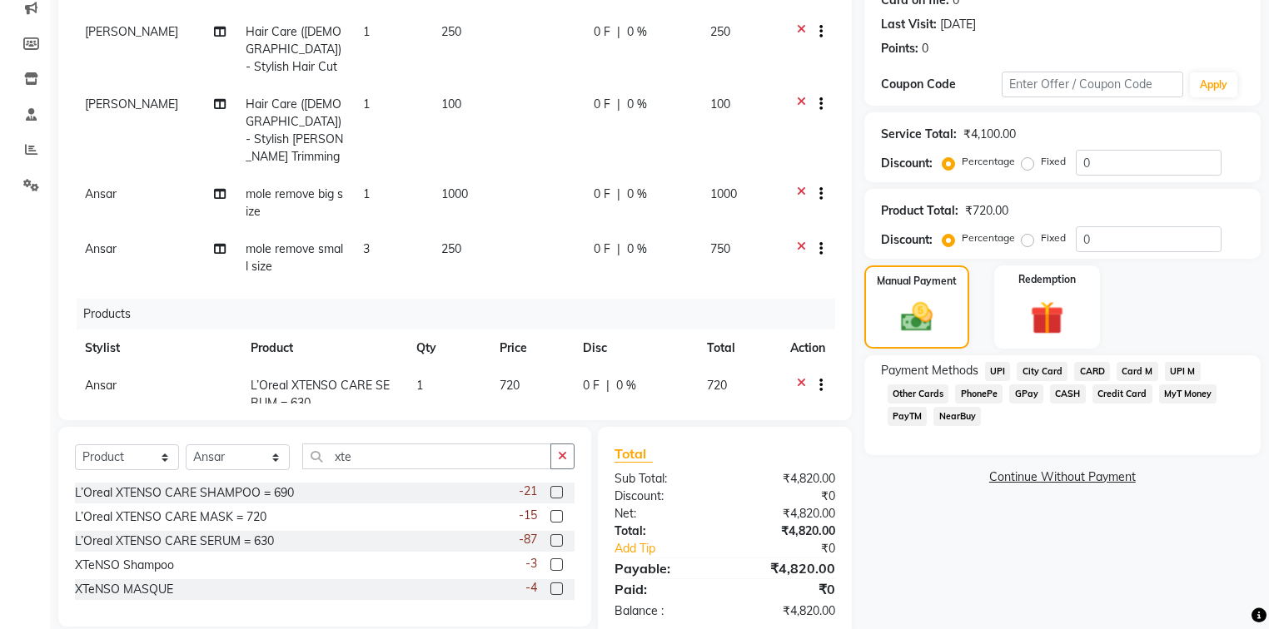
scroll to position [52, 0]
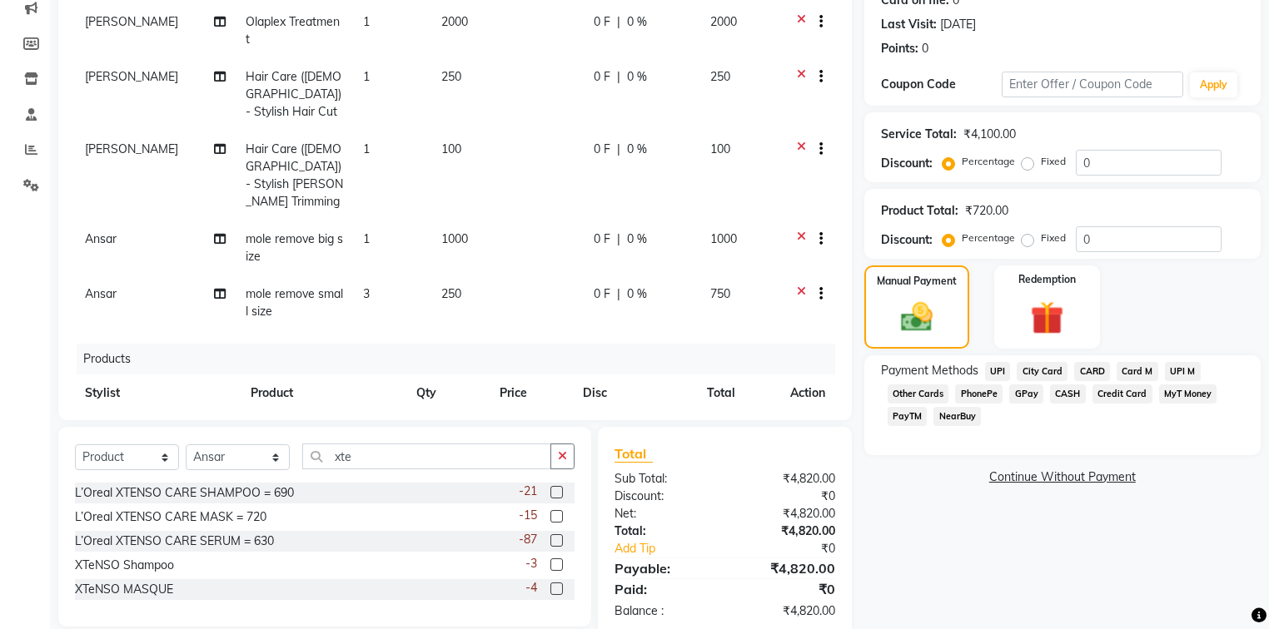
select select "32111"
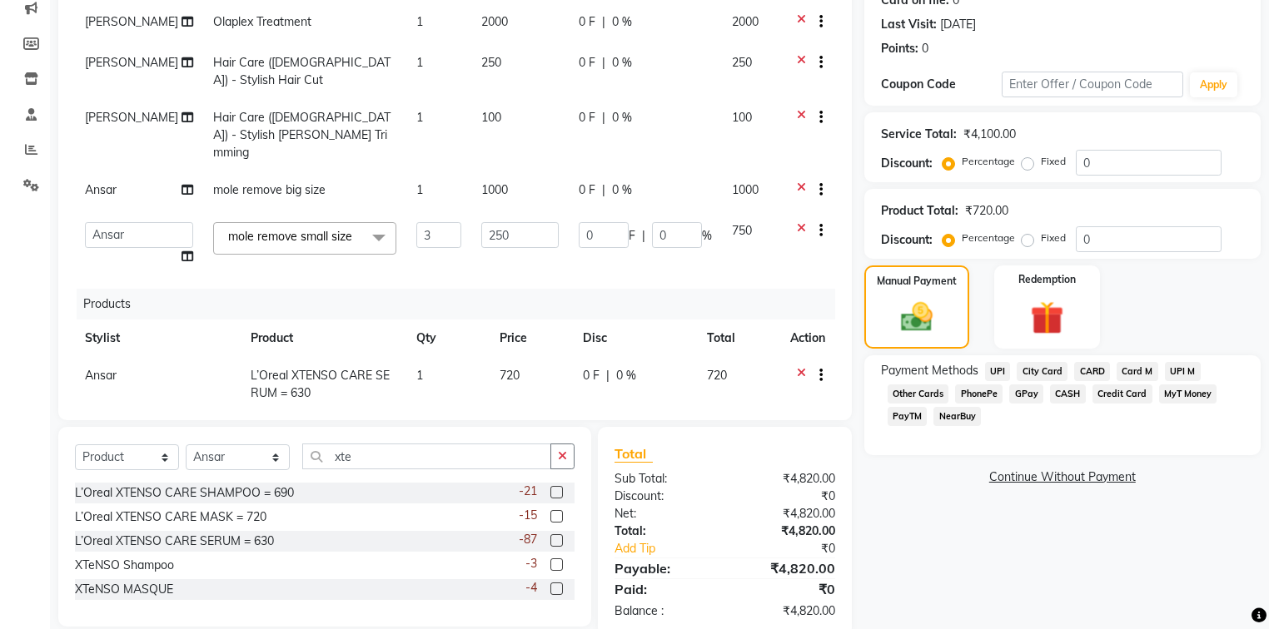
scroll to position [251, 0]
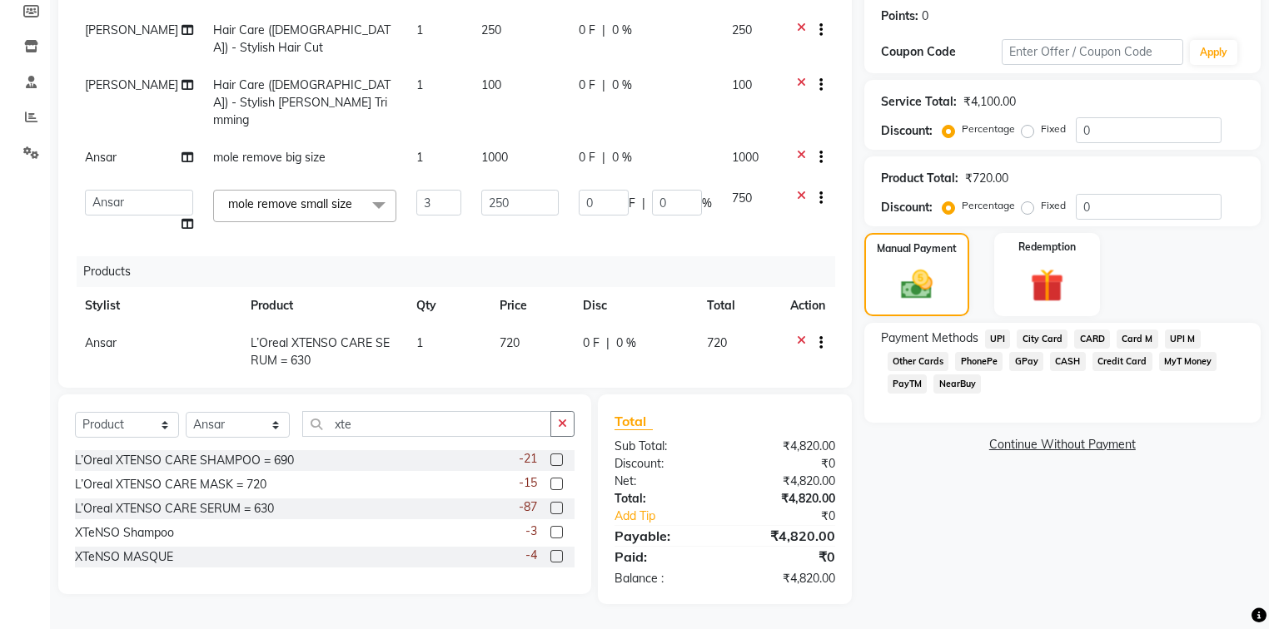
click at [503, 335] on span "720" at bounding box center [509, 342] width 20 height 15
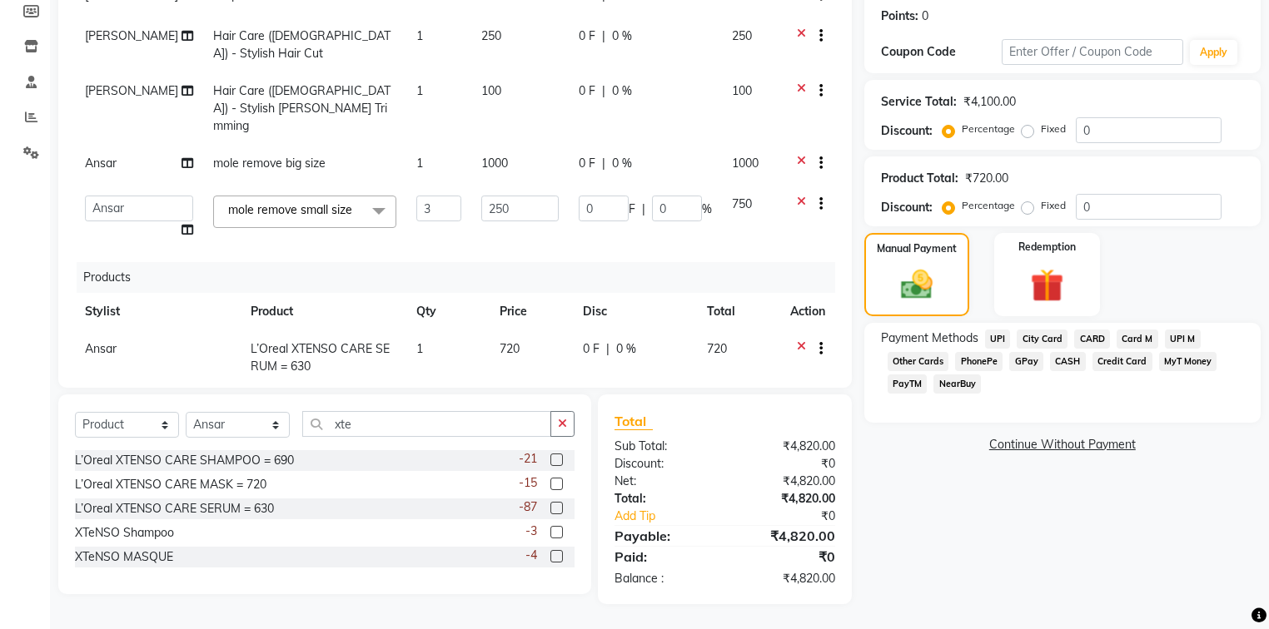
select select "32111"
drag, startPoint x: 522, startPoint y: 316, endPoint x: 473, endPoint y: 318, distance: 49.1
click at [478, 340] on input "720" at bounding box center [507, 353] width 59 height 26
type input "750"
click at [470, 262] on div "Products" at bounding box center [462, 277] width 771 height 31
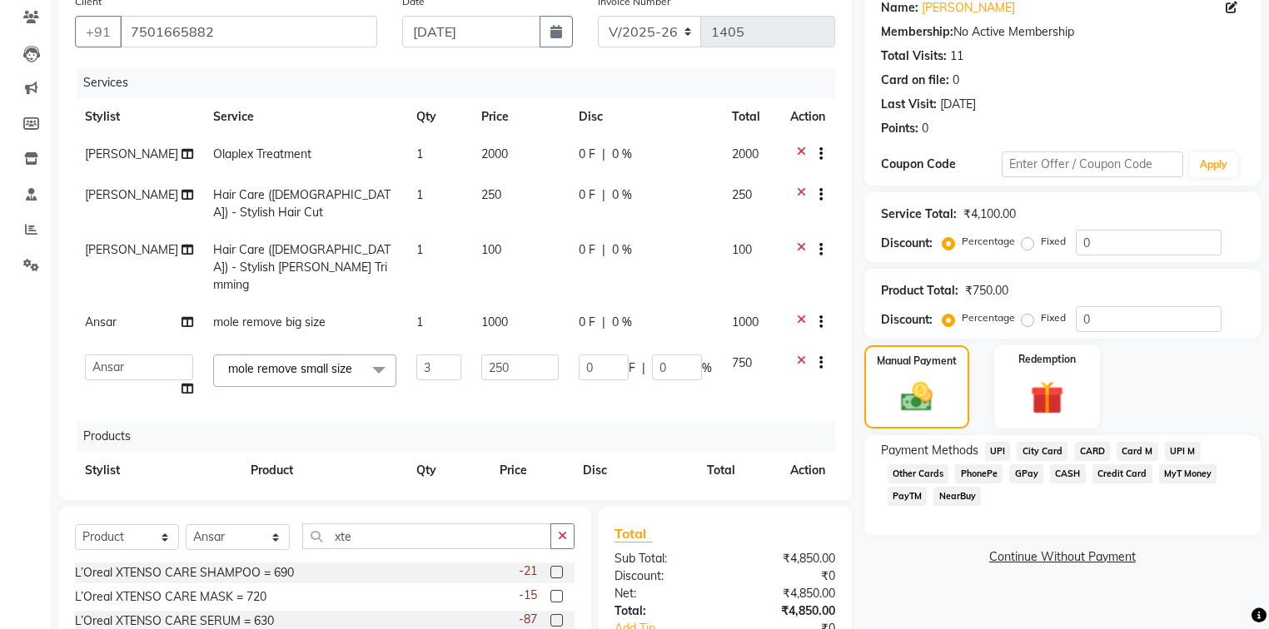
scroll to position [251, 0]
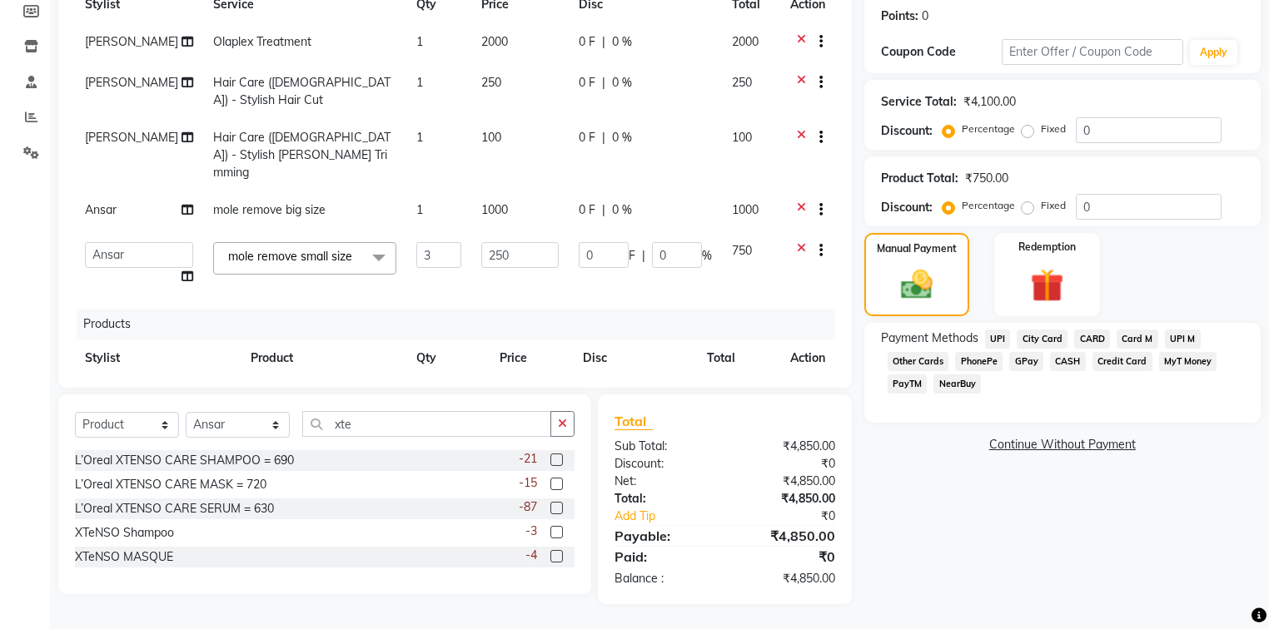
click at [1001, 337] on span "UPI" at bounding box center [998, 339] width 26 height 19
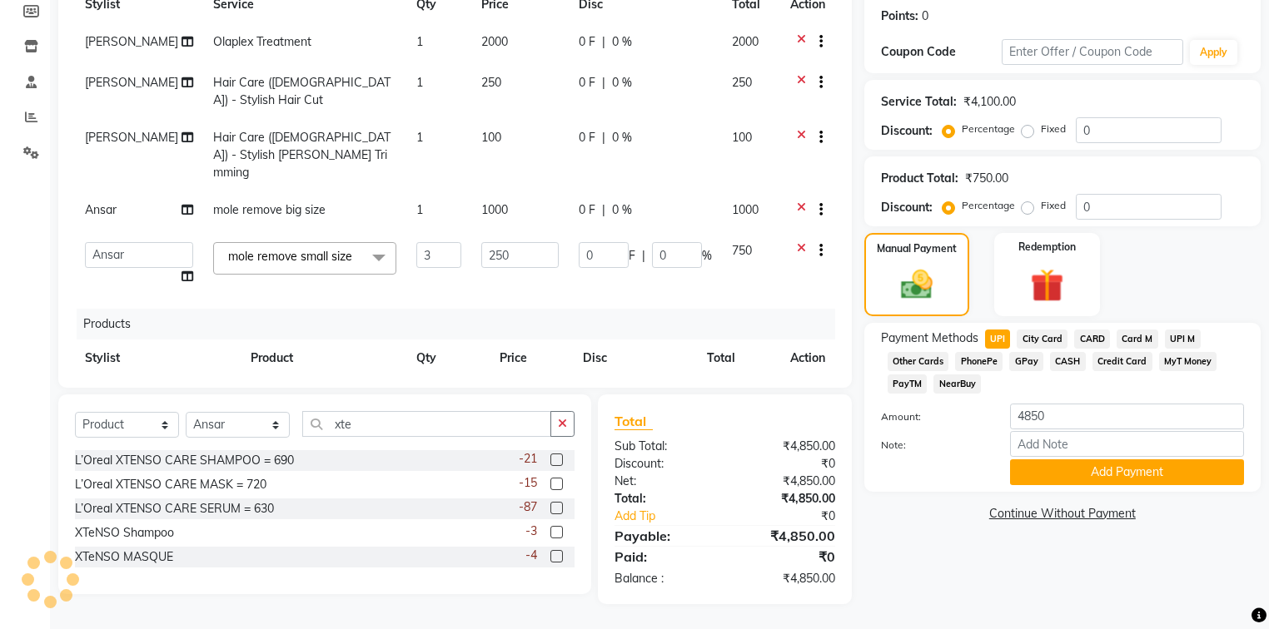
click at [1179, 331] on span "UPI M" at bounding box center [1183, 339] width 36 height 19
click at [1040, 466] on button "Add Payment" at bounding box center [1127, 473] width 234 height 26
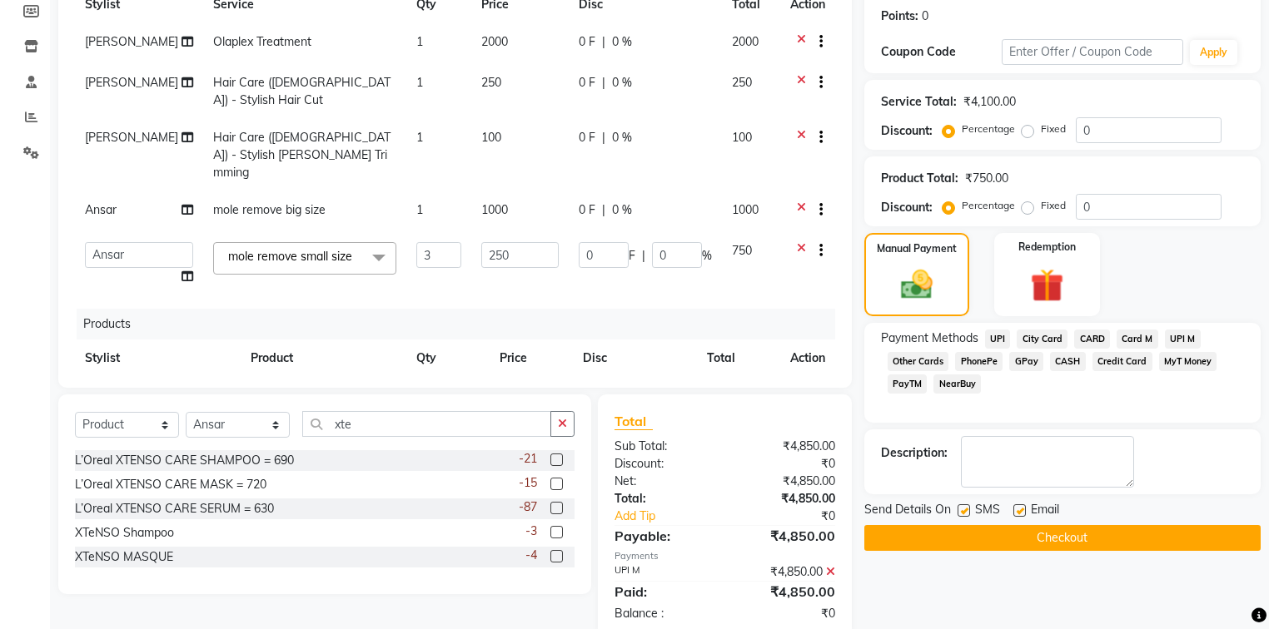
click at [1016, 534] on button "Checkout" at bounding box center [1062, 538] width 396 height 26
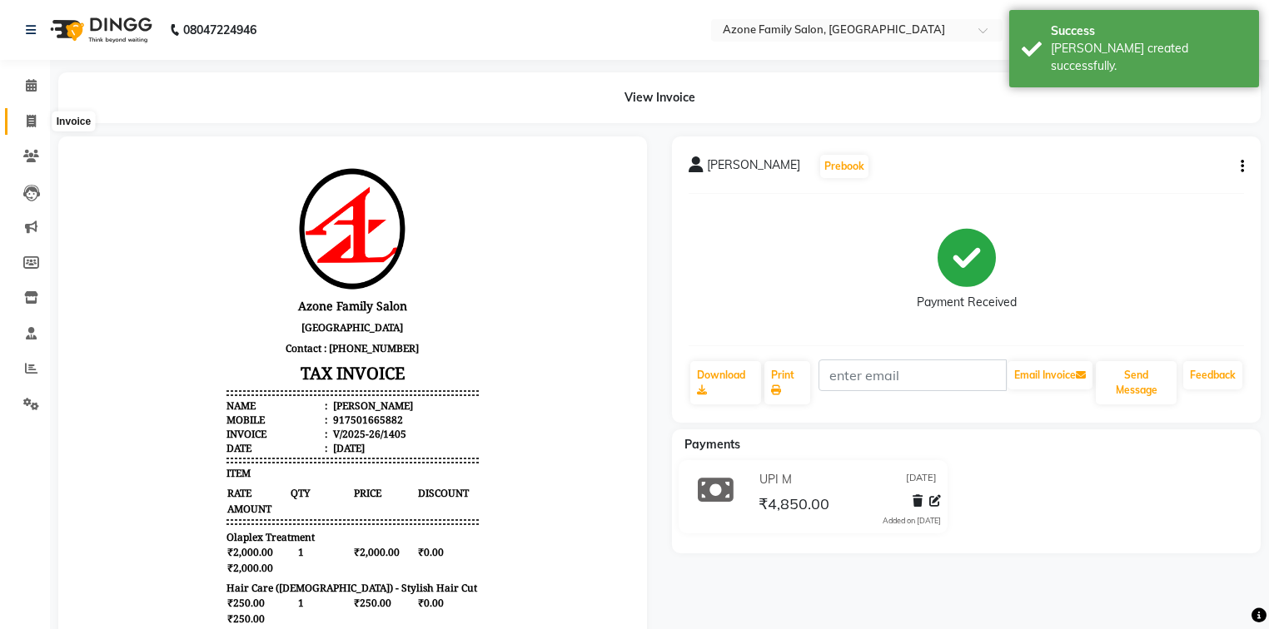
click at [30, 119] on icon at bounding box center [31, 121] width 9 height 12
select select "service"
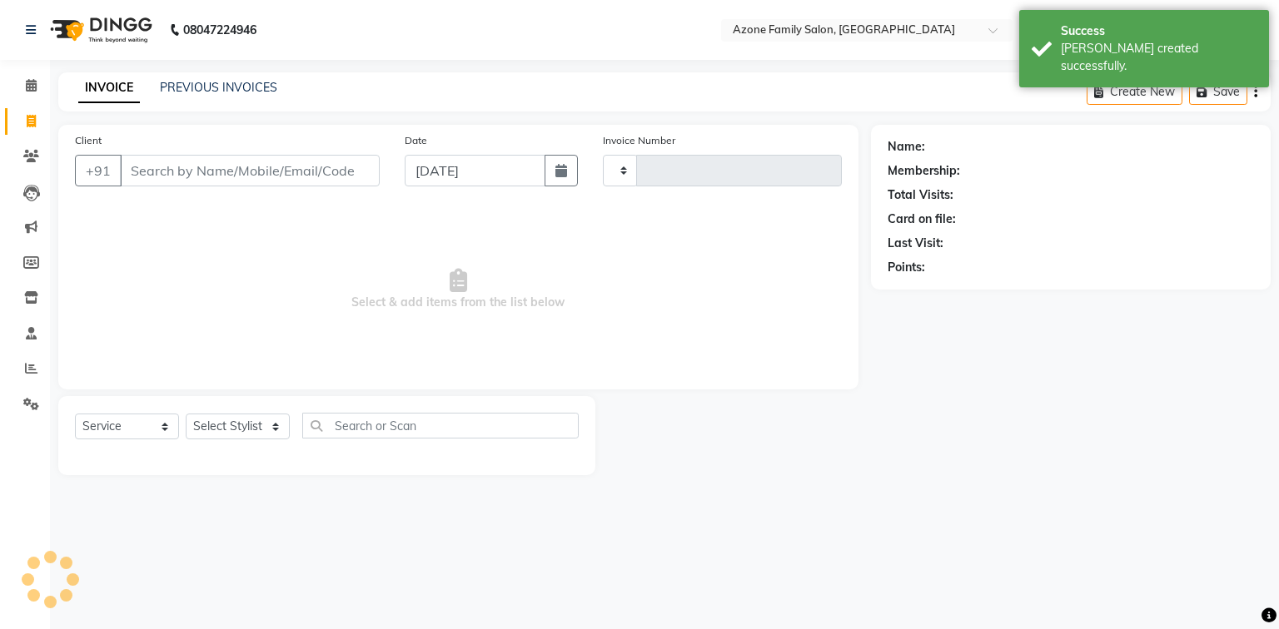
type input "1406"
select select "5098"
click at [216, 176] on input "Client" at bounding box center [250, 171] width 260 height 32
click at [233, 434] on select "Select Stylist [PERSON_NAME] [PERSON_NAME] [PERSON_NAME] [PERSON_NAME] Injemam …" at bounding box center [238, 427] width 104 height 26
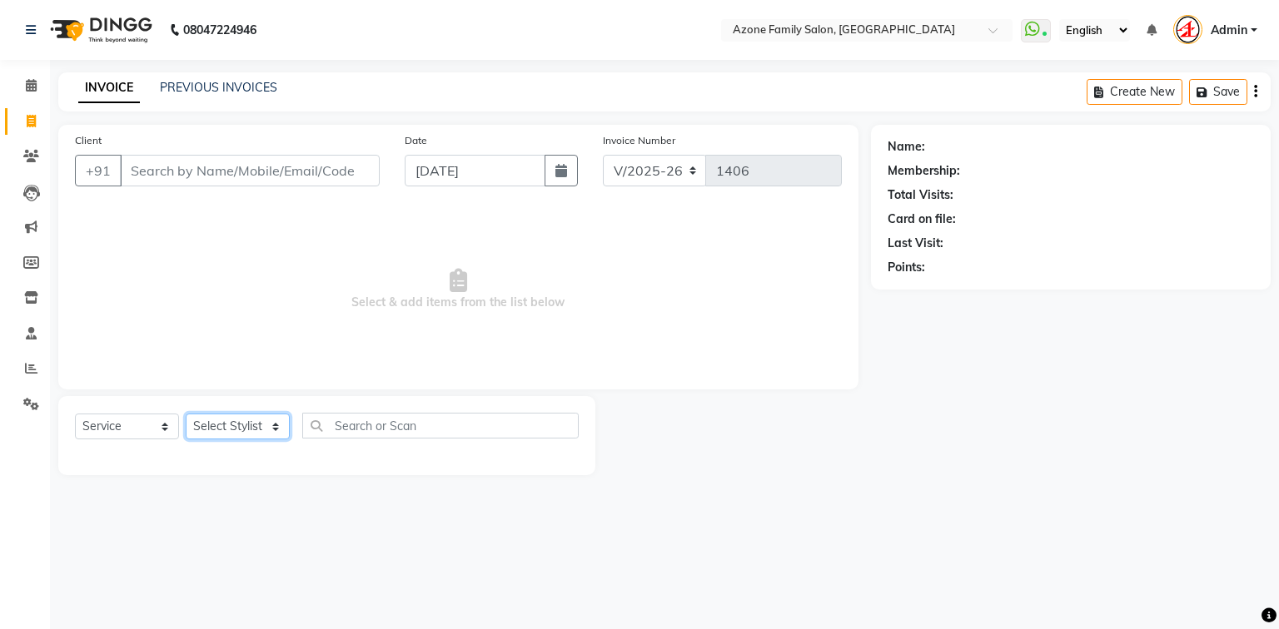
select select "75775"
click at [186, 415] on select "Select Stylist [PERSON_NAME] [PERSON_NAME] [PERSON_NAME] [PERSON_NAME] Injemam …" at bounding box center [238, 427] width 104 height 26
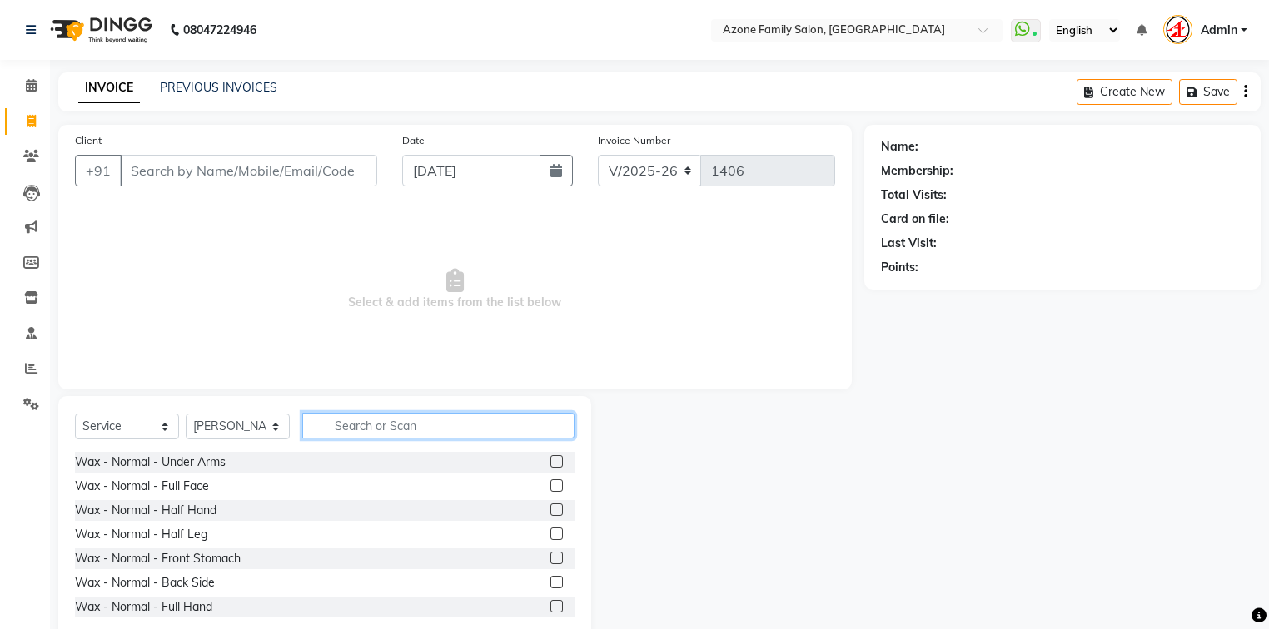
click at [350, 423] on input "text" at bounding box center [438, 426] width 272 height 26
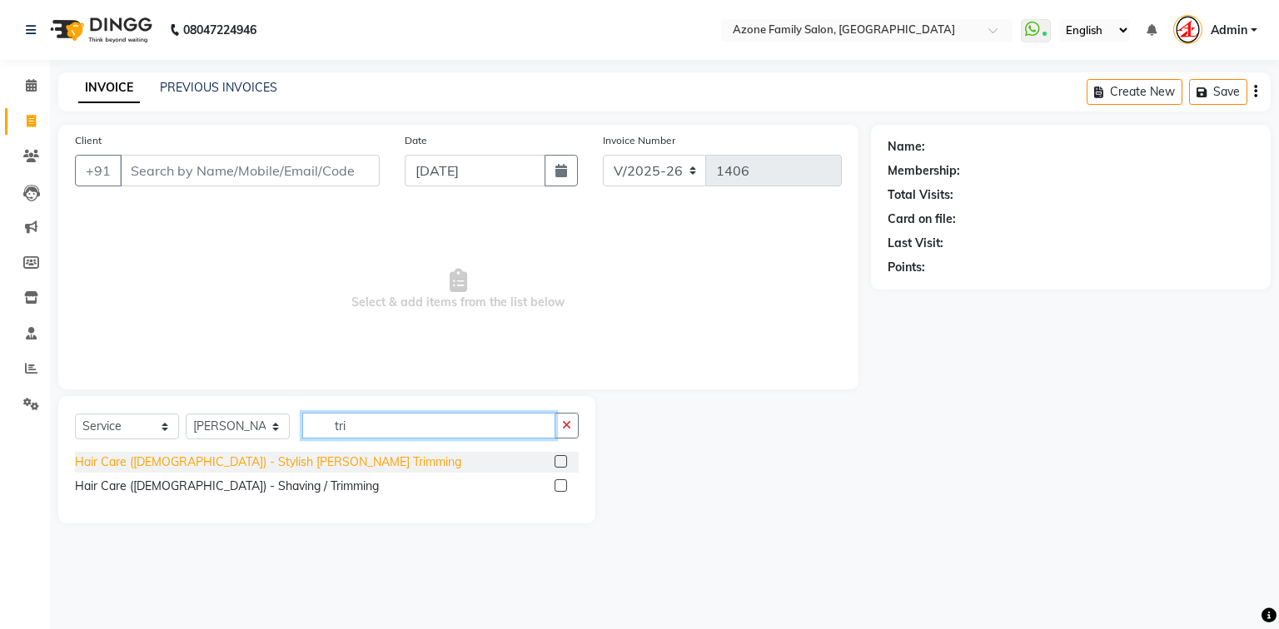
type input "tri"
click at [263, 466] on div "Hair Care ([DEMOGRAPHIC_DATA]) - Stylish [PERSON_NAME] Trimming" at bounding box center [268, 462] width 386 height 17
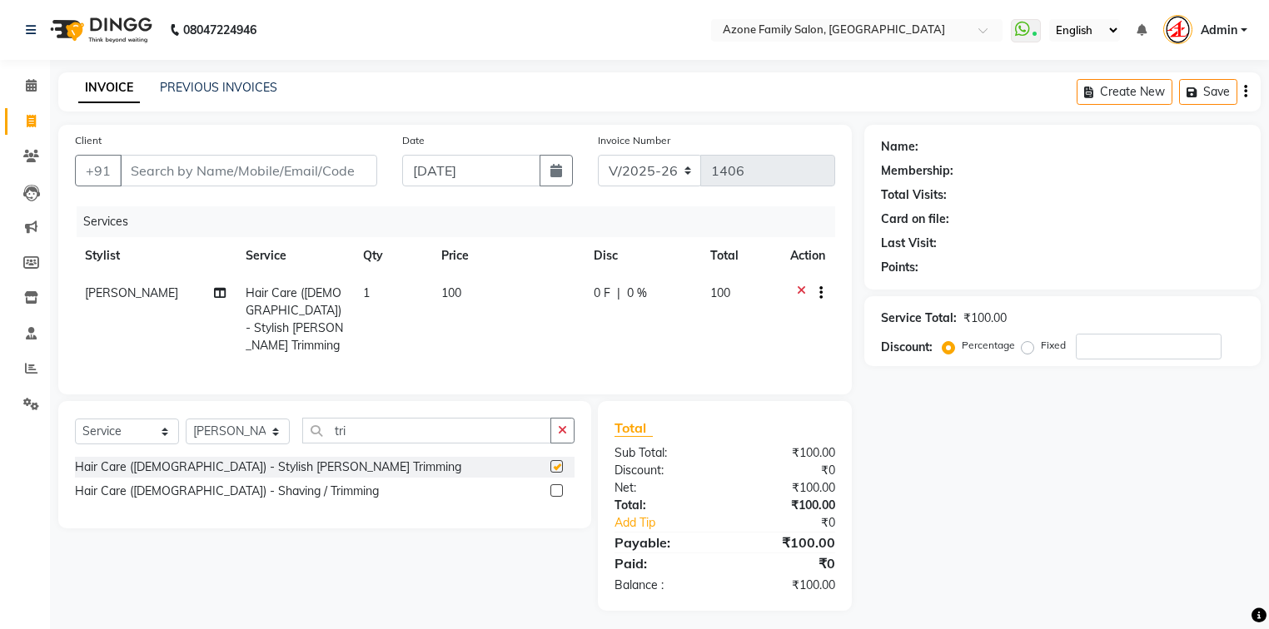
checkbox input "false"
click at [284, 170] on input "Client" at bounding box center [248, 171] width 257 height 32
type input "9"
type input "0"
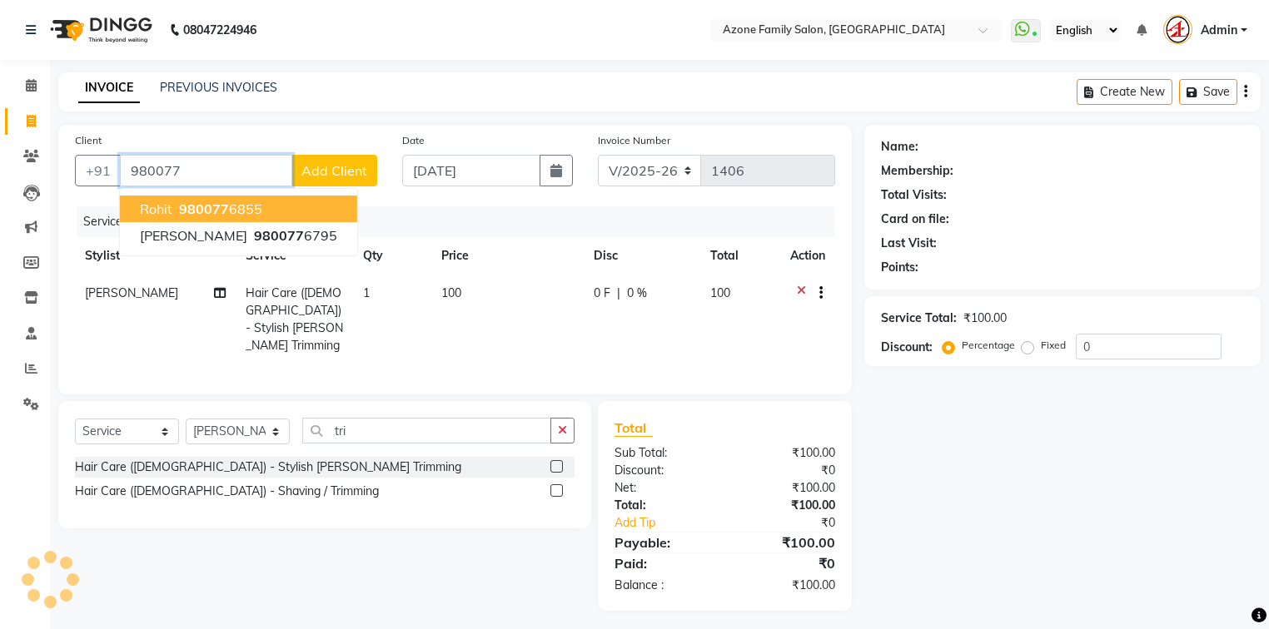
click at [261, 206] on button "rohit 980077 6855" at bounding box center [238, 209] width 237 height 27
type input "9800776855"
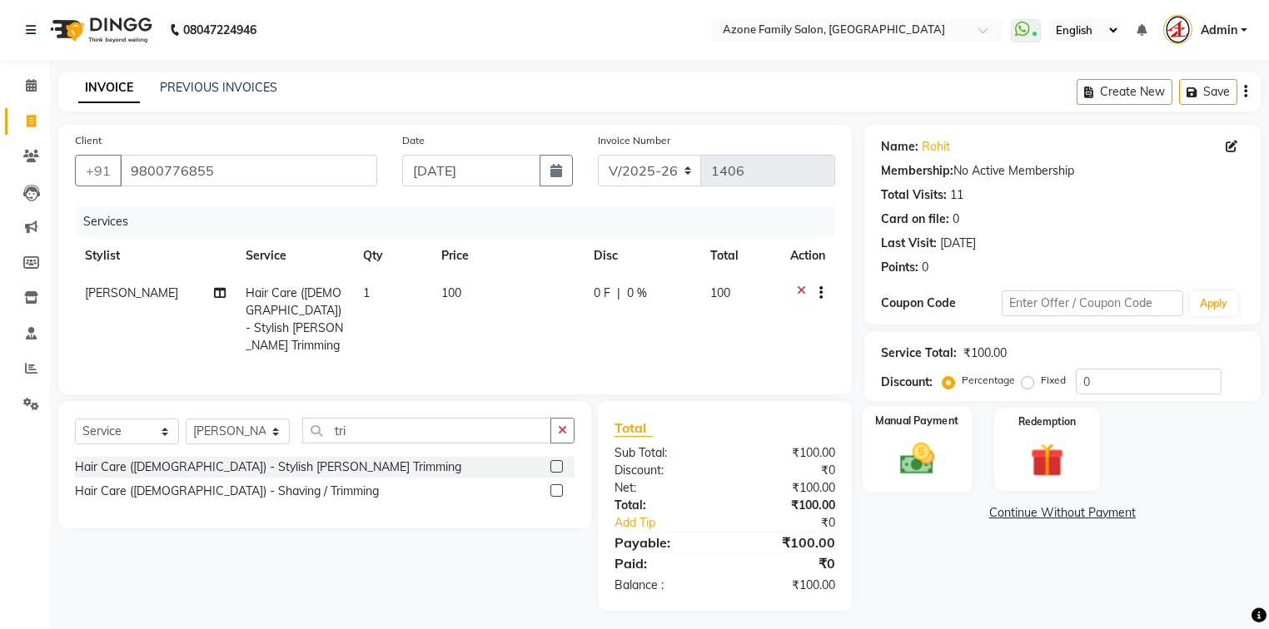
click at [939, 432] on div "Manual Payment" at bounding box center [917, 449] width 110 height 87
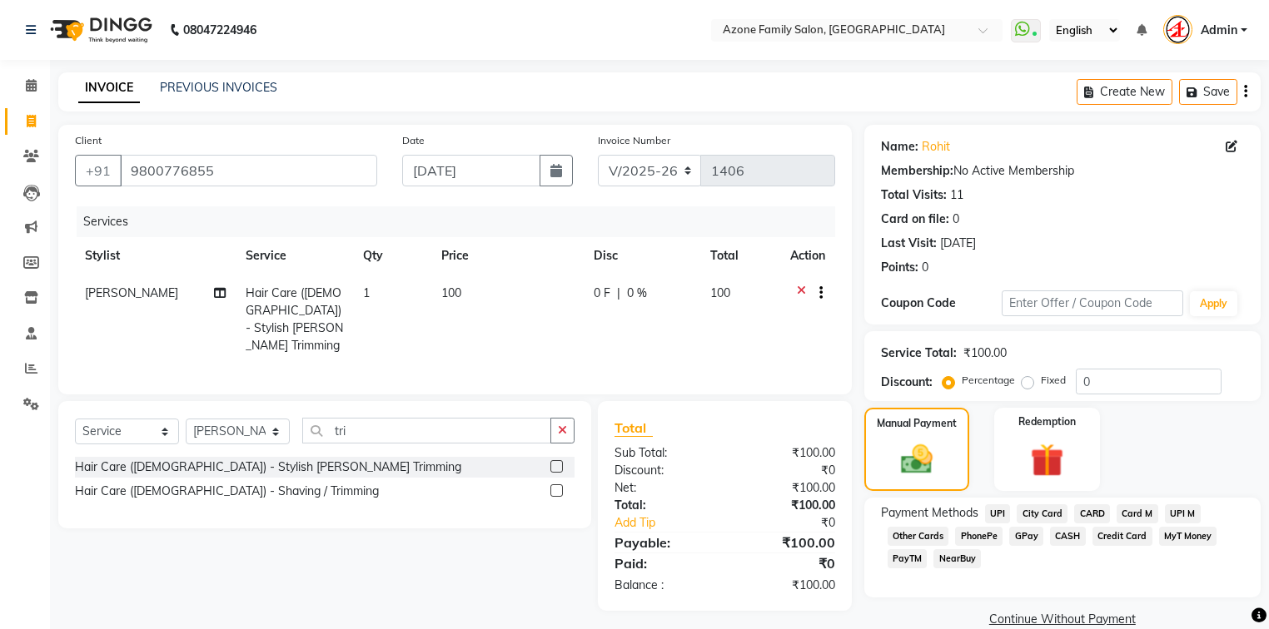
click at [1066, 536] on span "CASH" at bounding box center [1068, 536] width 36 height 19
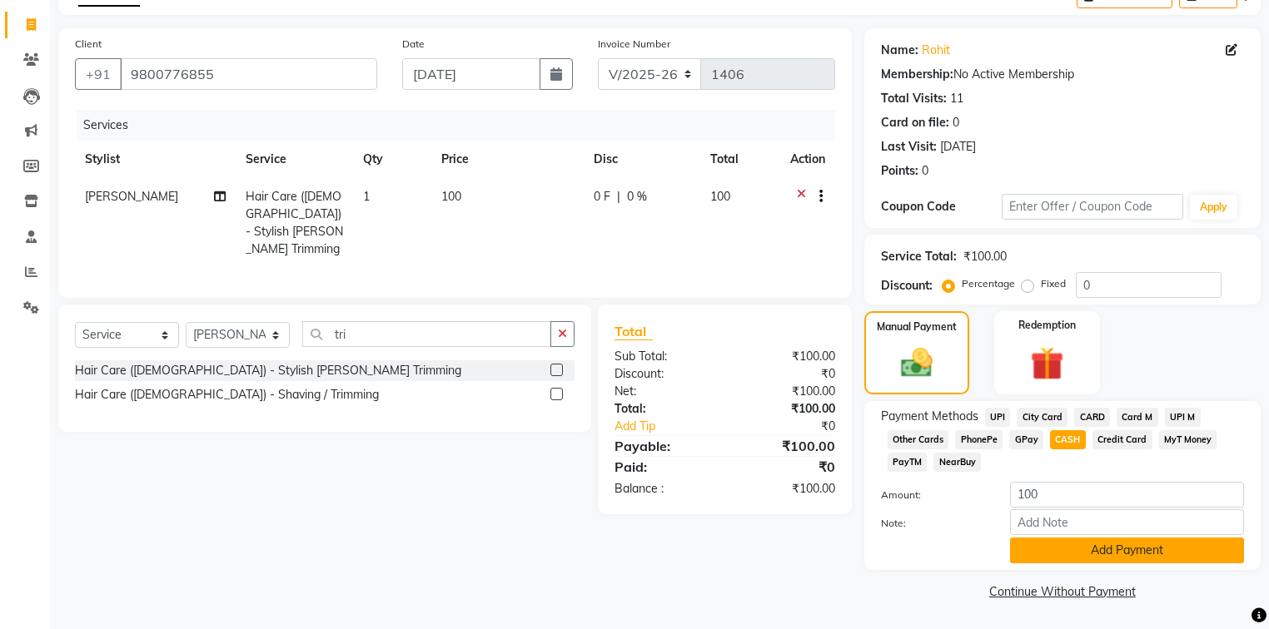
scroll to position [99, 0]
click at [1056, 555] on button "Add Payment" at bounding box center [1127, 551] width 234 height 26
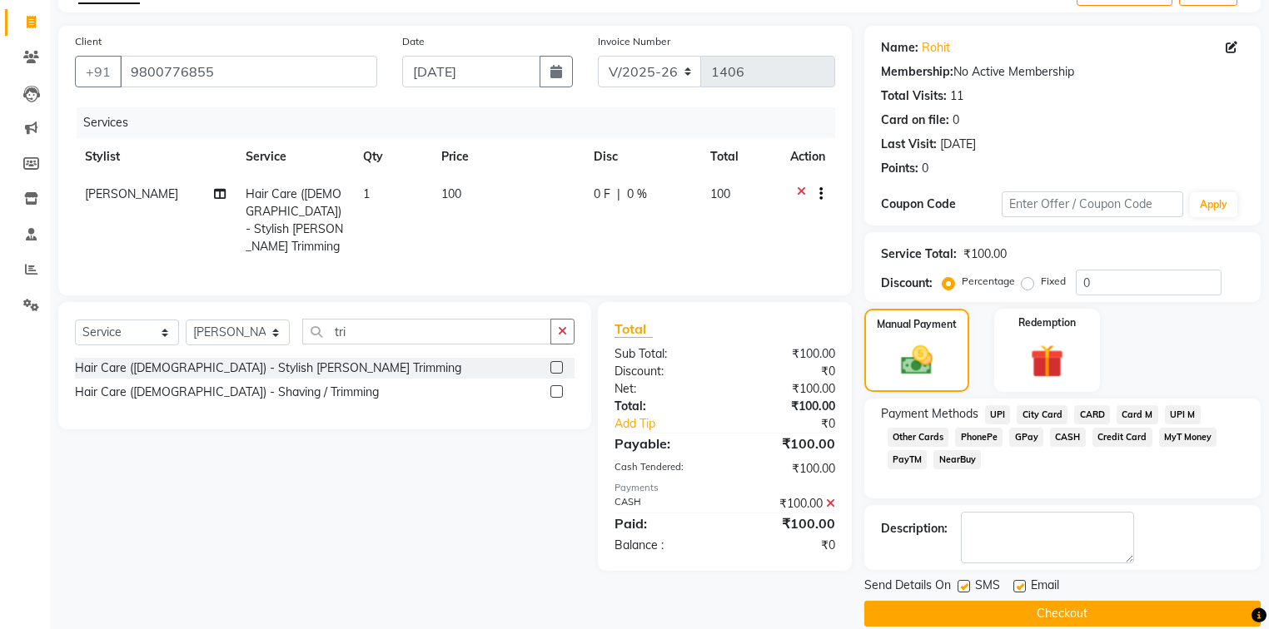
click at [1006, 619] on button "Checkout" at bounding box center [1062, 614] width 396 height 26
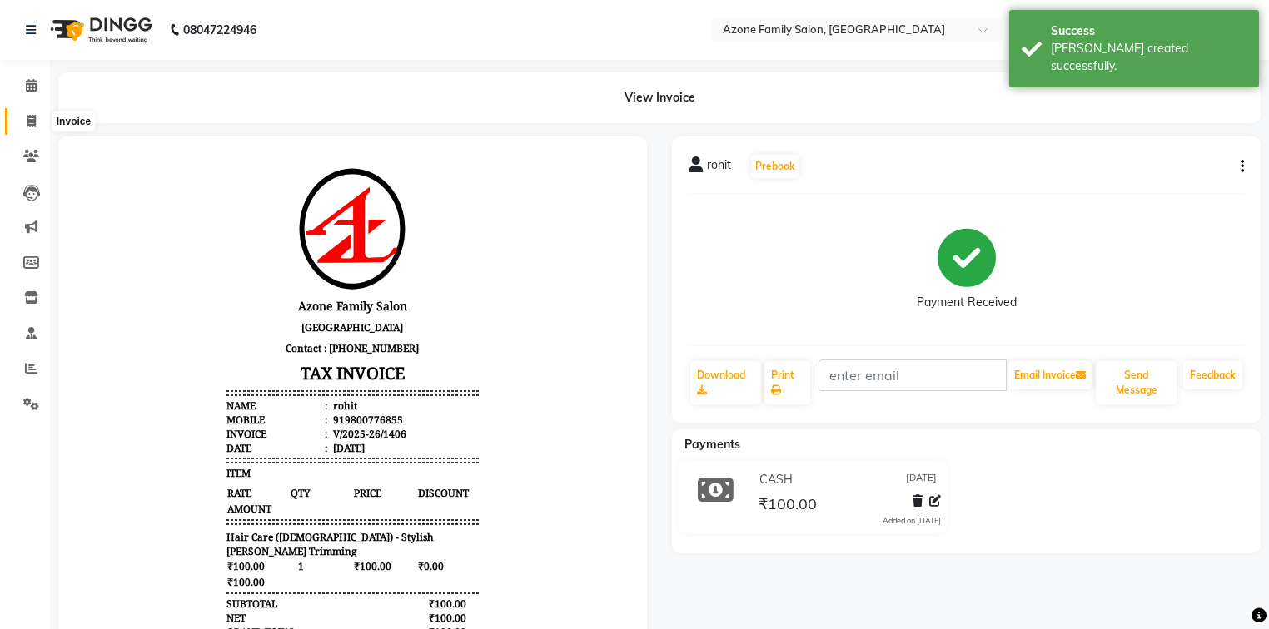
click at [30, 120] on icon at bounding box center [31, 121] width 9 height 12
select select "service"
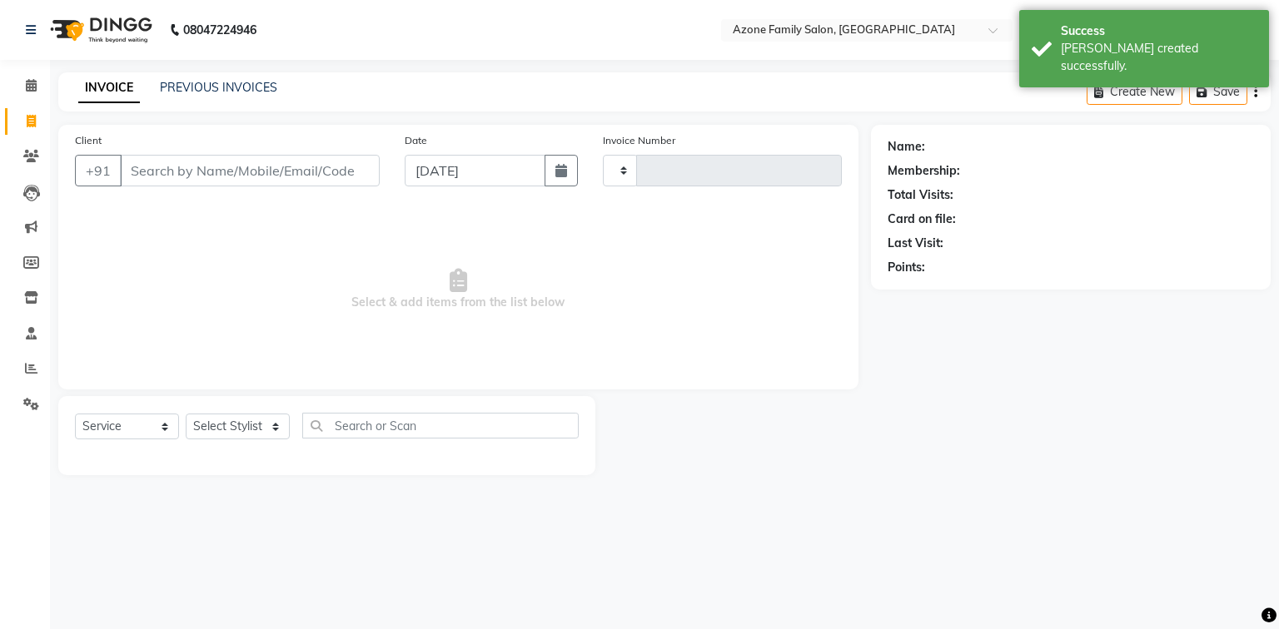
type input "1407"
select select "5098"
click at [150, 165] on input "Client" at bounding box center [250, 171] width 260 height 32
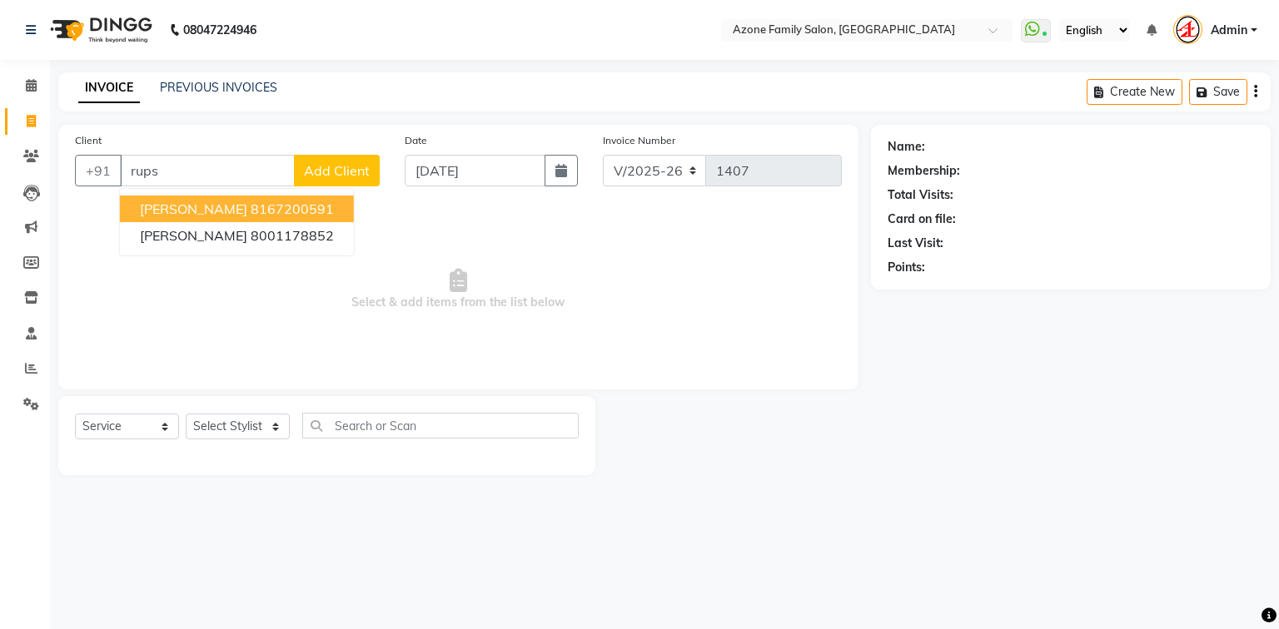
click at [161, 210] on span "[PERSON_NAME]" at bounding box center [193, 209] width 107 height 17
type input "8167200591"
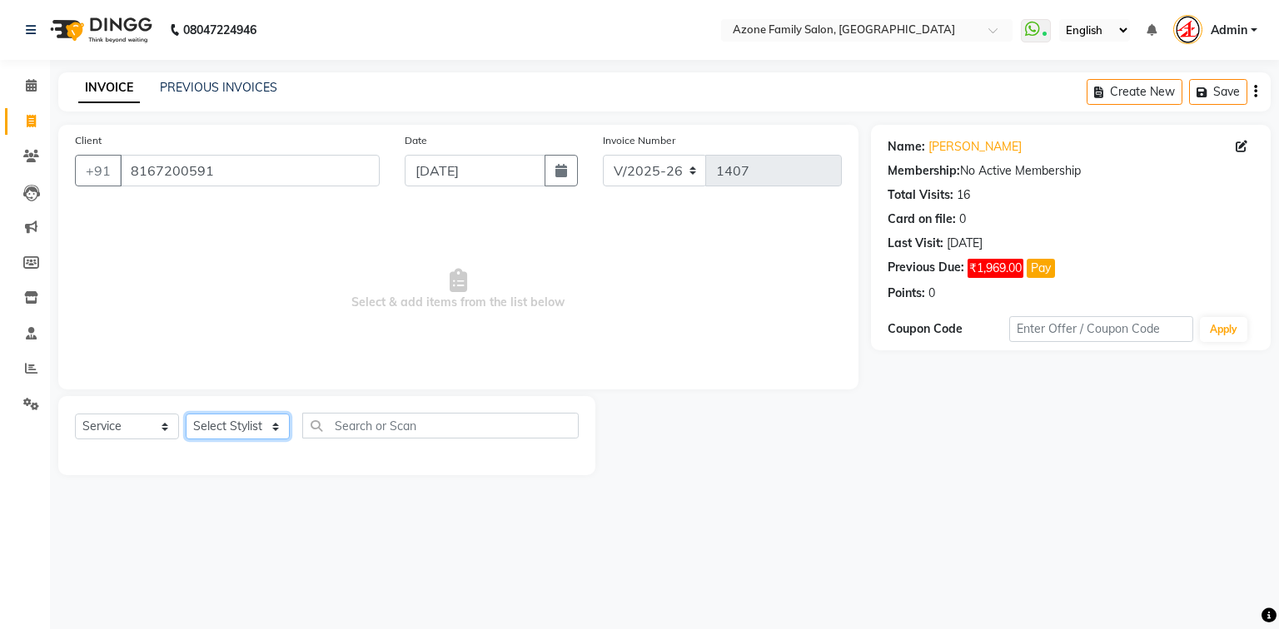
click at [241, 425] on select "Select Stylist [PERSON_NAME] [PERSON_NAME] [PERSON_NAME] [PERSON_NAME] Injemam …" at bounding box center [238, 427] width 104 height 26
select select "45524"
click at [186, 415] on select "Select Stylist [PERSON_NAME] [PERSON_NAME] [PERSON_NAME] [PERSON_NAME] Injemam …" at bounding box center [238, 427] width 104 height 26
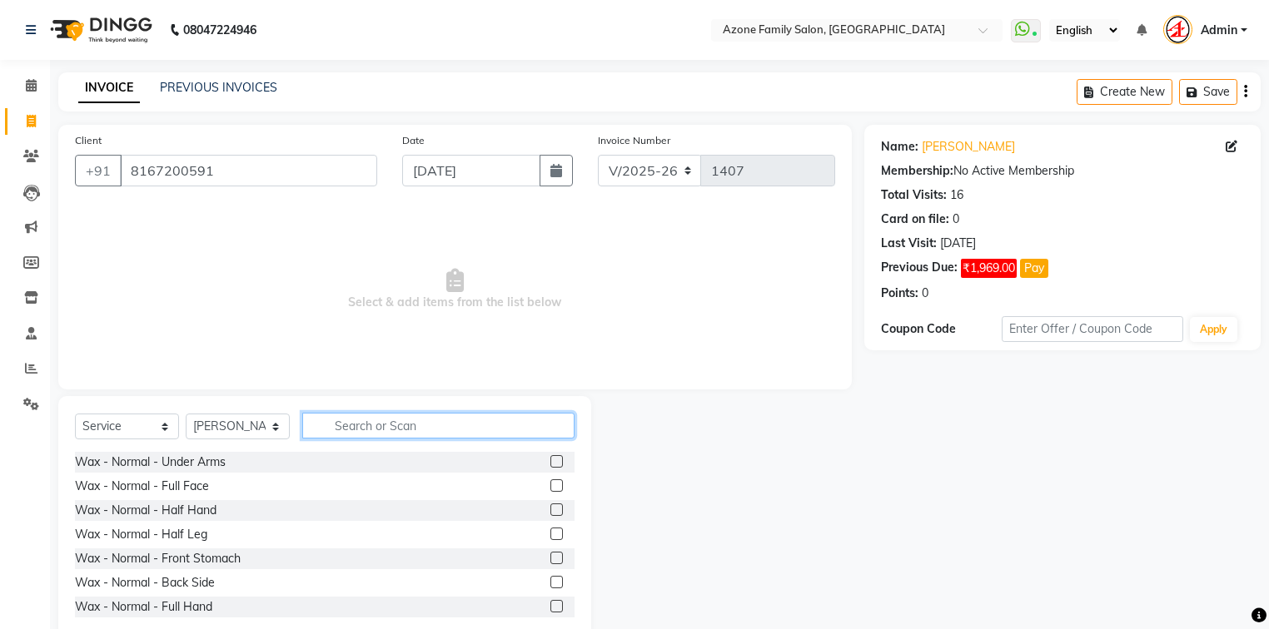
click at [415, 430] on input "text" at bounding box center [438, 426] width 272 height 26
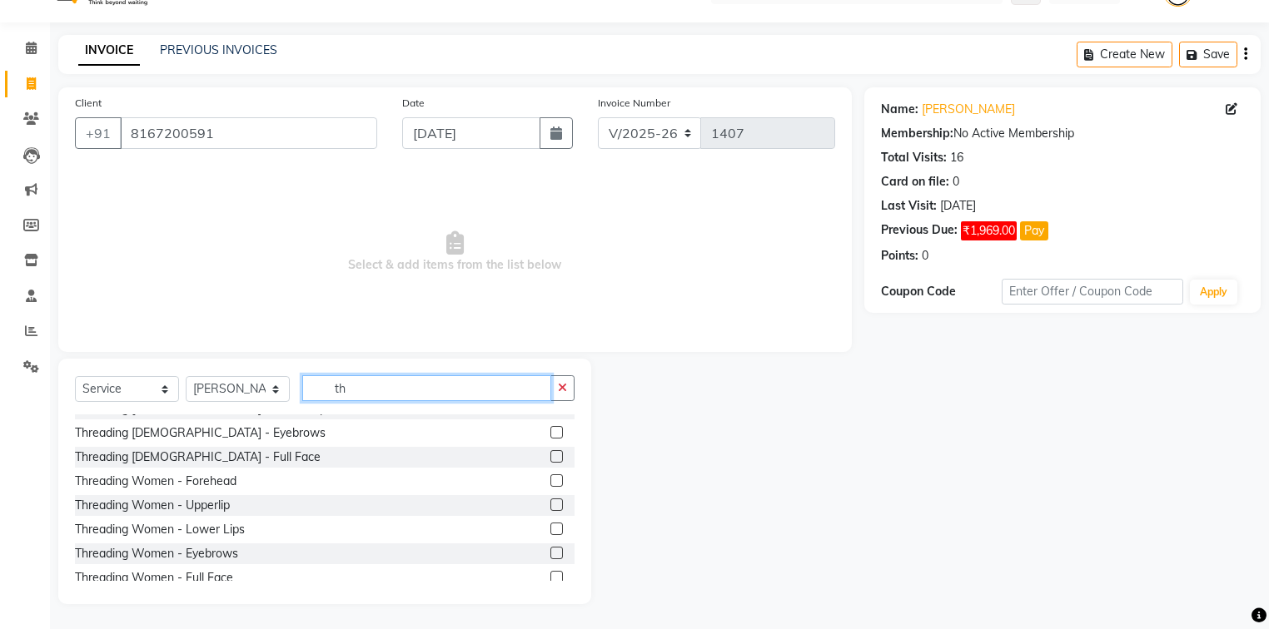
scroll to position [80, 0]
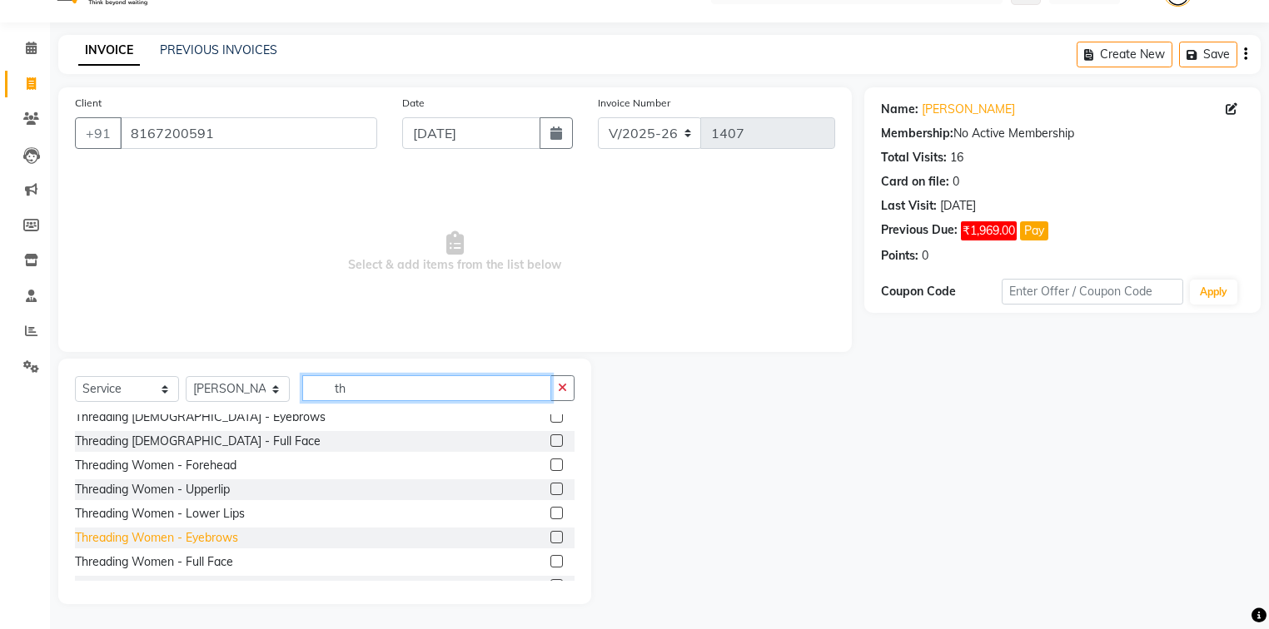
type input "th"
click at [203, 540] on div "Threading Women - Eyebrows" at bounding box center [156, 537] width 163 height 17
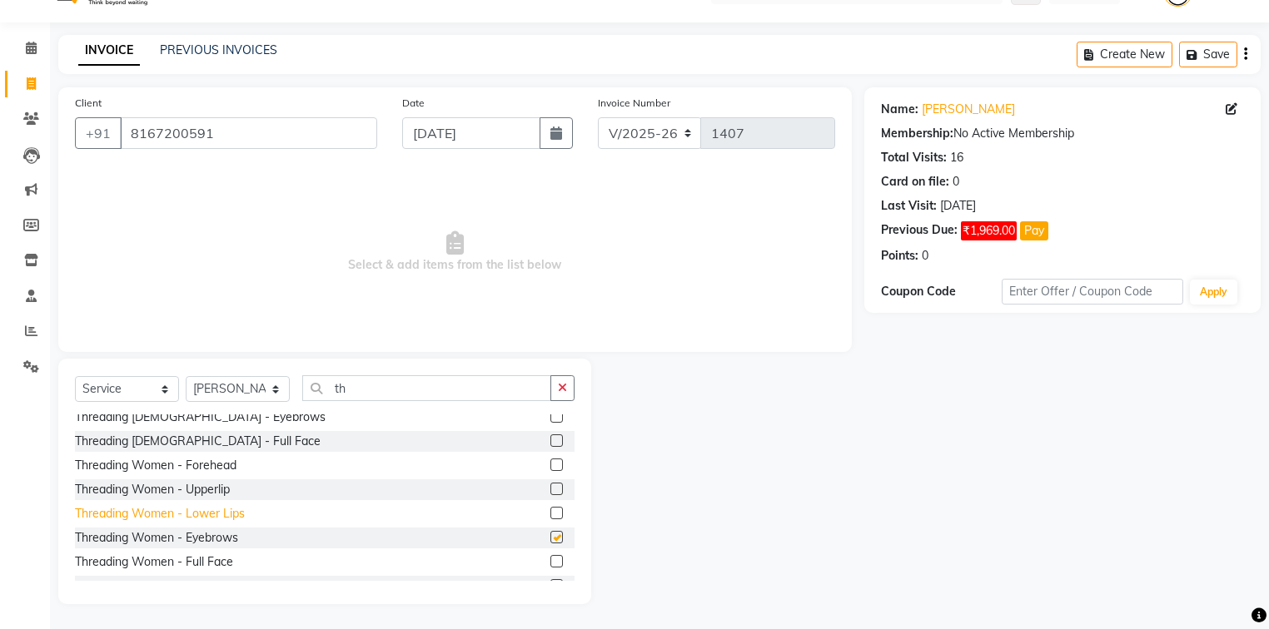
checkbox input "false"
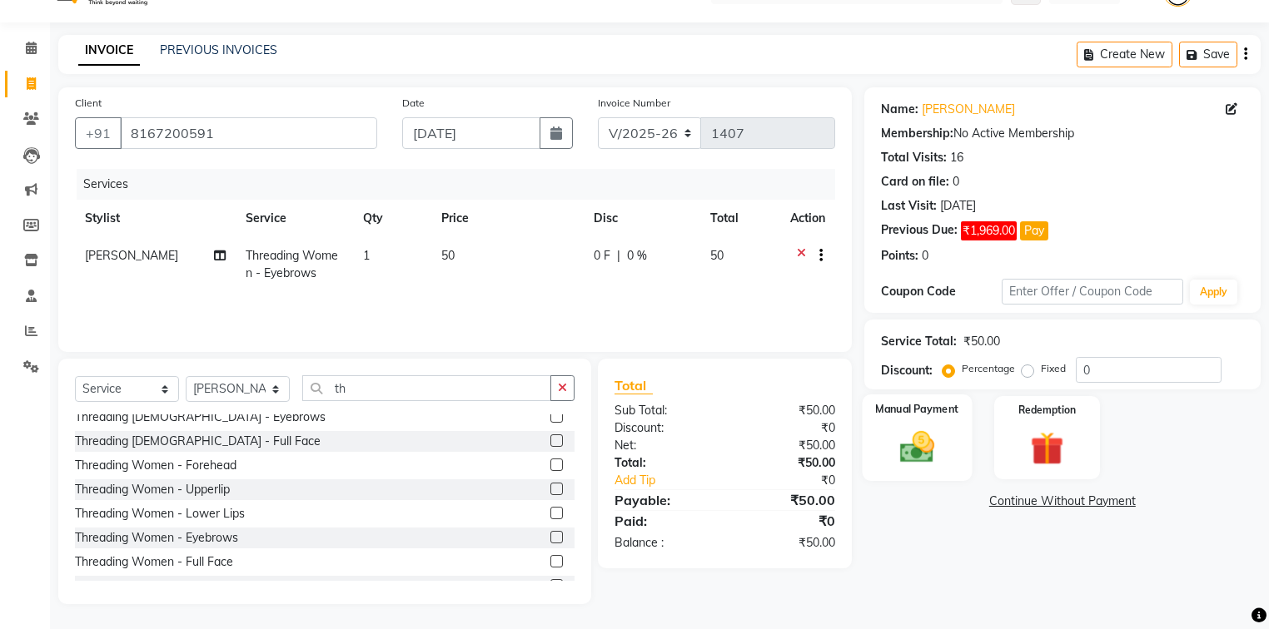
click at [895, 405] on label "Manual Payment" at bounding box center [916, 409] width 83 height 16
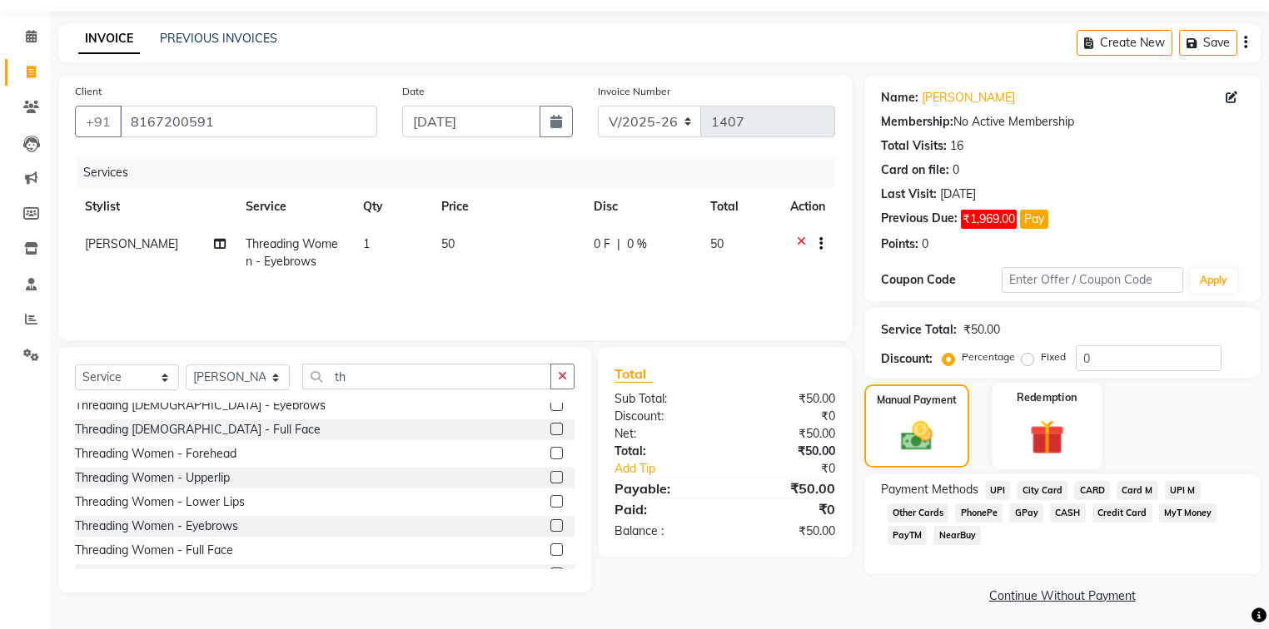
scroll to position [52, 0]
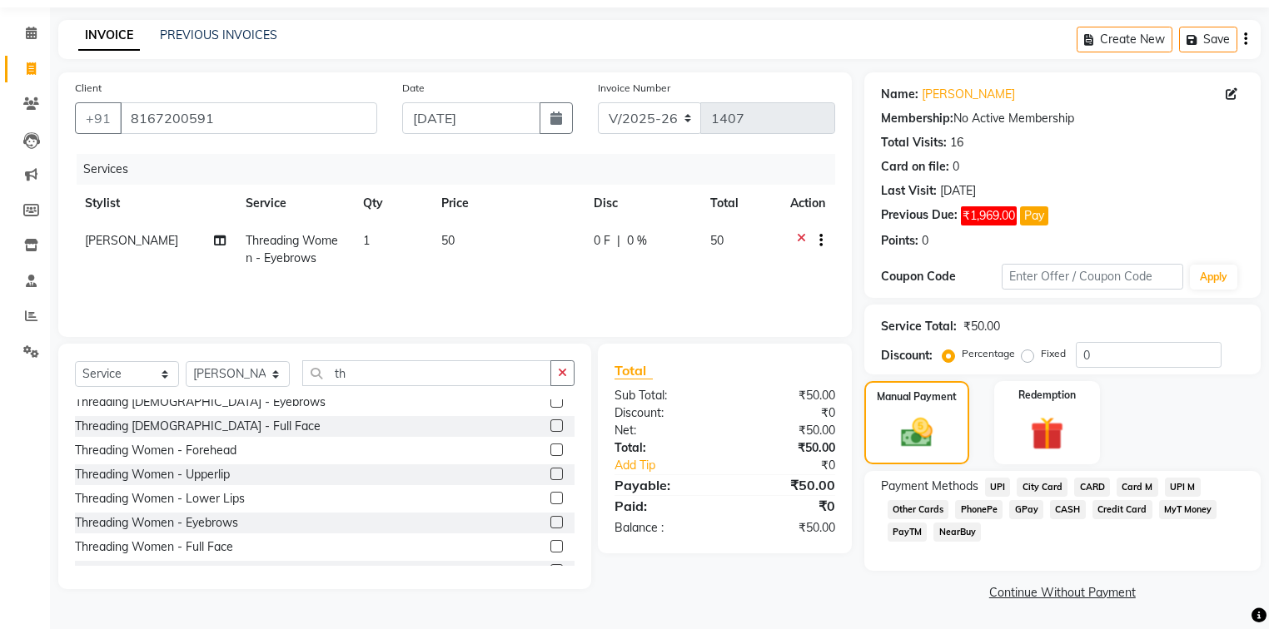
click at [1061, 504] on span "CASH" at bounding box center [1068, 509] width 36 height 19
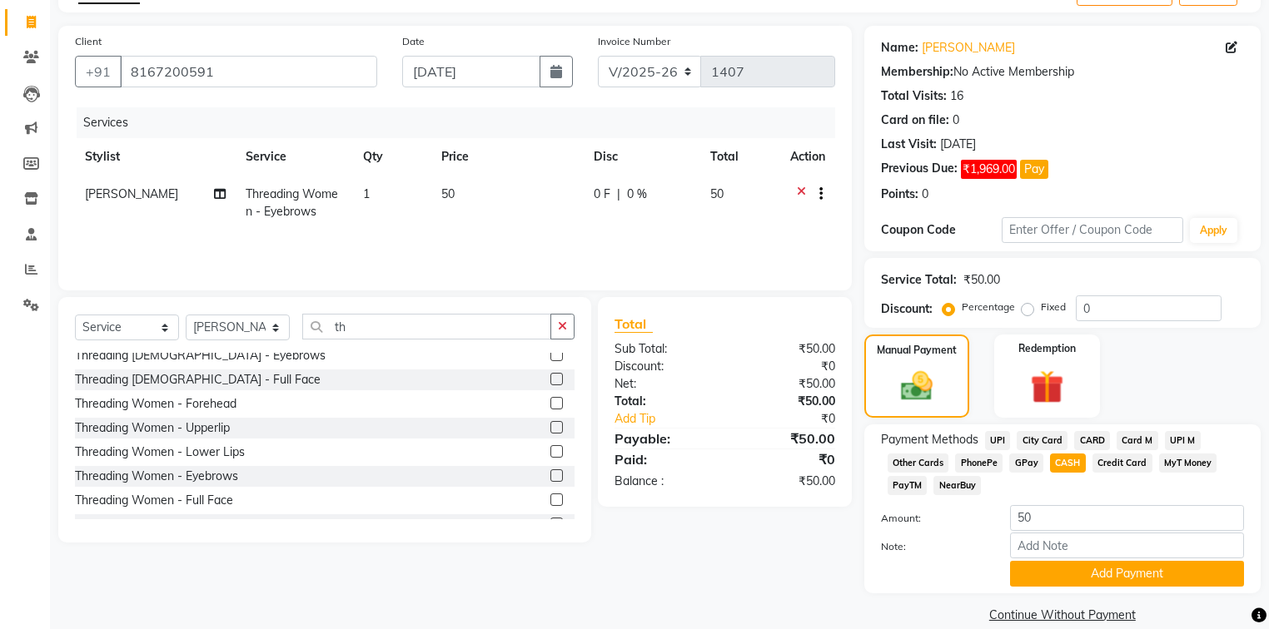
scroll to position [125, 0]
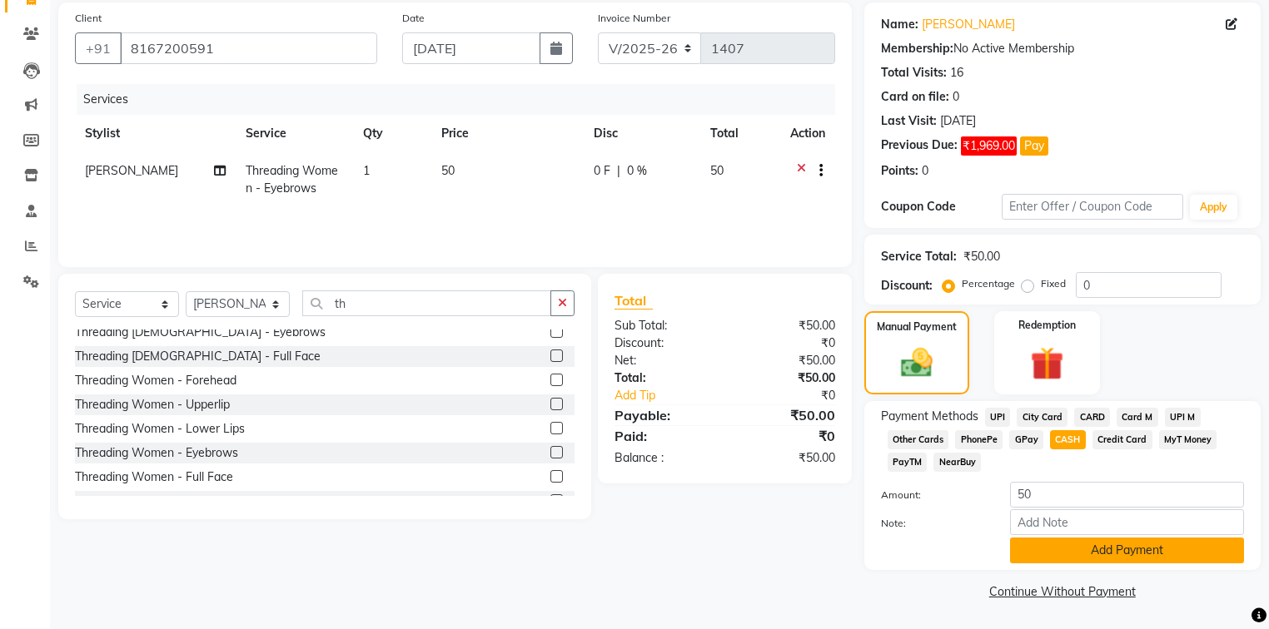
click at [1052, 539] on button "Add Payment" at bounding box center [1127, 551] width 234 height 26
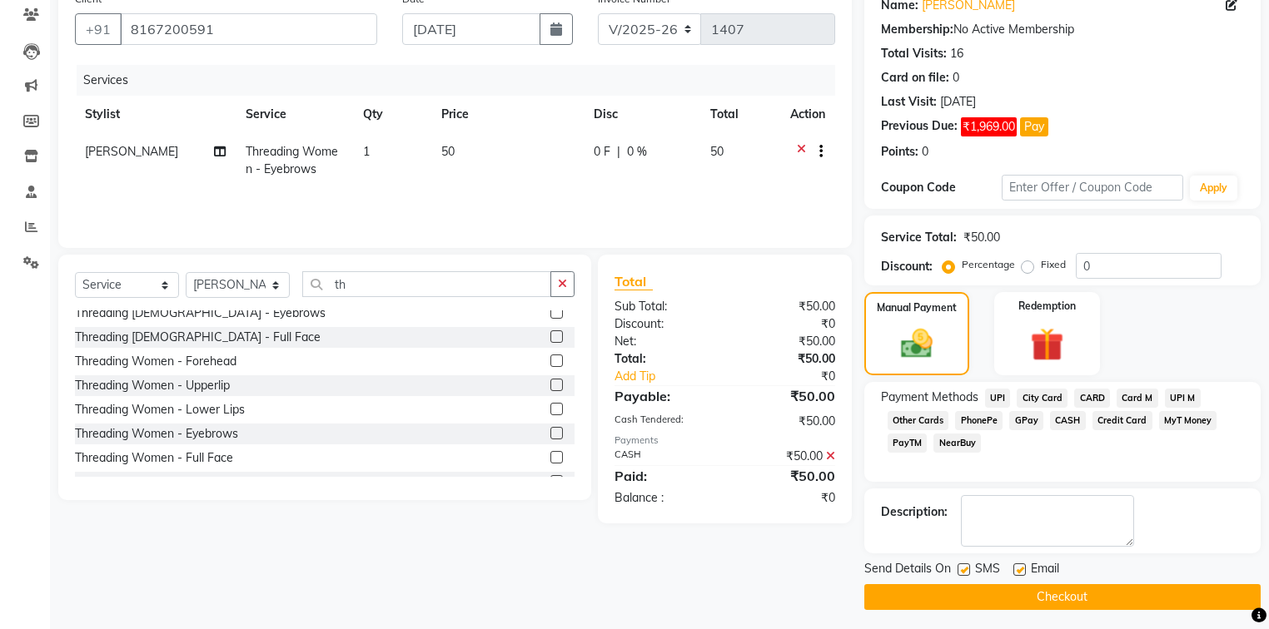
scroll to position [147, 0]
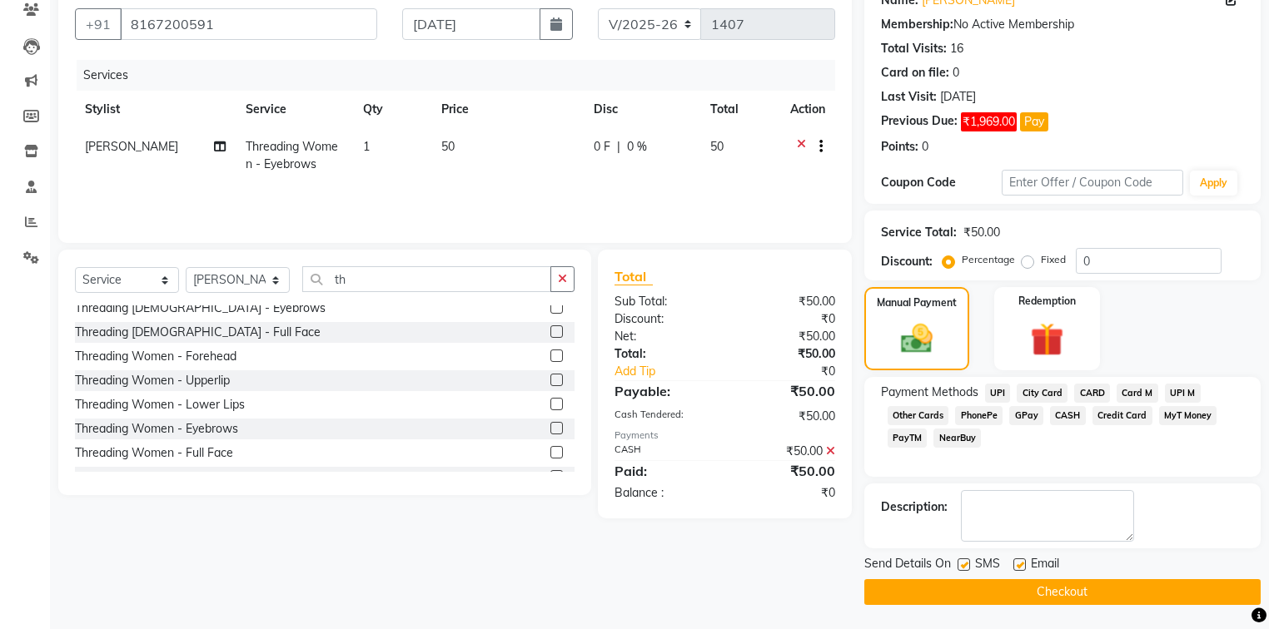
click at [1034, 582] on button "Checkout" at bounding box center [1062, 592] width 396 height 26
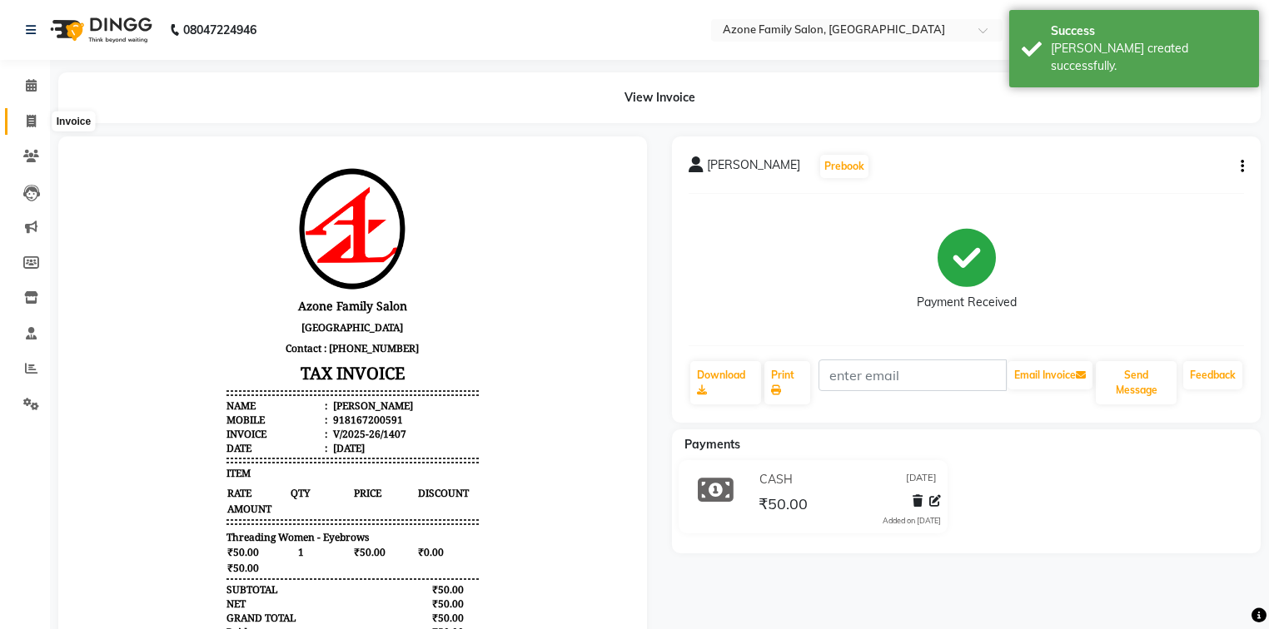
click at [27, 117] on icon at bounding box center [31, 121] width 9 height 12
select select "5098"
select select "service"
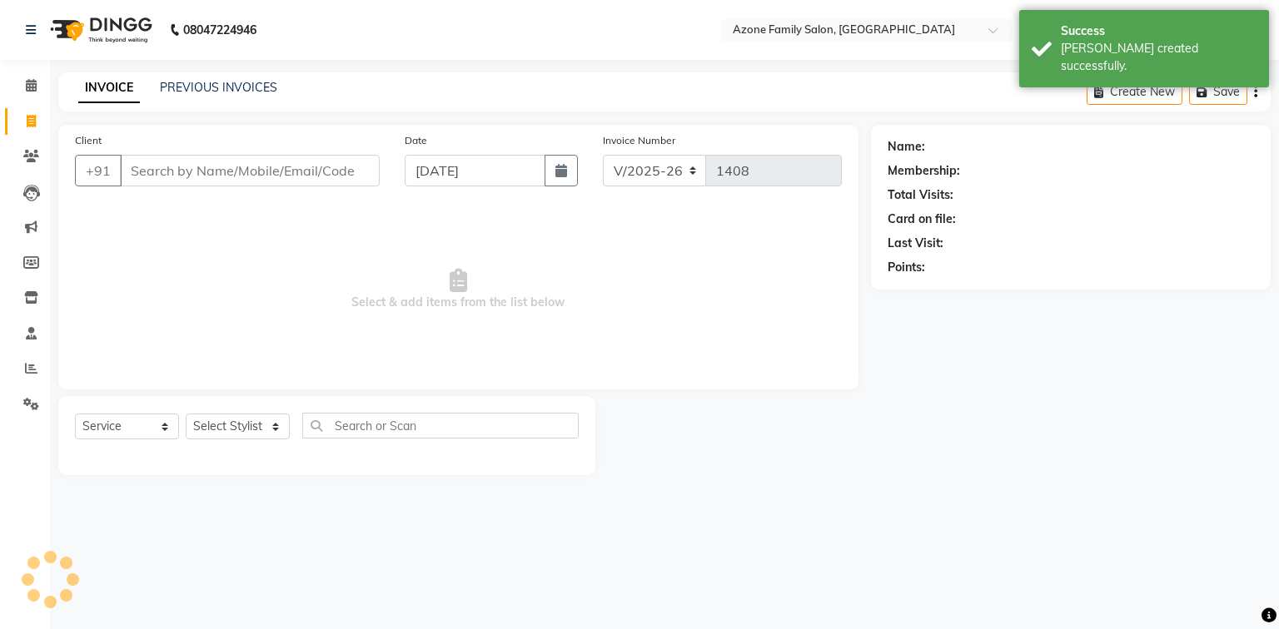
click at [163, 176] on input "Client" at bounding box center [250, 171] width 260 height 32
click at [178, 83] on link "PREVIOUS INVOICES" at bounding box center [218, 87] width 117 height 15
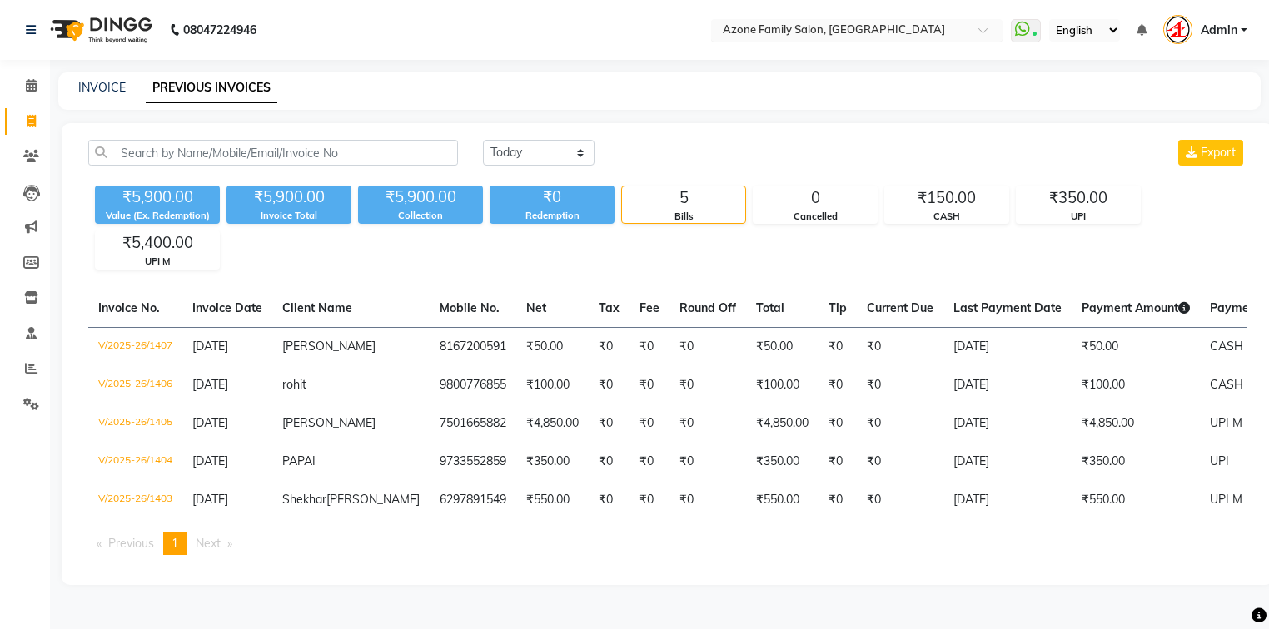
click at [847, 32] on input "text" at bounding box center [839, 31] width 241 height 17
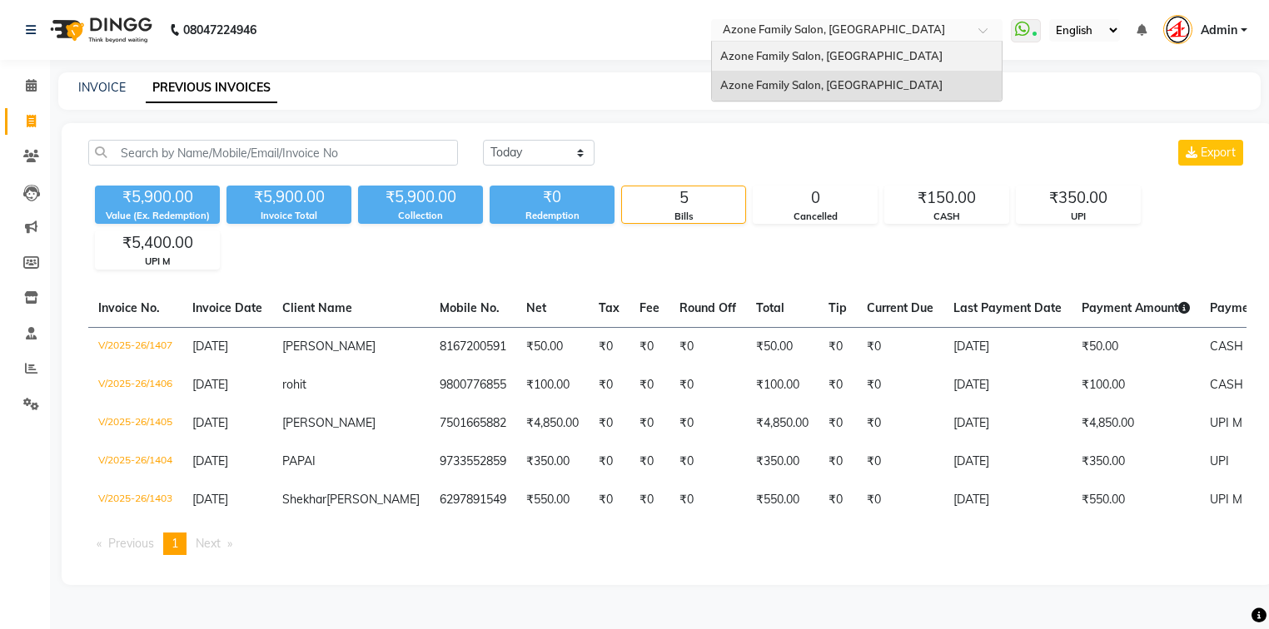
click at [826, 57] on span "Azone Family Salon, [GEOGRAPHIC_DATA]" at bounding box center [831, 55] width 222 height 13
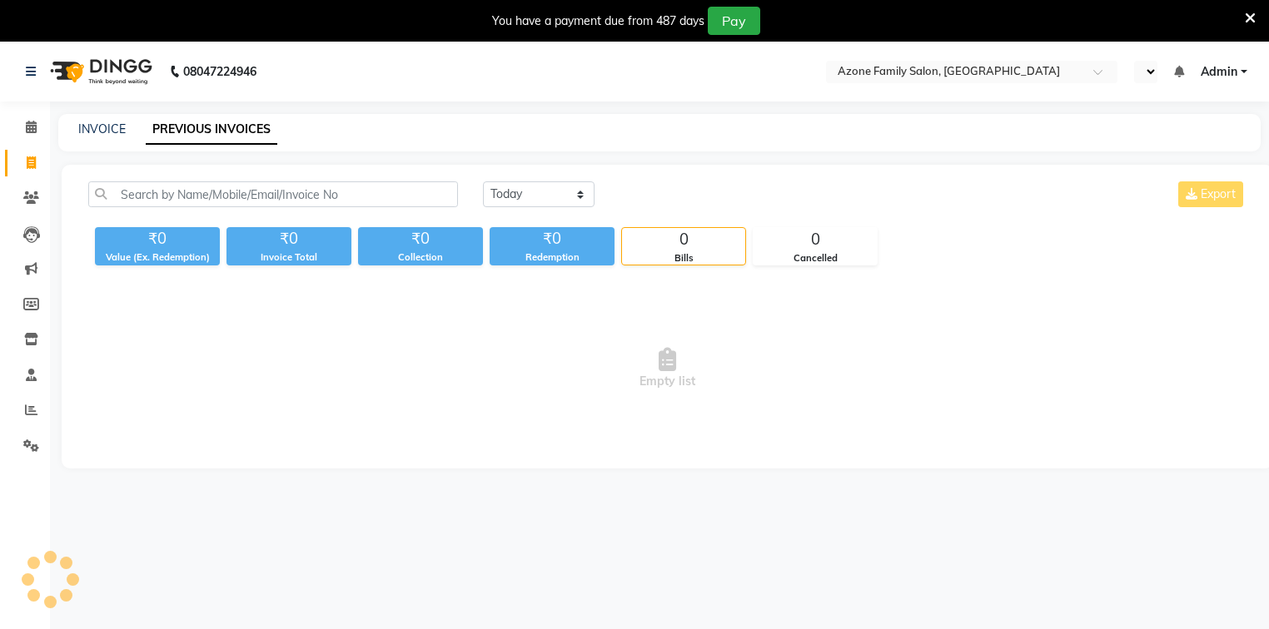
select select "en"
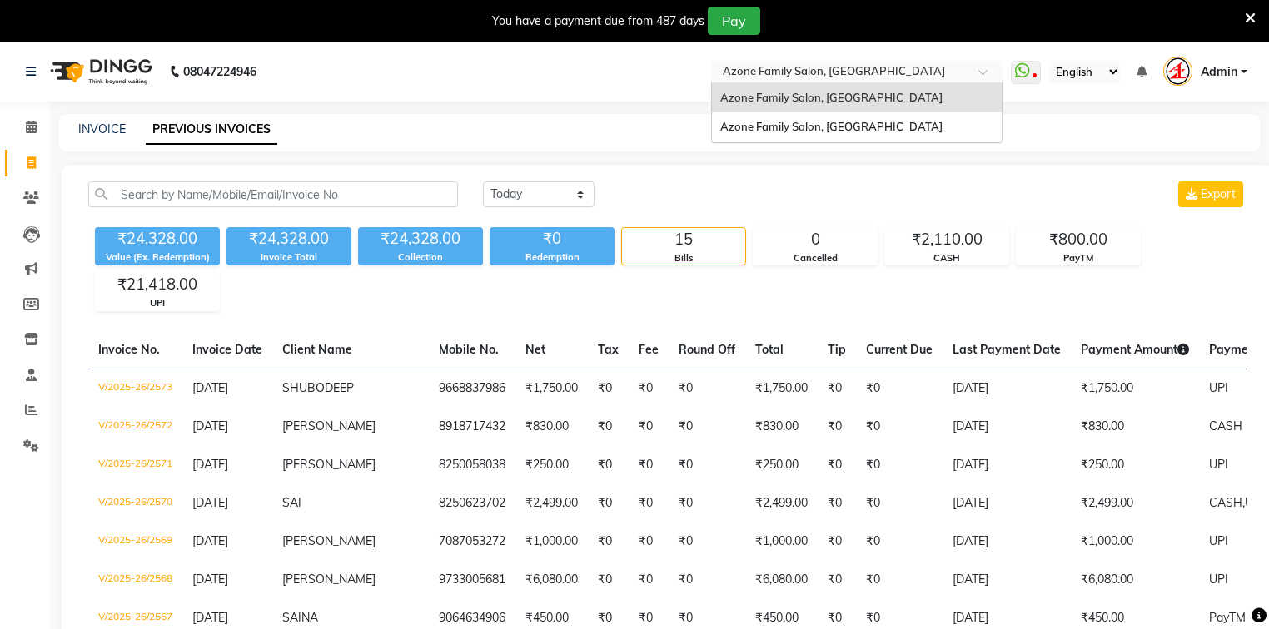
click at [758, 71] on input "text" at bounding box center [839, 73] width 241 height 17
click at [748, 125] on span "Azone Family Salon, [GEOGRAPHIC_DATA]" at bounding box center [831, 126] width 222 height 13
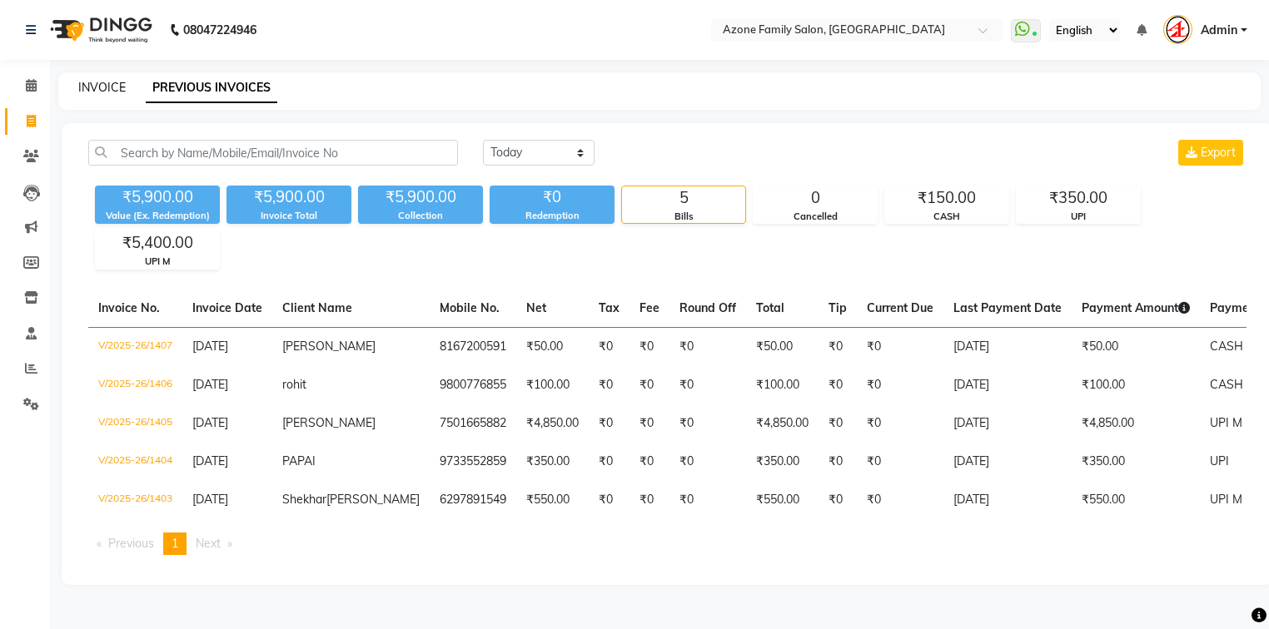
click at [108, 80] on link "INVOICE" at bounding box center [101, 87] width 47 height 15
select select "service"
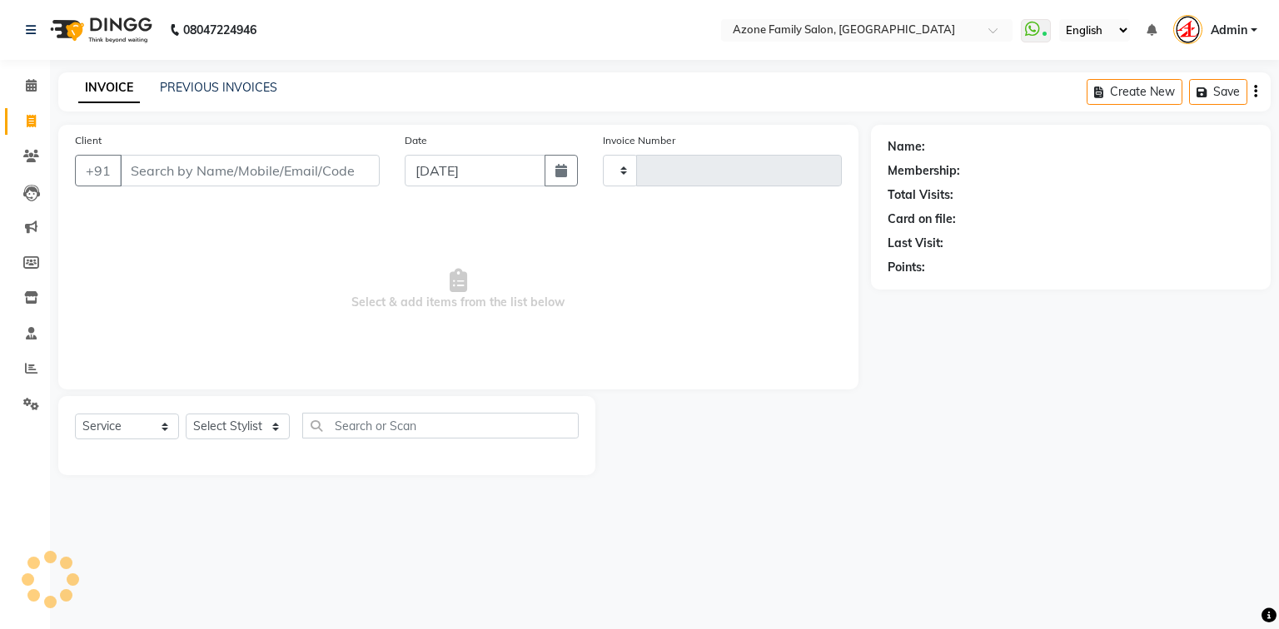
type input "1408"
select select "5098"
click at [27, 123] on icon at bounding box center [31, 121] width 9 height 12
select select "5098"
select select "service"
